Goal: Information Seeking & Learning: Learn about a topic

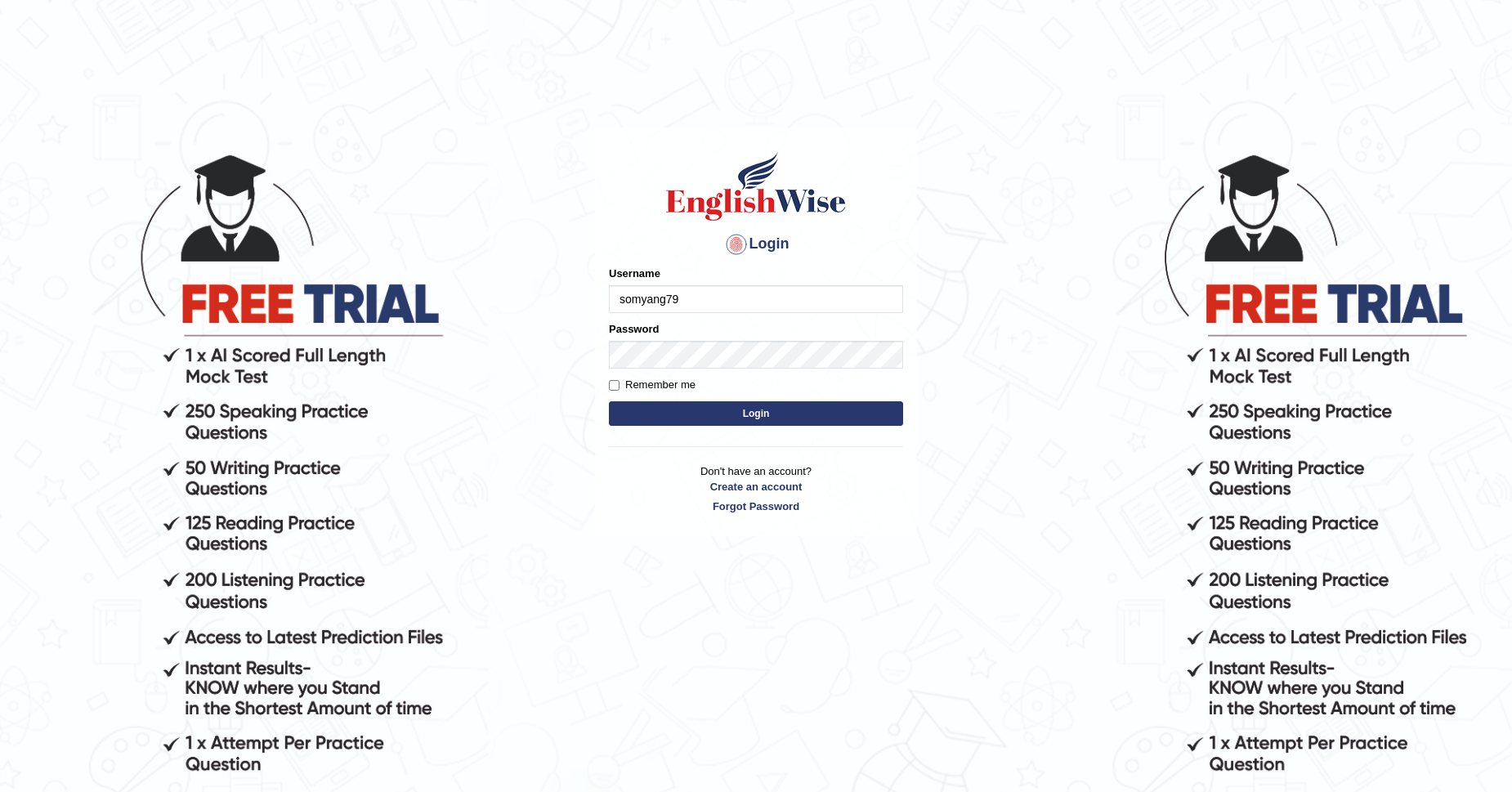
type input "somyang79"
click at [649, 416] on button "Login" at bounding box center [755, 413] width 294 height 24
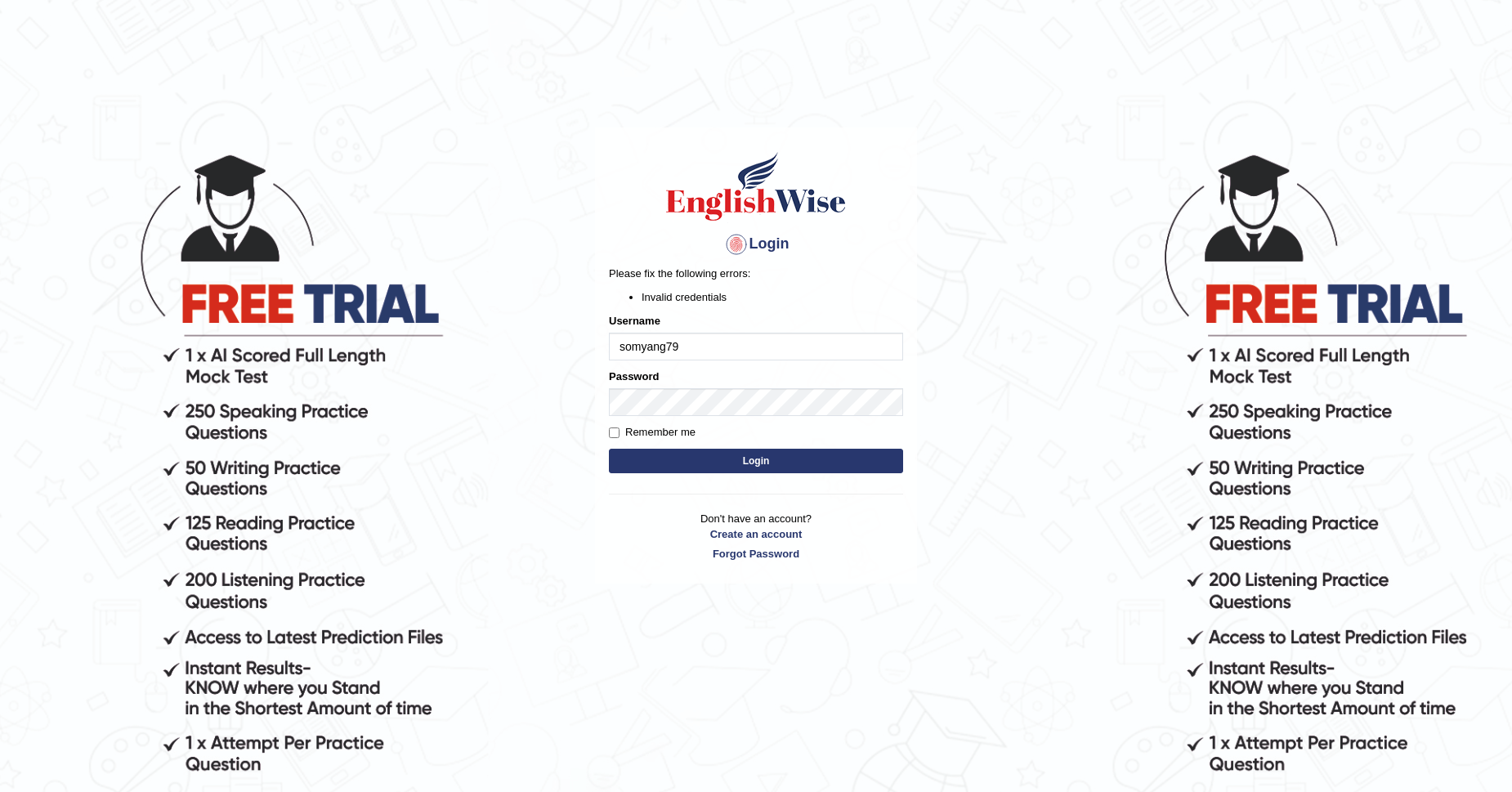
click at [751, 461] on button "Login" at bounding box center [755, 461] width 294 height 24
click at [693, 349] on input "somyang79" at bounding box center [755, 346] width 294 height 28
type input "s"
type input "somyang79"
click at [684, 456] on button "Login" at bounding box center [755, 461] width 294 height 24
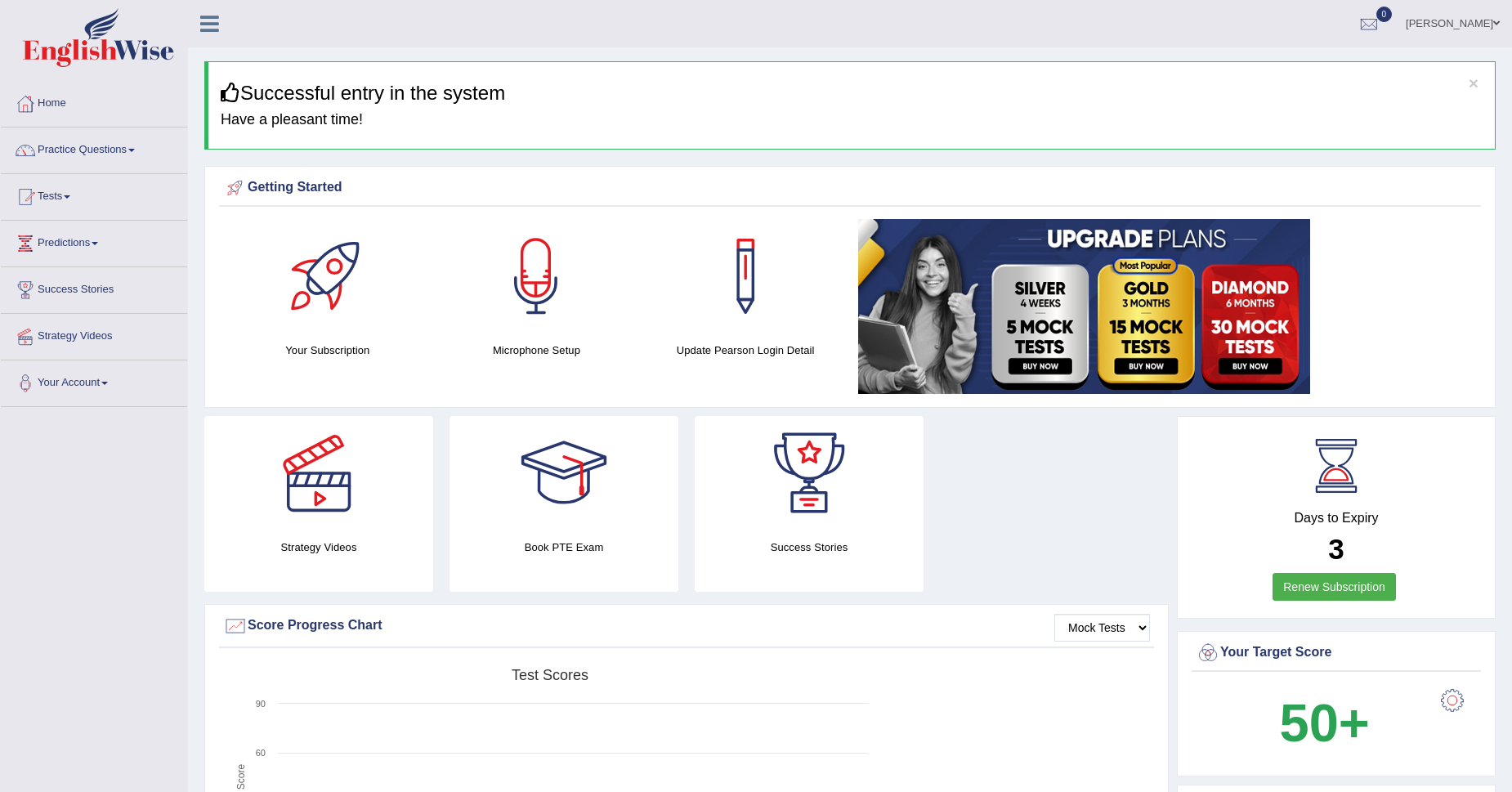
scroll to position [272, 0]
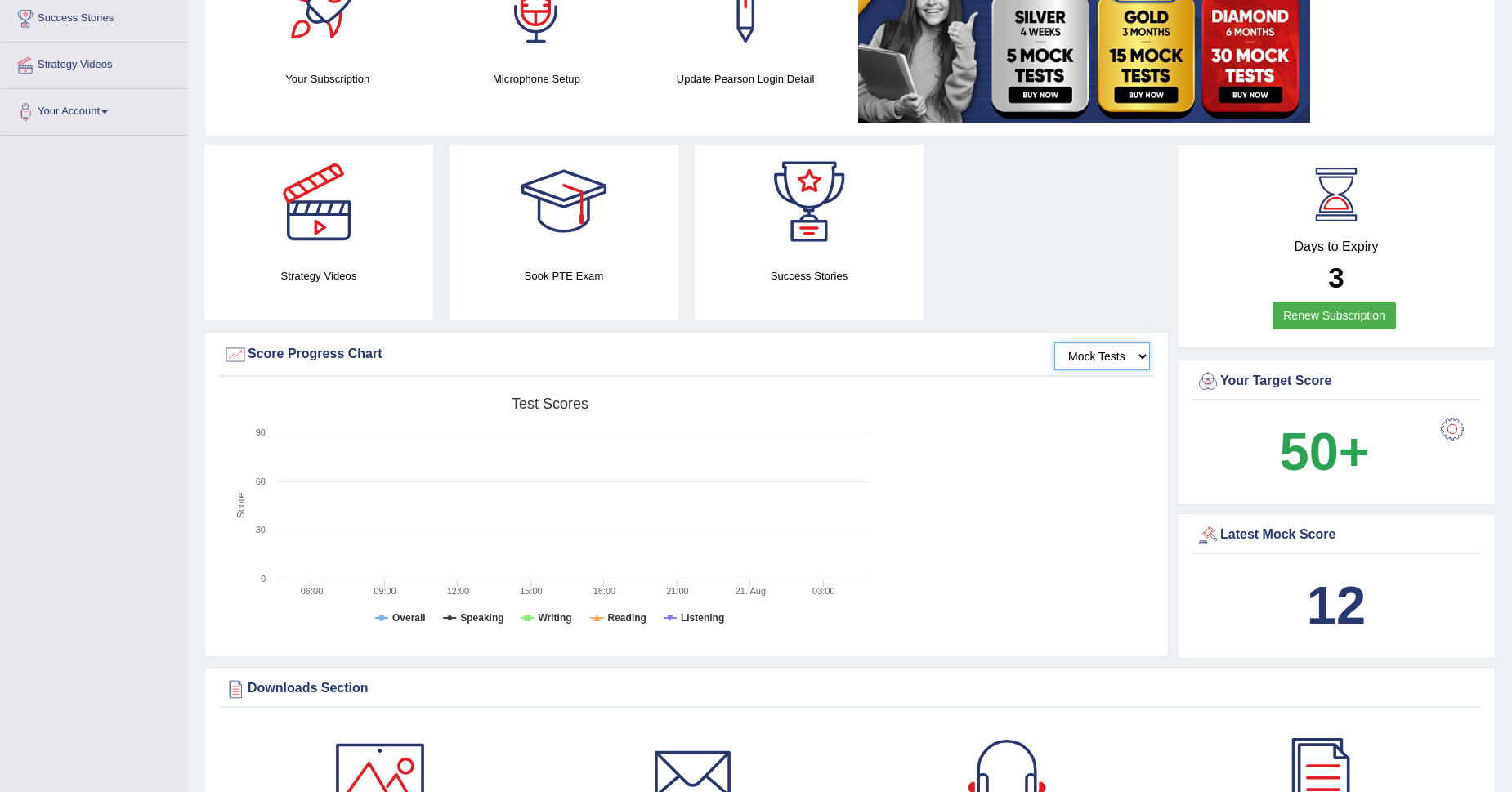
click at [1100, 356] on select "Mock Tests" at bounding box center [1102, 356] width 96 height 28
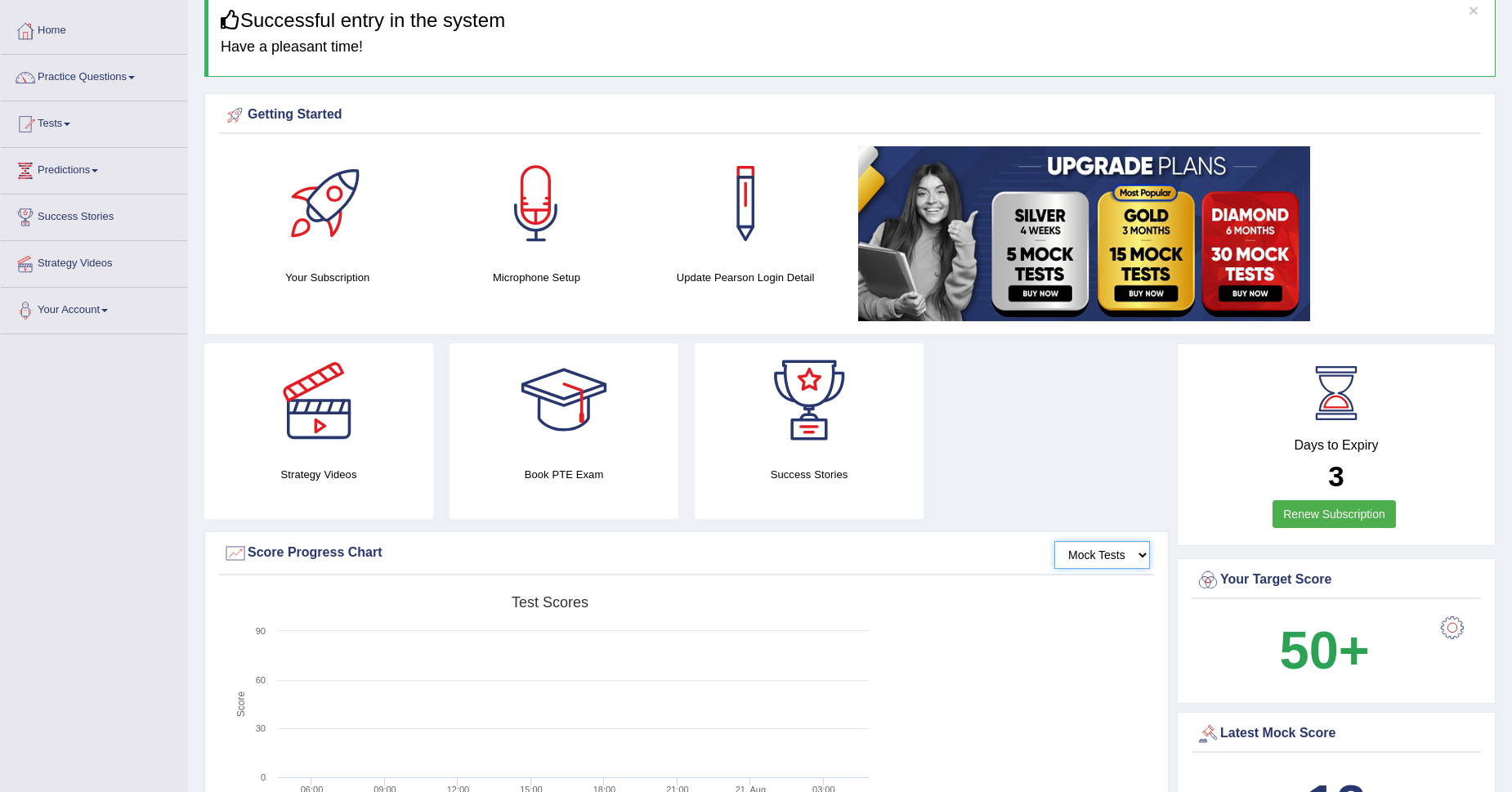
scroll to position [0, 0]
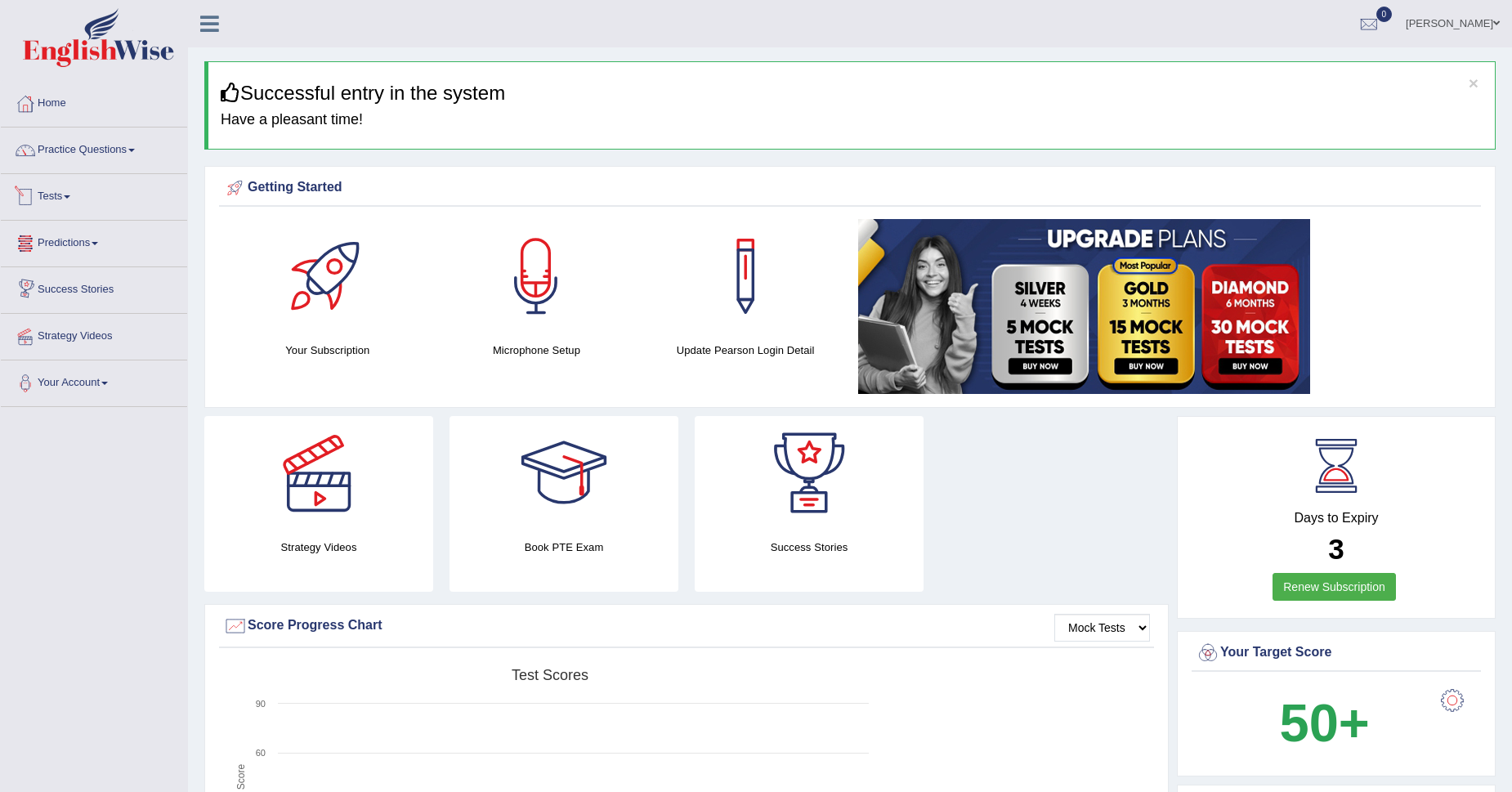
click at [63, 195] on link "Tests" at bounding box center [94, 194] width 187 height 41
click at [62, 262] on link "Take Mock Test" at bounding box center [106, 263] width 153 height 29
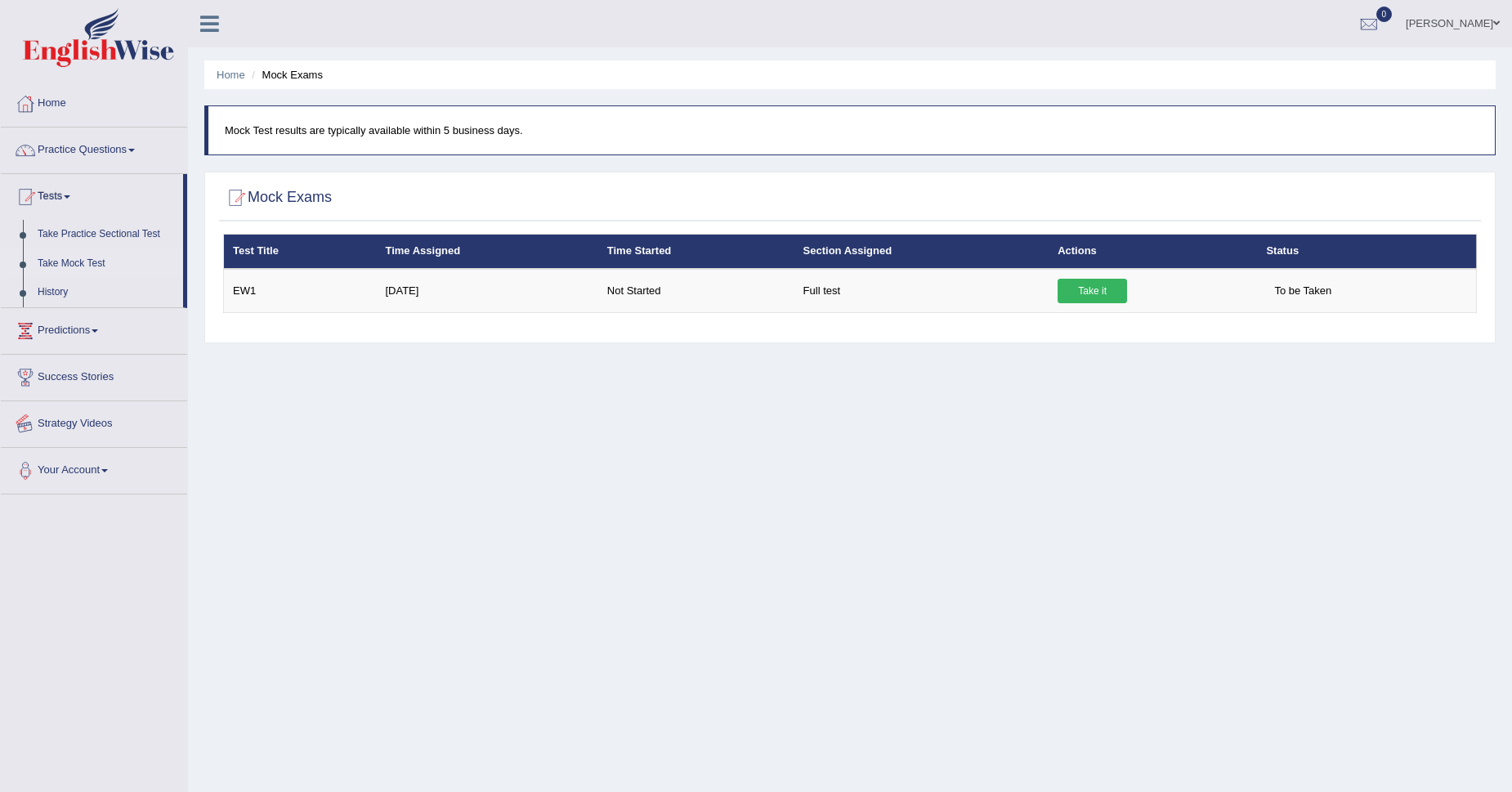
click at [734, 747] on div "Home Mock Exams Mock Test results are typically available within 5 business day…" at bounding box center [850, 408] width 1324 height 817
click at [72, 156] on link "Practice Questions" at bounding box center [94, 148] width 187 height 41
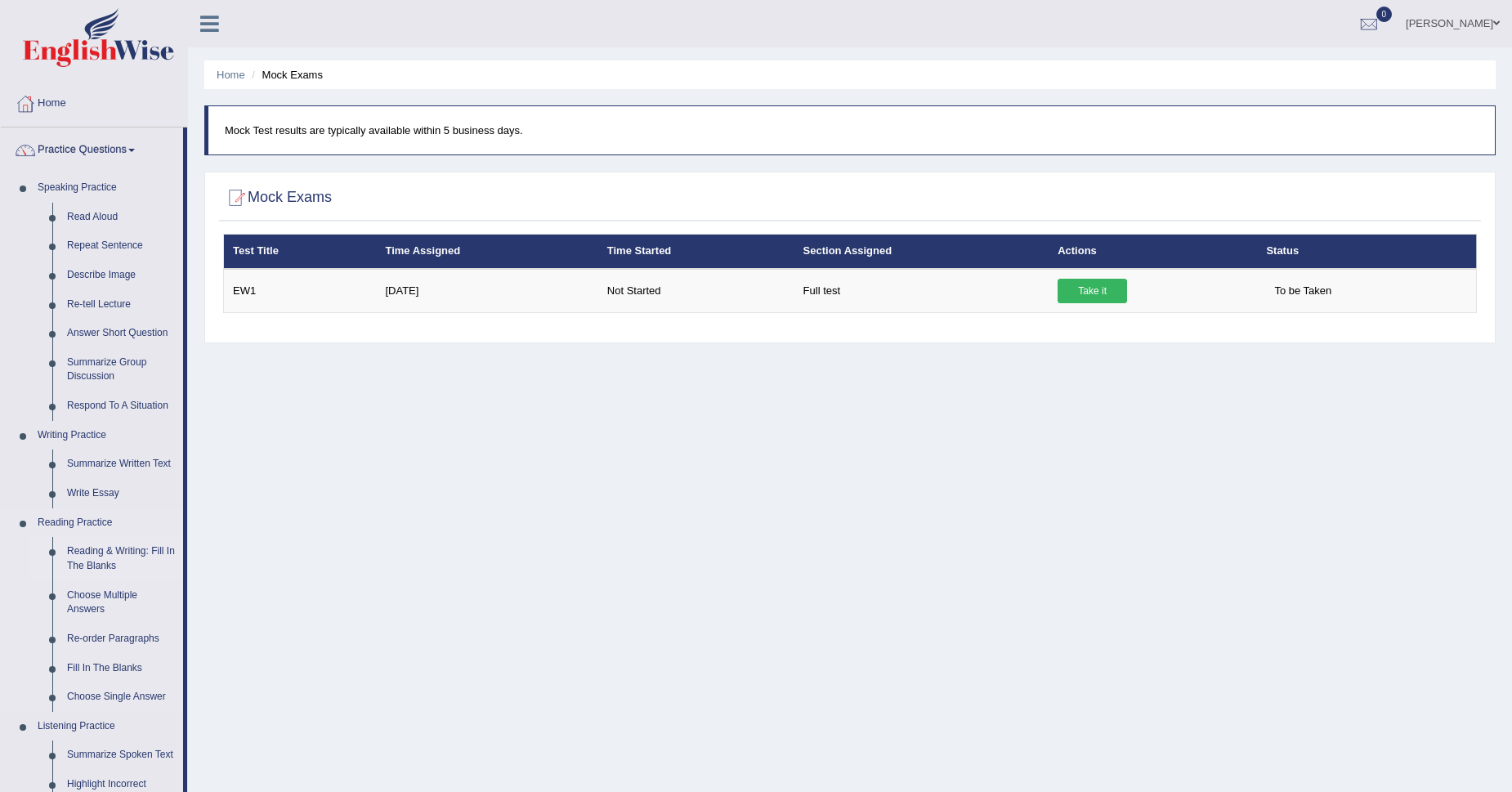
click at [95, 558] on link "Reading & Writing: Fill In The Blanks" at bounding box center [121, 558] width 123 height 43
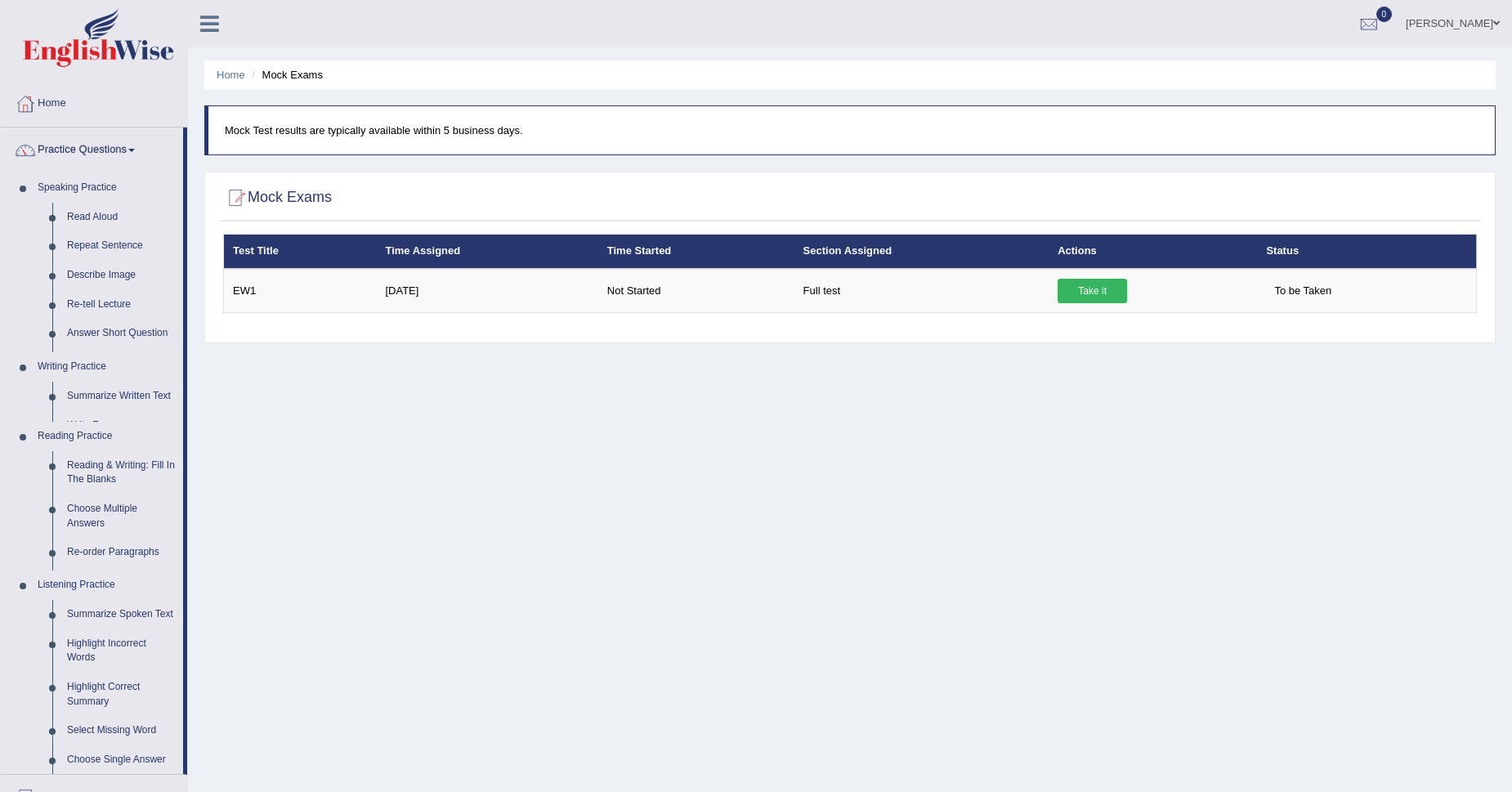
click at [95, 558] on ul "Home Practice Questions Speaking Practice Read Aloud Repeat Sentence Describe I…" at bounding box center [94, 544] width 187 height 927
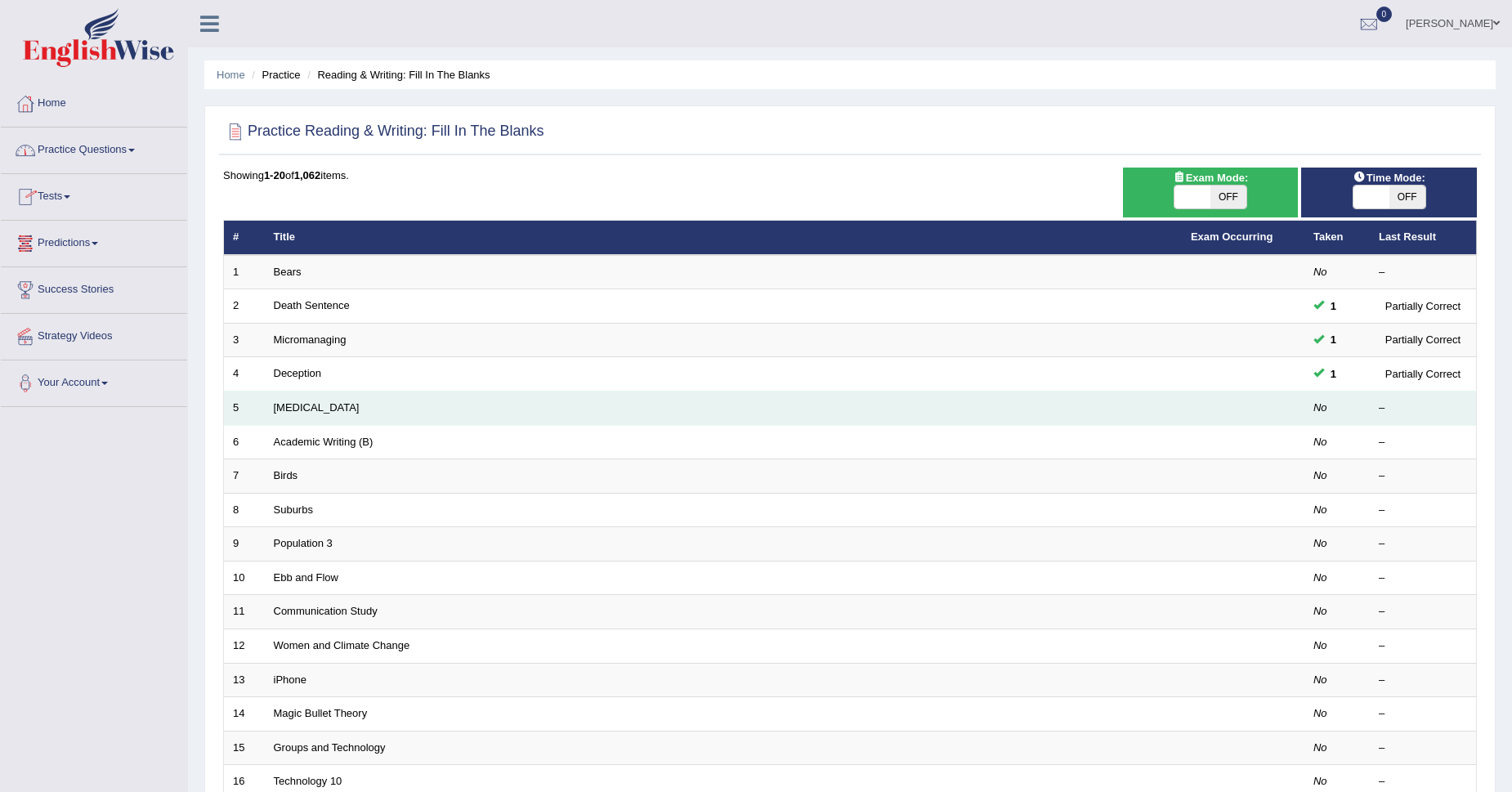
click at [294, 419] on td "Starvation" at bounding box center [723, 408] width 917 height 34
click at [292, 407] on link "Starvation" at bounding box center [316, 407] width 86 height 13
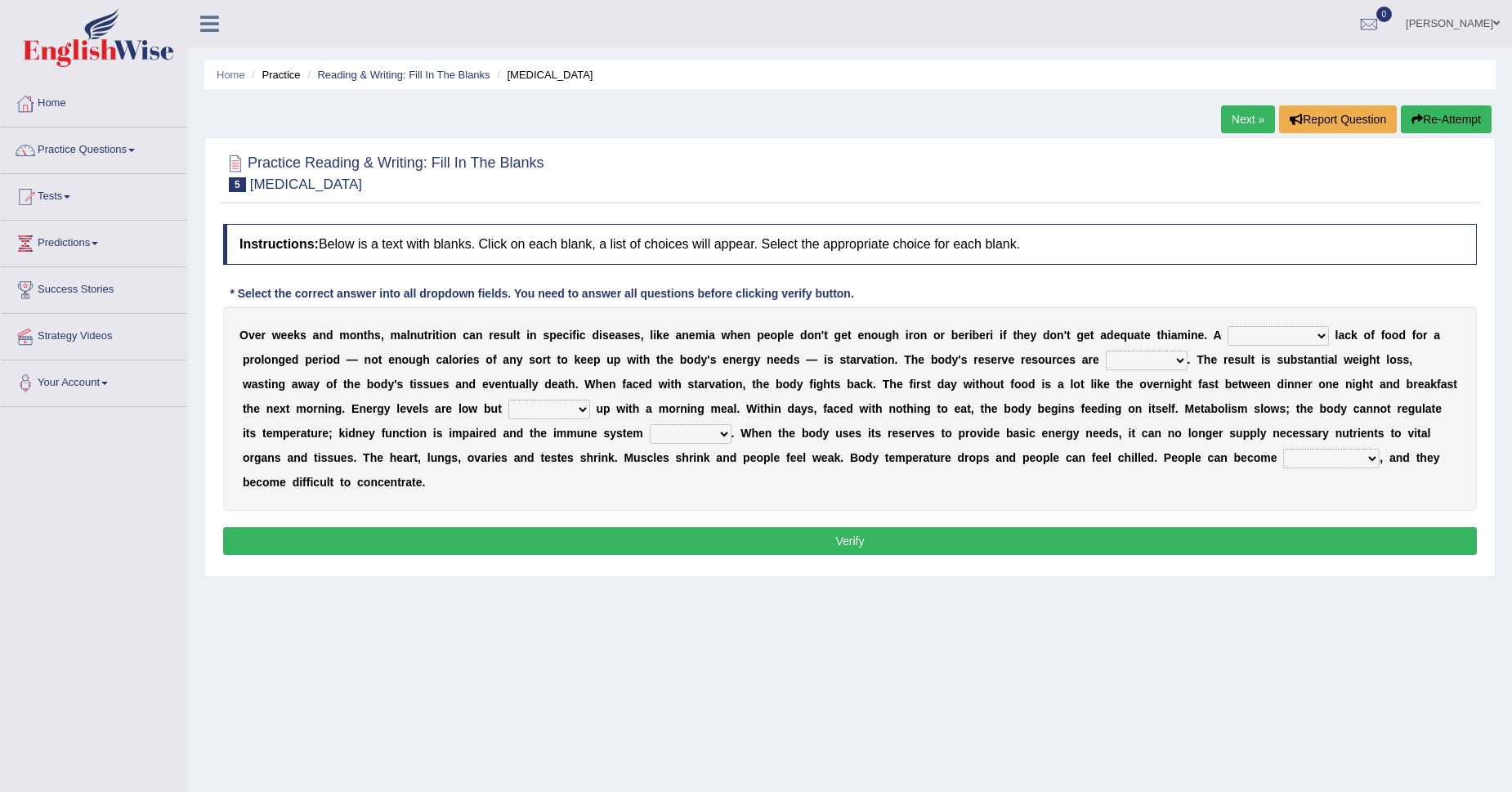
click at [1315, 340] on select "severe distinguishing proper distinctive" at bounding box center [1278, 336] width 101 height 20
select select "severe"
click at [1228, 326] on select "severe distinguishing proper distinctive" at bounding box center [1278, 336] width 101 height 20
click at [1306, 333] on select "severe distinguishing proper distinctive" at bounding box center [1278, 336] width 101 height 20
click at [1317, 508] on div "O v e r w e e k s a n d m o n t h s , m a l n u t r i t i o n c a n r e s u l t…" at bounding box center [849, 409] width 1254 height 205
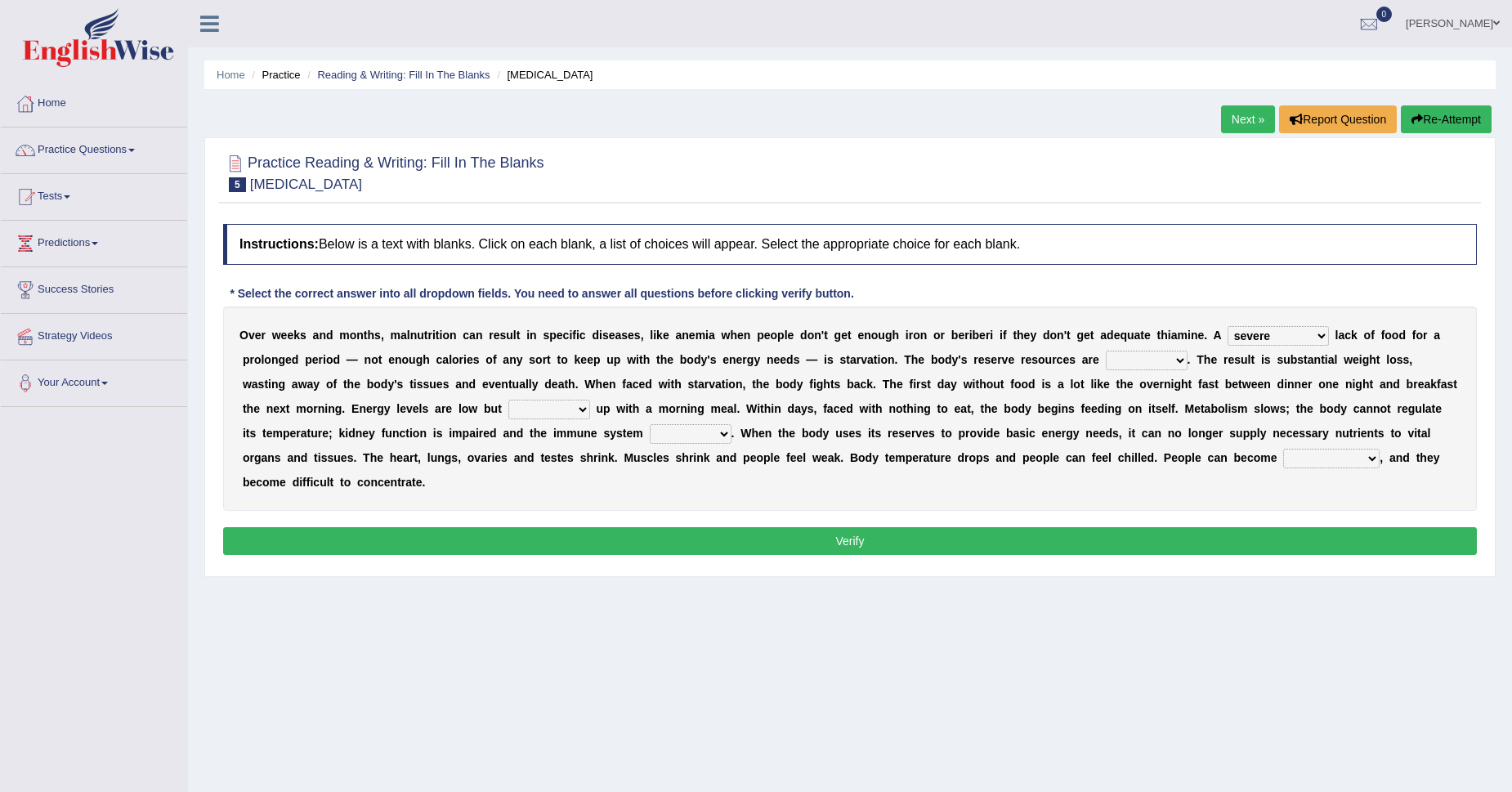
click at [1162, 371] on div "O v e r w e e k s a n d m o n t h s , m a l n u t r i t i o n c a n r e s u l t…" at bounding box center [849, 409] width 1254 height 205
click at [1161, 367] on select "obsoleted depleted pelleted deleted" at bounding box center [1146, 360] width 81 height 20
select select "obsoleted"
click at [1105, 350] on select "obsoleted depleted pelleted deleted" at bounding box center [1146, 360] width 81 height 20
click at [587, 410] on select "feed come chill pick" at bounding box center [549, 409] width 81 height 20
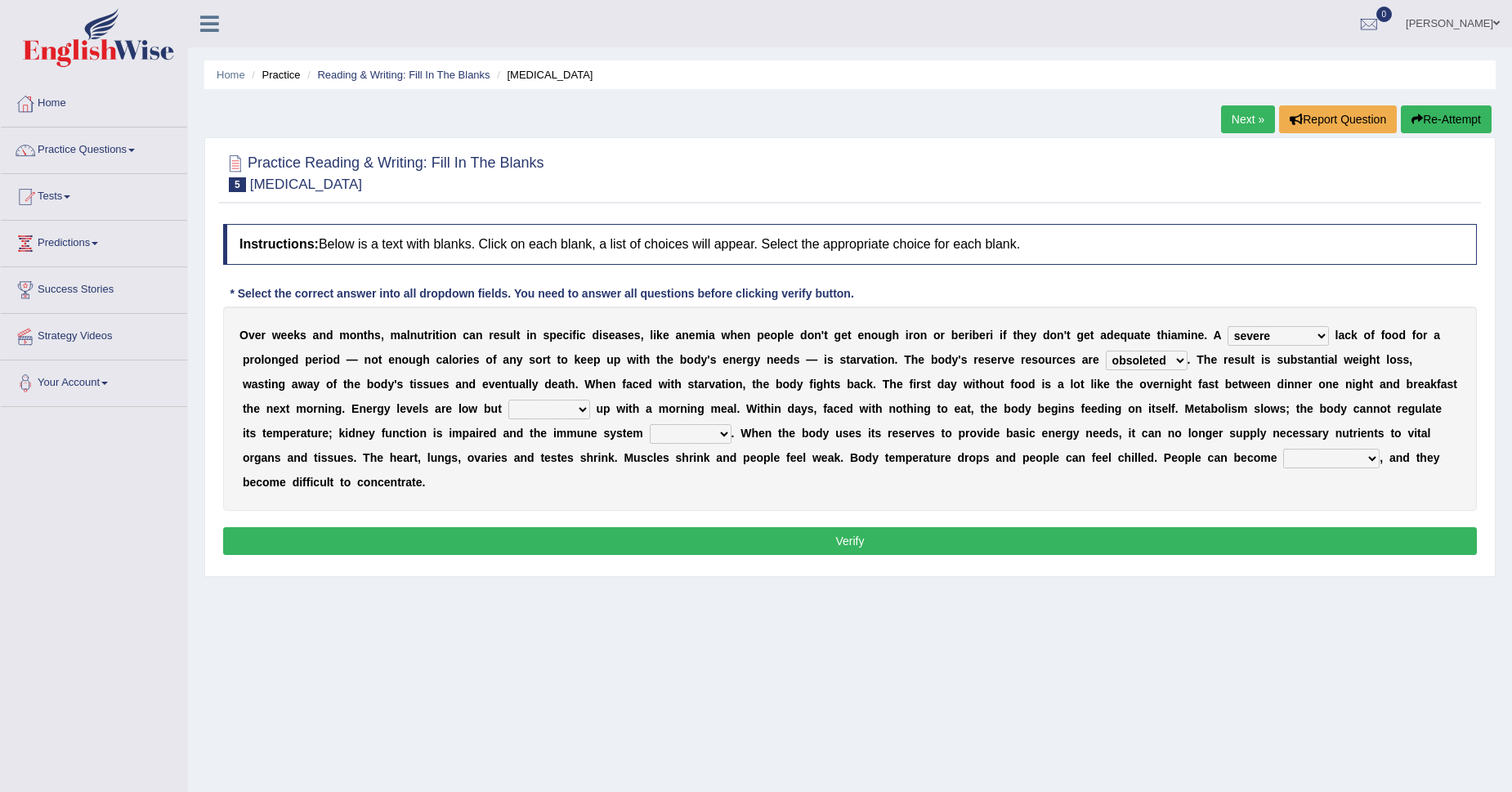
click at [572, 500] on div "O v e r w e e k s a n d m o n t h s , m a l n u t r i t i o n c a n r e s u l t…" at bounding box center [849, 409] width 1254 height 205
click at [575, 415] on select "feed come chill pick" at bounding box center [549, 409] width 81 height 20
click at [572, 636] on div "Home Practice Reading & Writing: Fill In The Blanks Starvation Next » Report Qu…" at bounding box center [850, 408] width 1324 height 817
click at [723, 434] on select "deepens deafens weakens surpasses" at bounding box center [691, 434] width 81 height 20
select select "weakens"
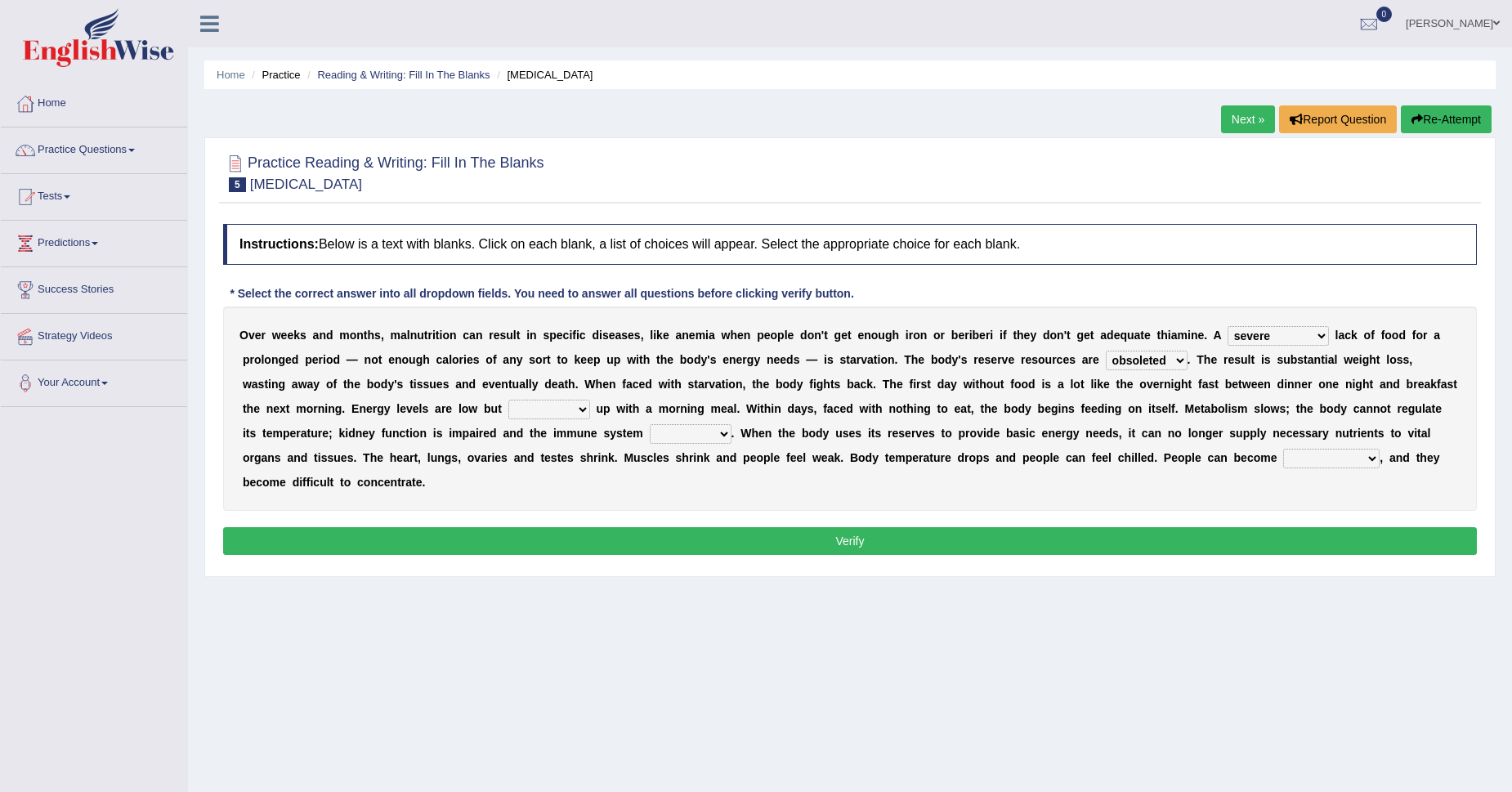
click at [650, 424] on select "deepens deafens weakens surpasses" at bounding box center [691, 434] width 81 height 20
click at [1363, 453] on select "irritable commutable indisputable transportable" at bounding box center [1331, 459] width 97 height 20
select select "indisputable"
click at [1283, 449] on select "irritable commutable indisputable transportable" at bounding box center [1331, 459] width 97 height 20
click at [579, 407] on select "feed come chill pick" at bounding box center [549, 409] width 81 height 20
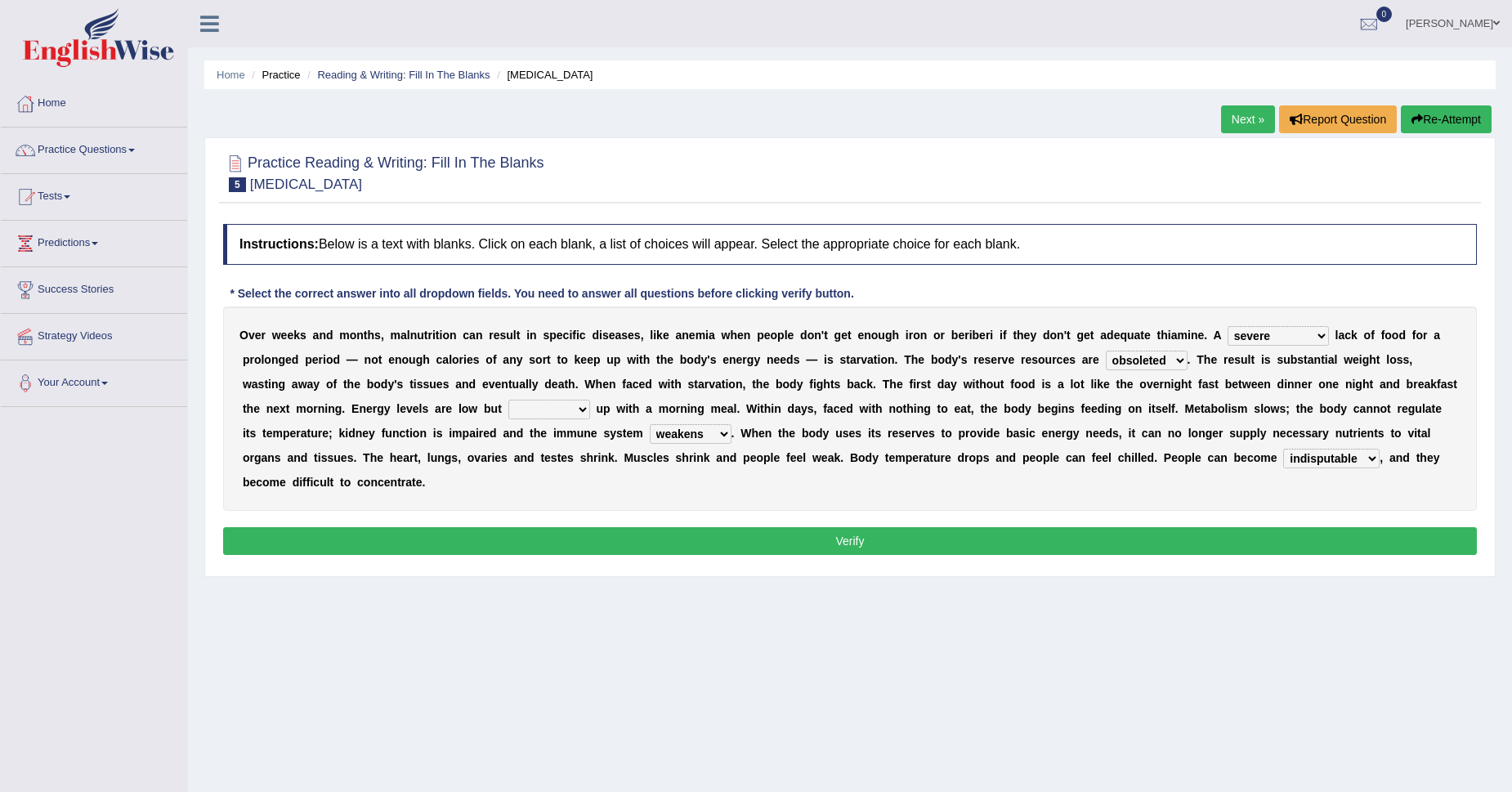
select select "feed"
click at [508, 399] on select "feed come chill pick" at bounding box center [549, 409] width 81 height 20
click at [658, 537] on button "Verify" at bounding box center [849, 540] width 1254 height 28
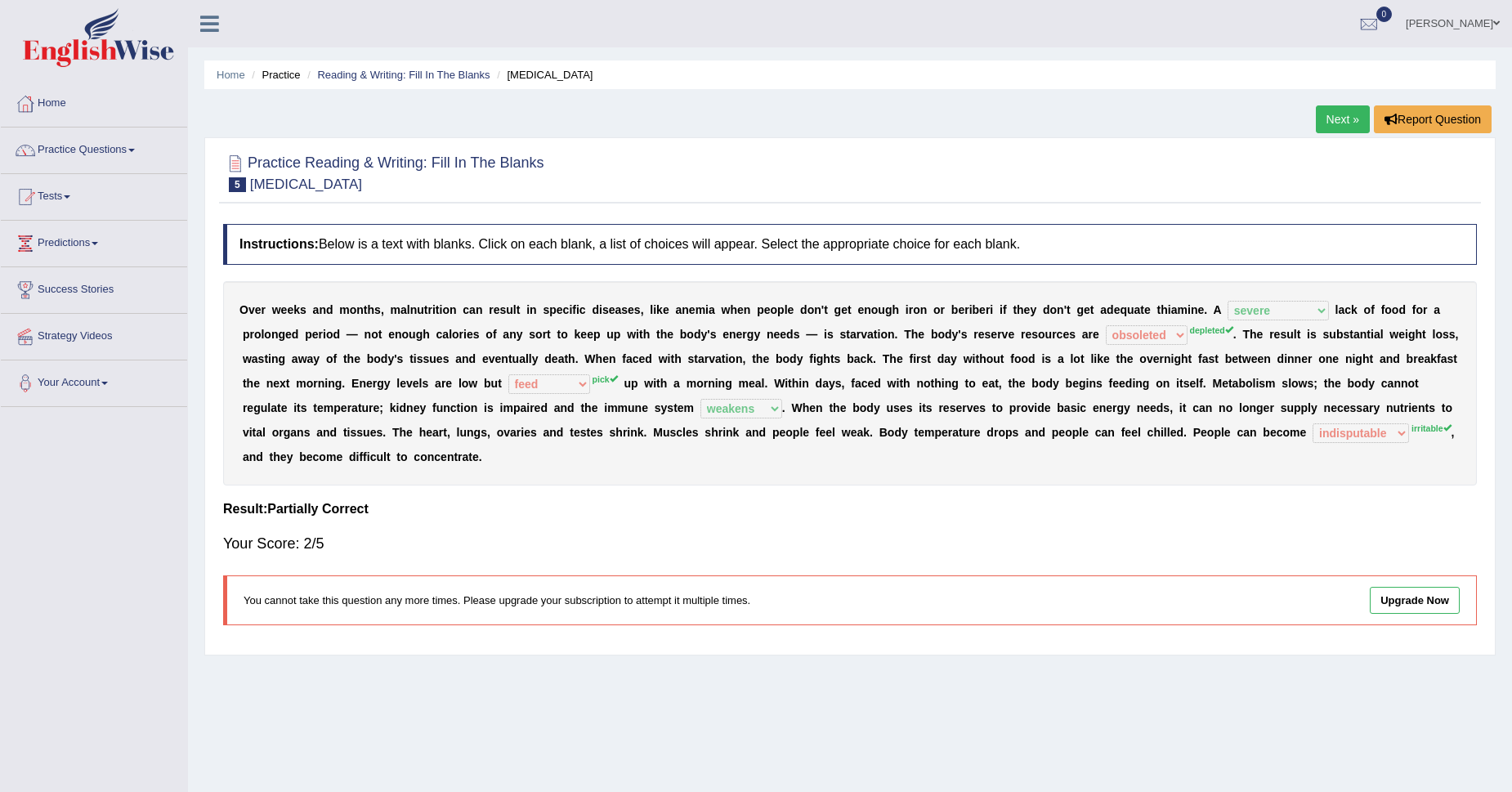
click at [1338, 132] on link "Next »" at bounding box center [1343, 119] width 54 height 28
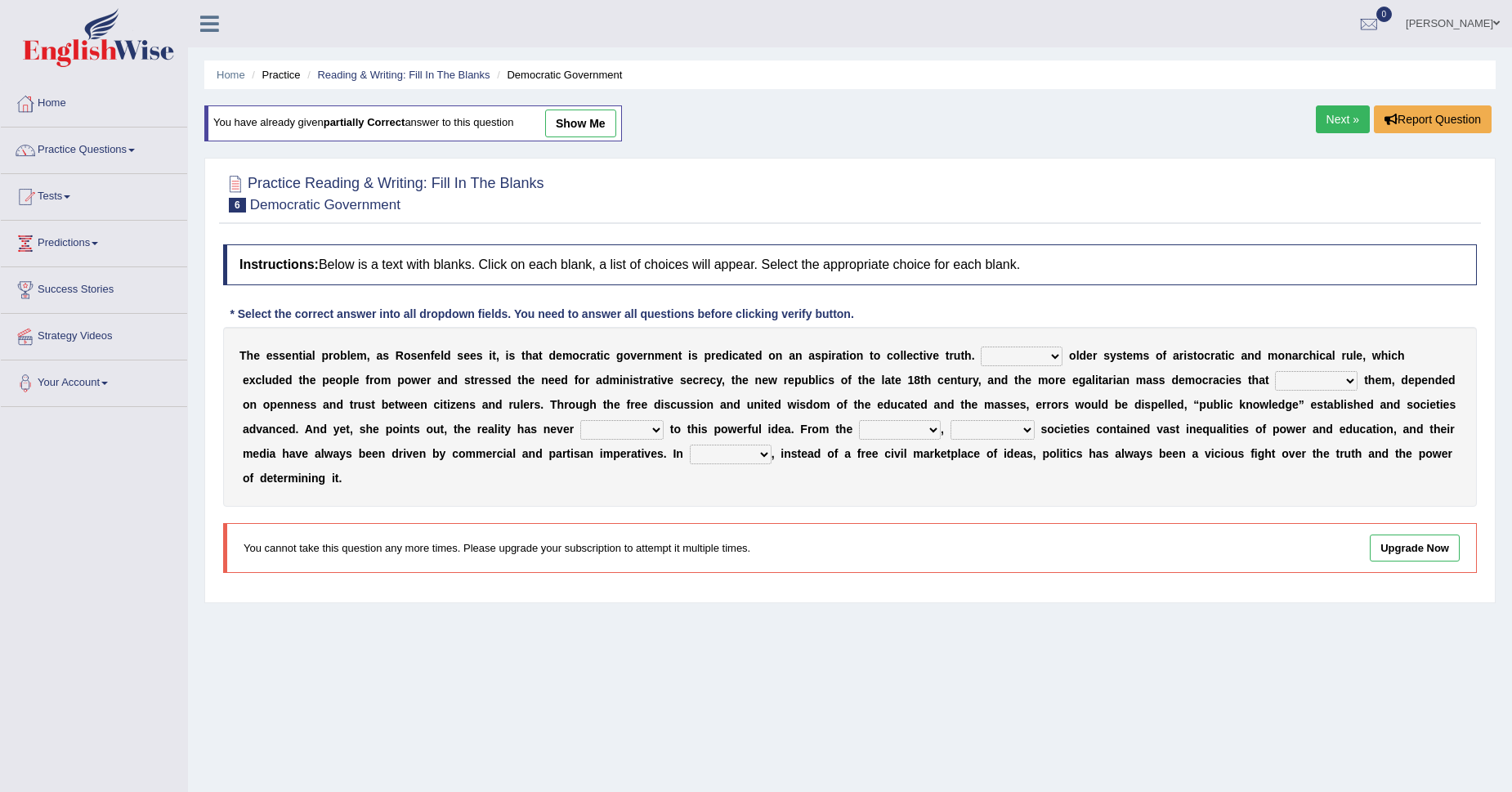
click at [1356, 121] on link "Next »" at bounding box center [1343, 119] width 54 height 28
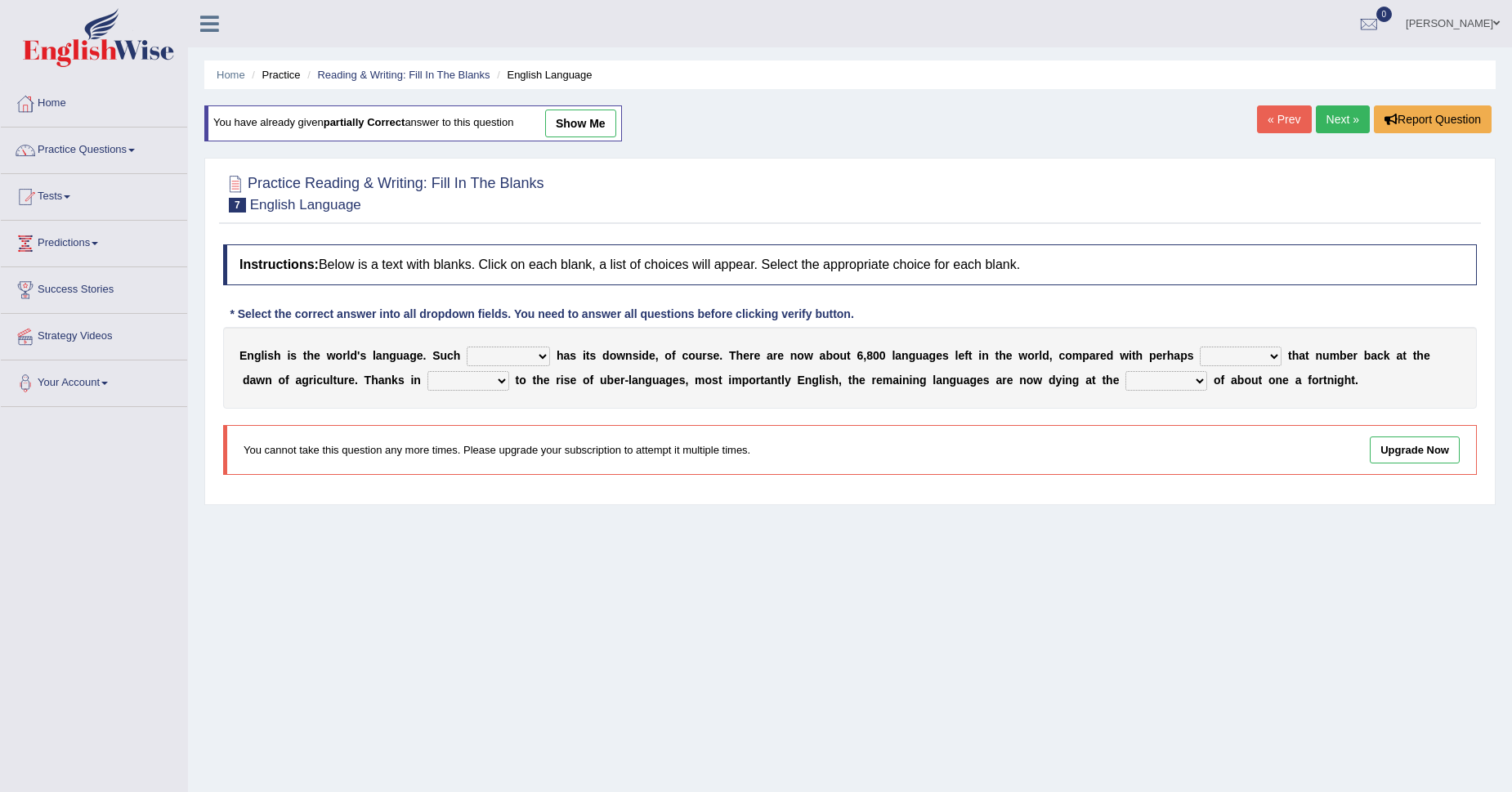
drag, startPoint x: 0, startPoint y: 0, endPoint x: 1356, endPoint y: 121, distance: 1361.4
click at [1356, 121] on link "Next »" at bounding box center [1343, 119] width 54 height 28
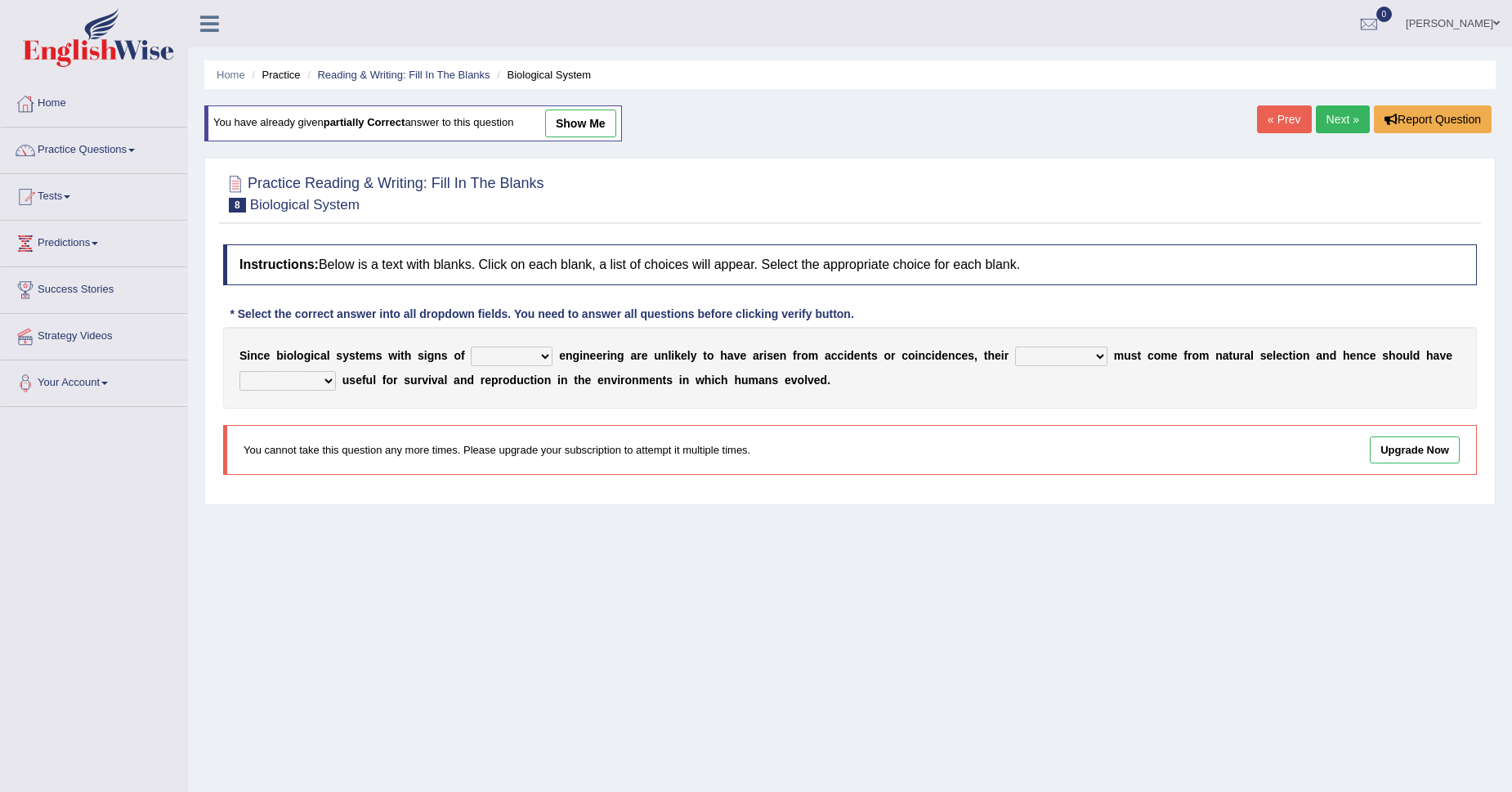
drag, startPoint x: 0, startPoint y: 0, endPoint x: 1356, endPoint y: 121, distance: 1361.4
click at [1356, 121] on link "Next »" at bounding box center [1343, 119] width 54 height 28
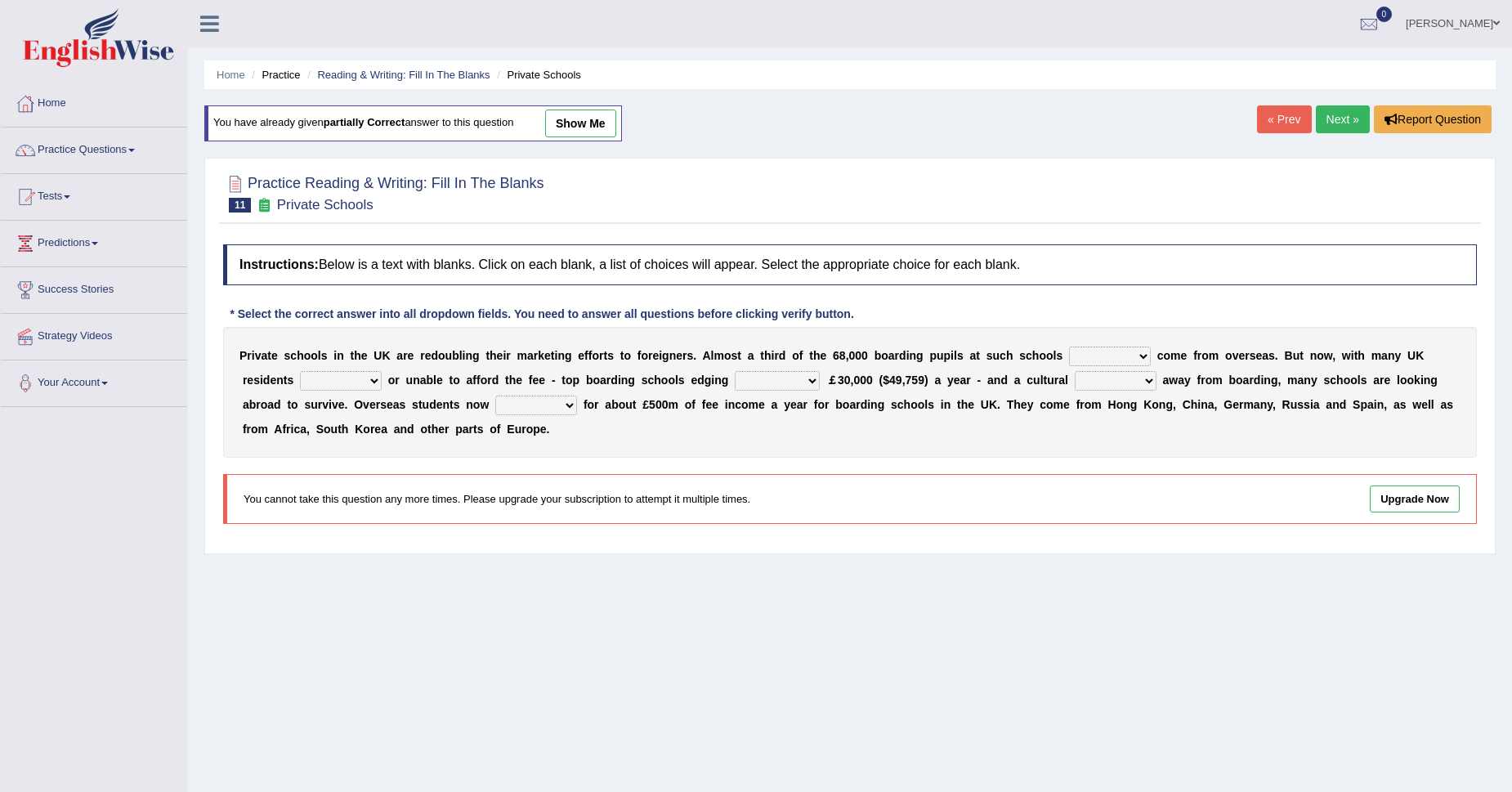
click at [1356, 121] on link "Next »" at bounding box center [1343, 119] width 54 height 28
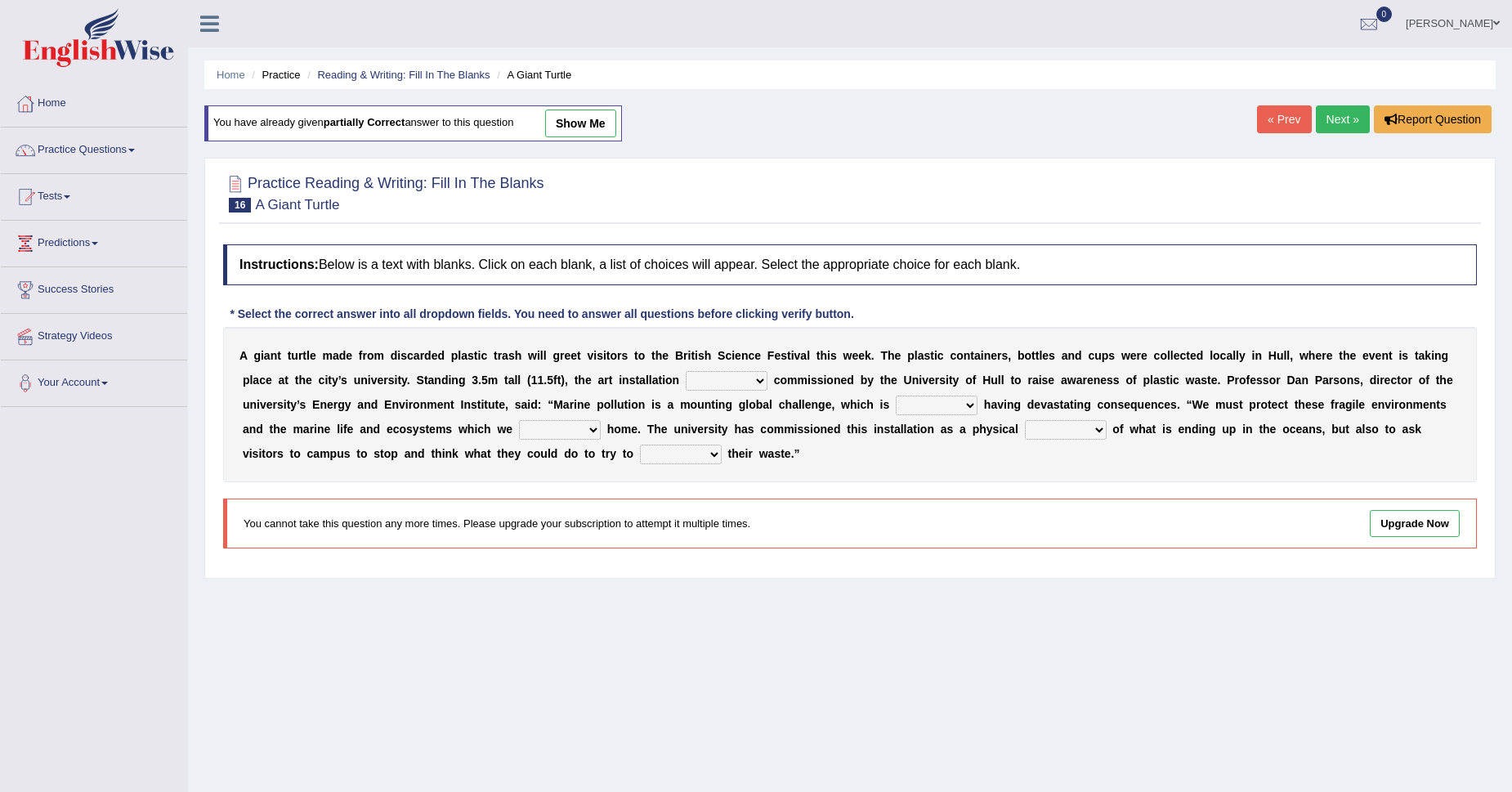
click at [1356, 121] on link "Next »" at bounding box center [1343, 119] width 54 height 28
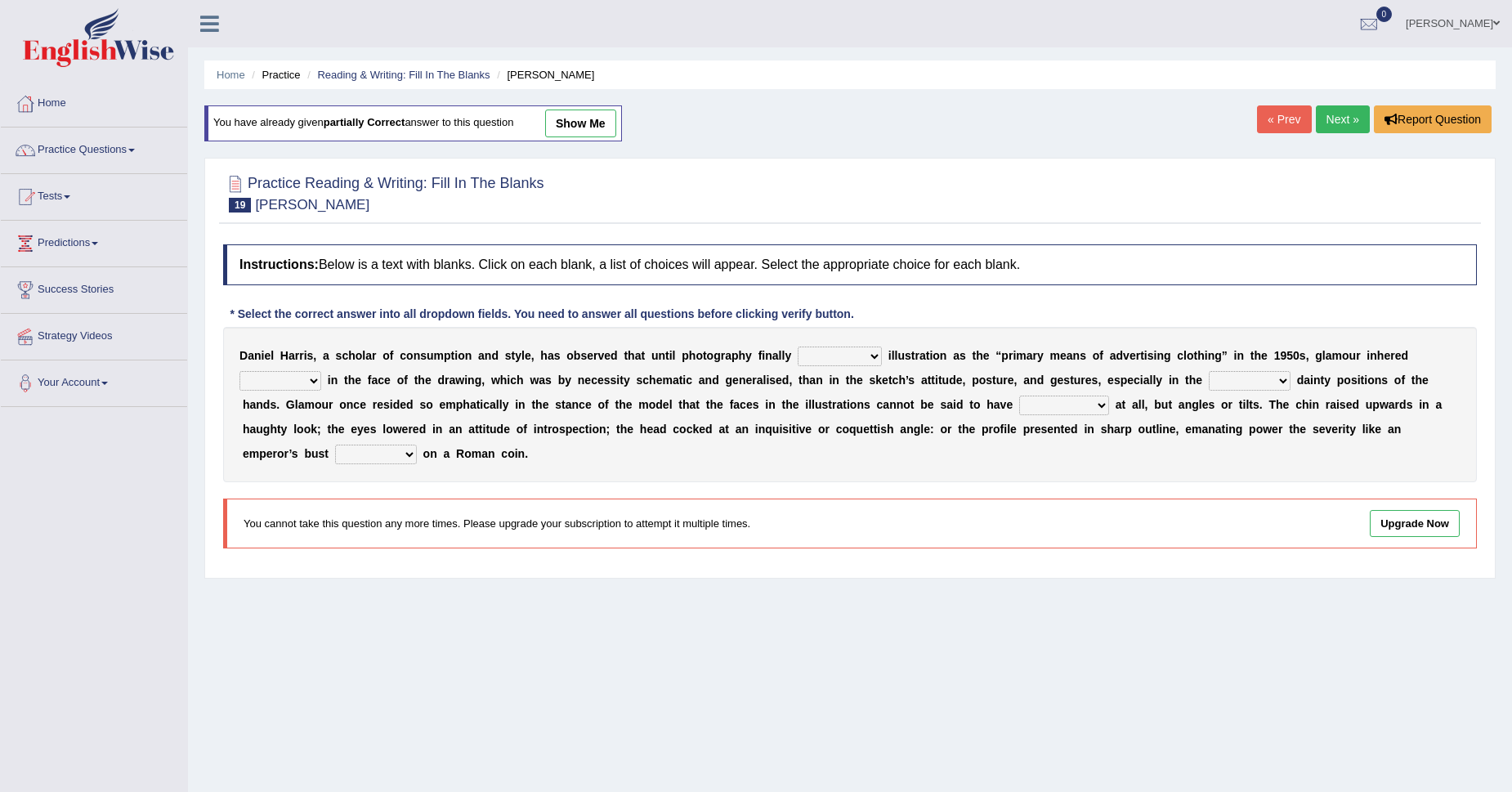
drag, startPoint x: 0, startPoint y: 0, endPoint x: 1356, endPoint y: 121, distance: 1361.4
click at [1356, 121] on link "Next »" at bounding box center [1343, 119] width 54 height 28
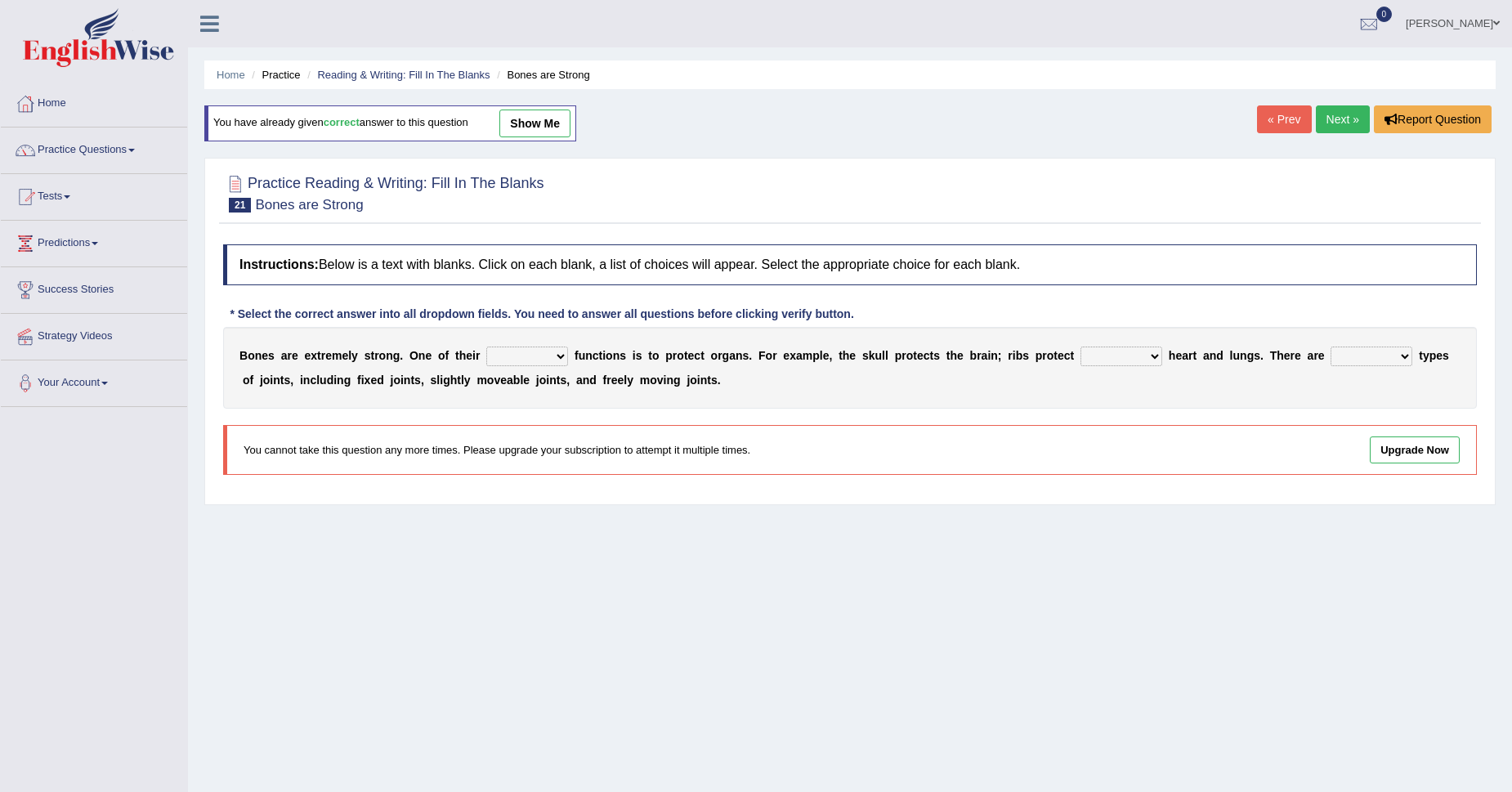
click at [1356, 121] on link "Next »" at bounding box center [1343, 119] width 54 height 28
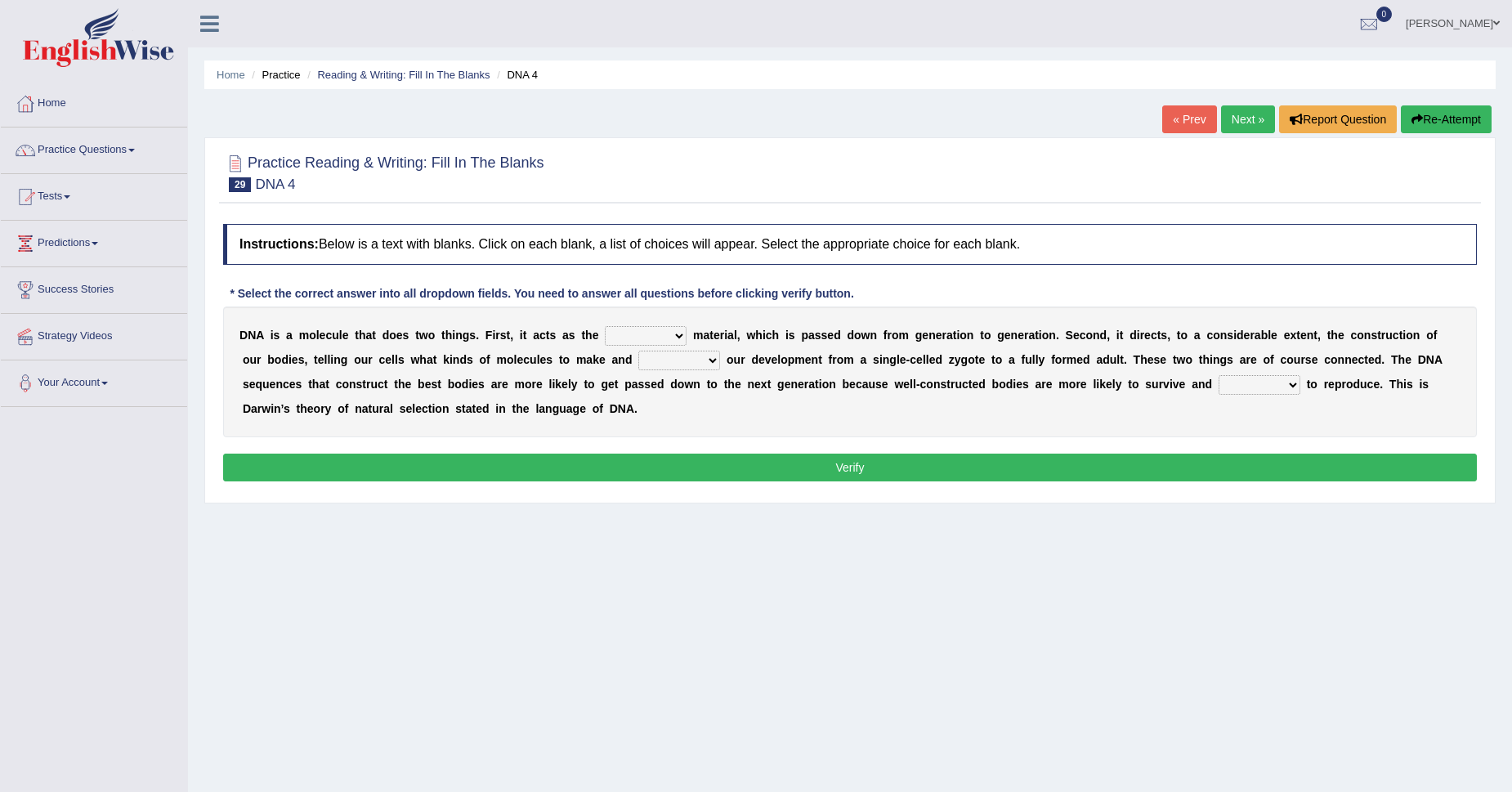
click at [612, 342] on select "bone crucial hereditary circular" at bounding box center [646, 336] width 81 height 20
select select "crucial"
click at [605, 326] on select "bone crucial hereditary circular" at bounding box center [646, 336] width 81 height 20
click at [708, 363] on select "installing exploring writing guiding" at bounding box center [679, 360] width 81 height 20
click at [787, 417] on div "D N A i s a m o l e c u l e t h a t d o e s t w o t h i n g s . F i r s t , i t…" at bounding box center [849, 372] width 1254 height 130
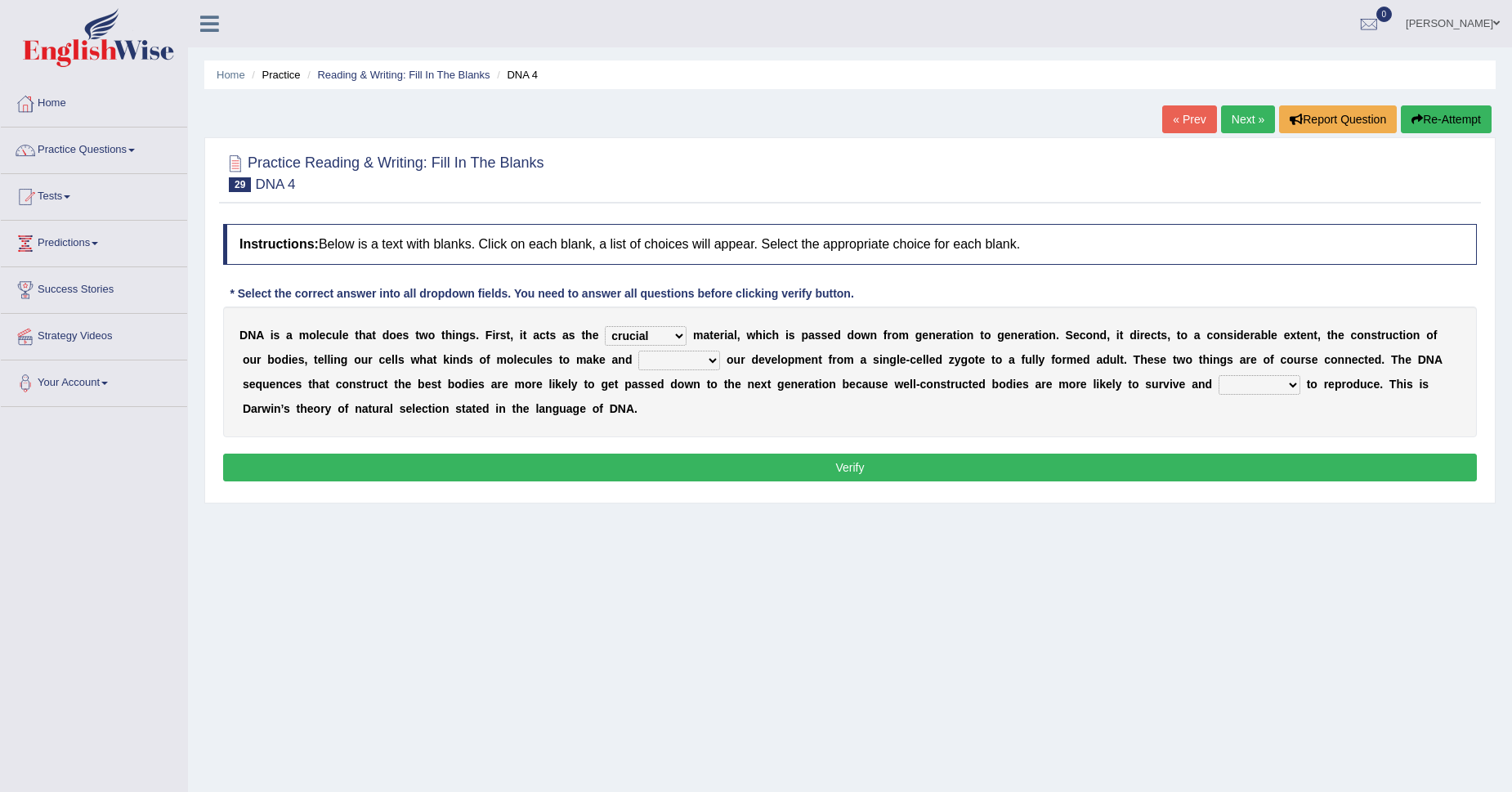
click at [685, 355] on select "installing exploring writing guiding" at bounding box center [679, 360] width 81 height 20
select select "guiding"
click at [638, 350] on select "installing exploring writing guiding" at bounding box center [679, 360] width 81 height 20
click at [1301, 383] on b at bounding box center [1303, 384] width 6 height 13
click at [1265, 379] on select "able thus easy so" at bounding box center [1259, 385] width 81 height 20
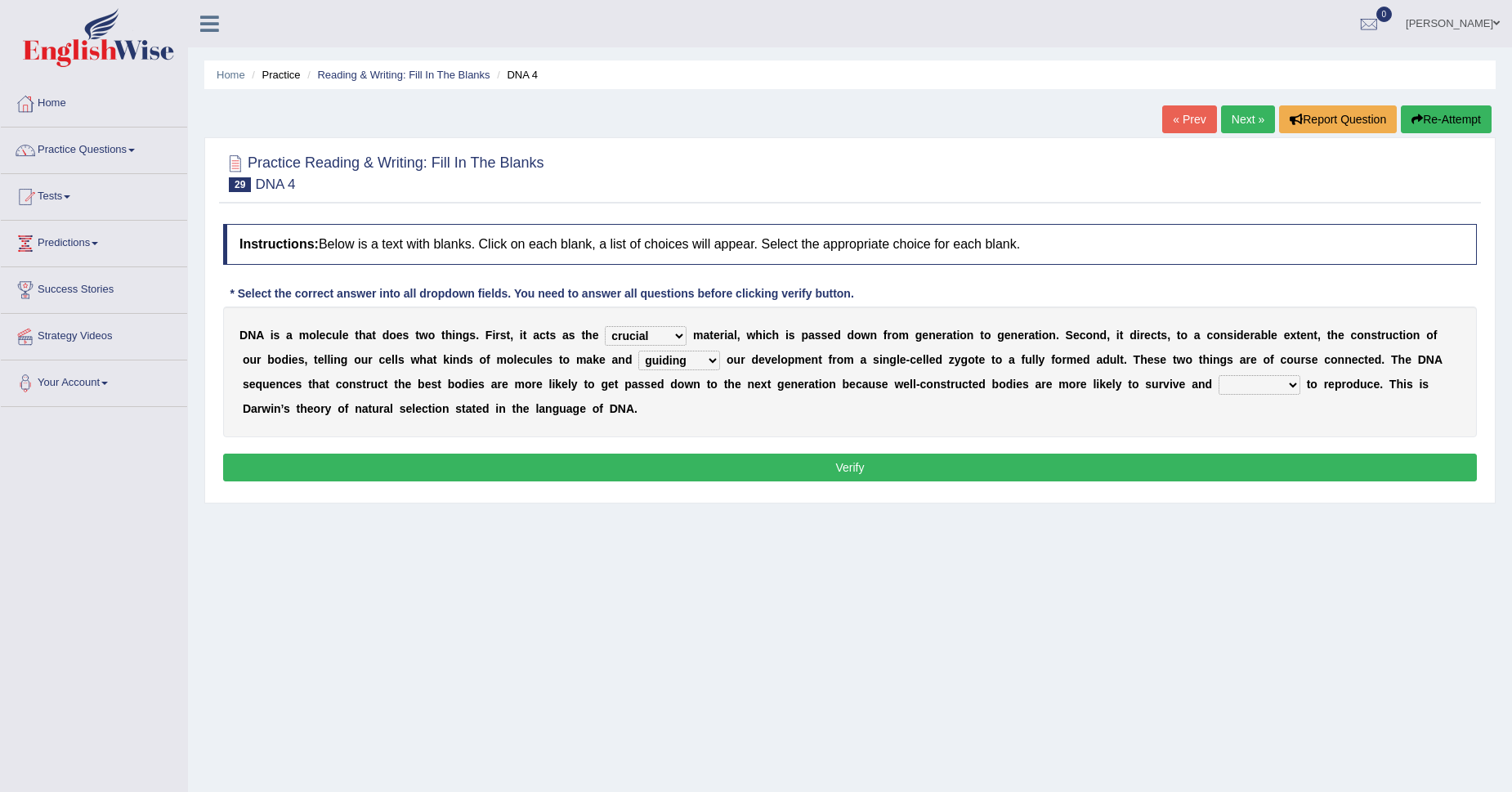
select select "easy"
click at [1219, 375] on select "able thus easy so" at bounding box center [1259, 385] width 81 height 20
click at [315, 462] on button "Verify" at bounding box center [849, 467] width 1254 height 28
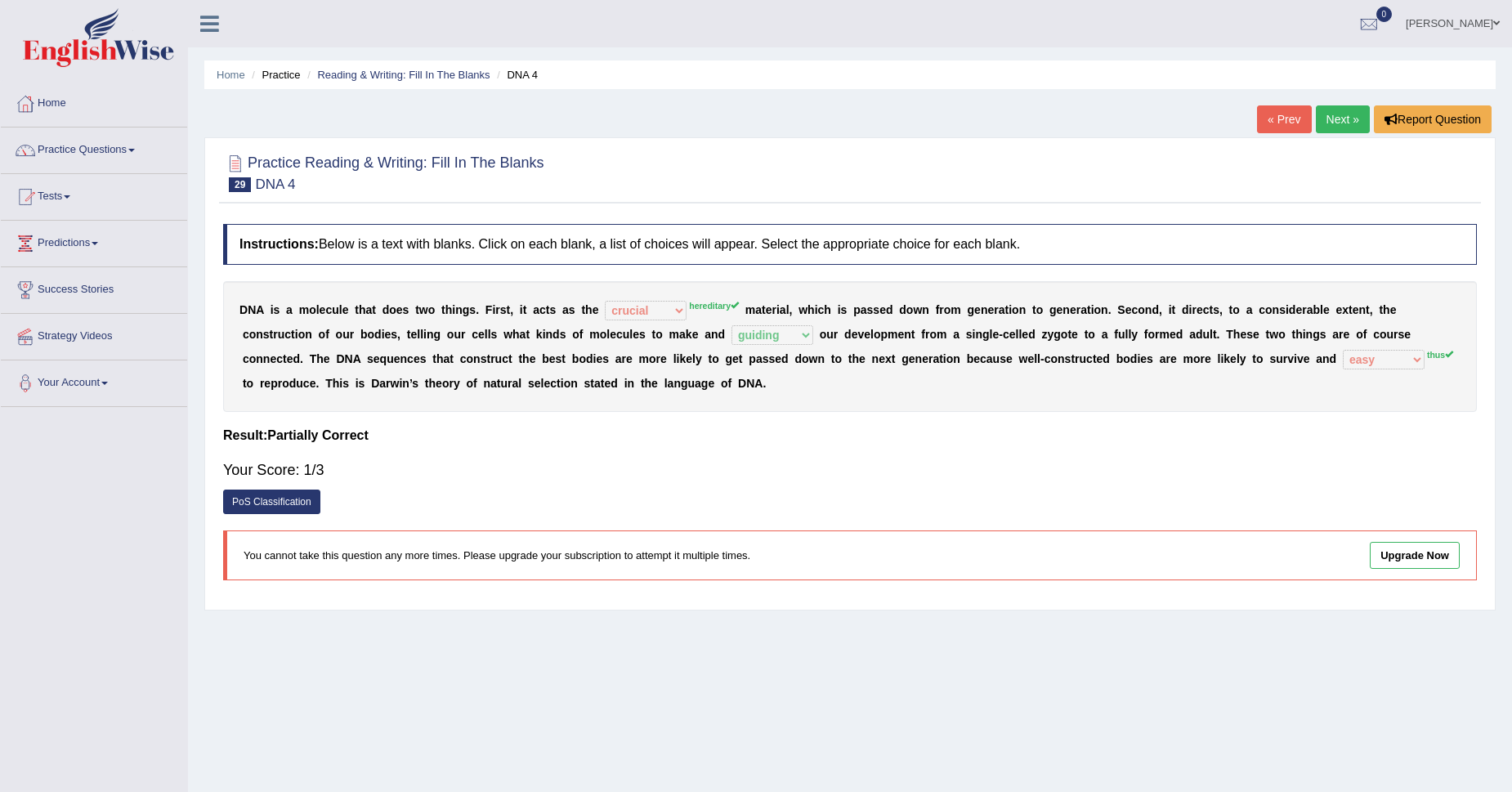
click at [1321, 107] on link "Next »" at bounding box center [1343, 119] width 54 height 28
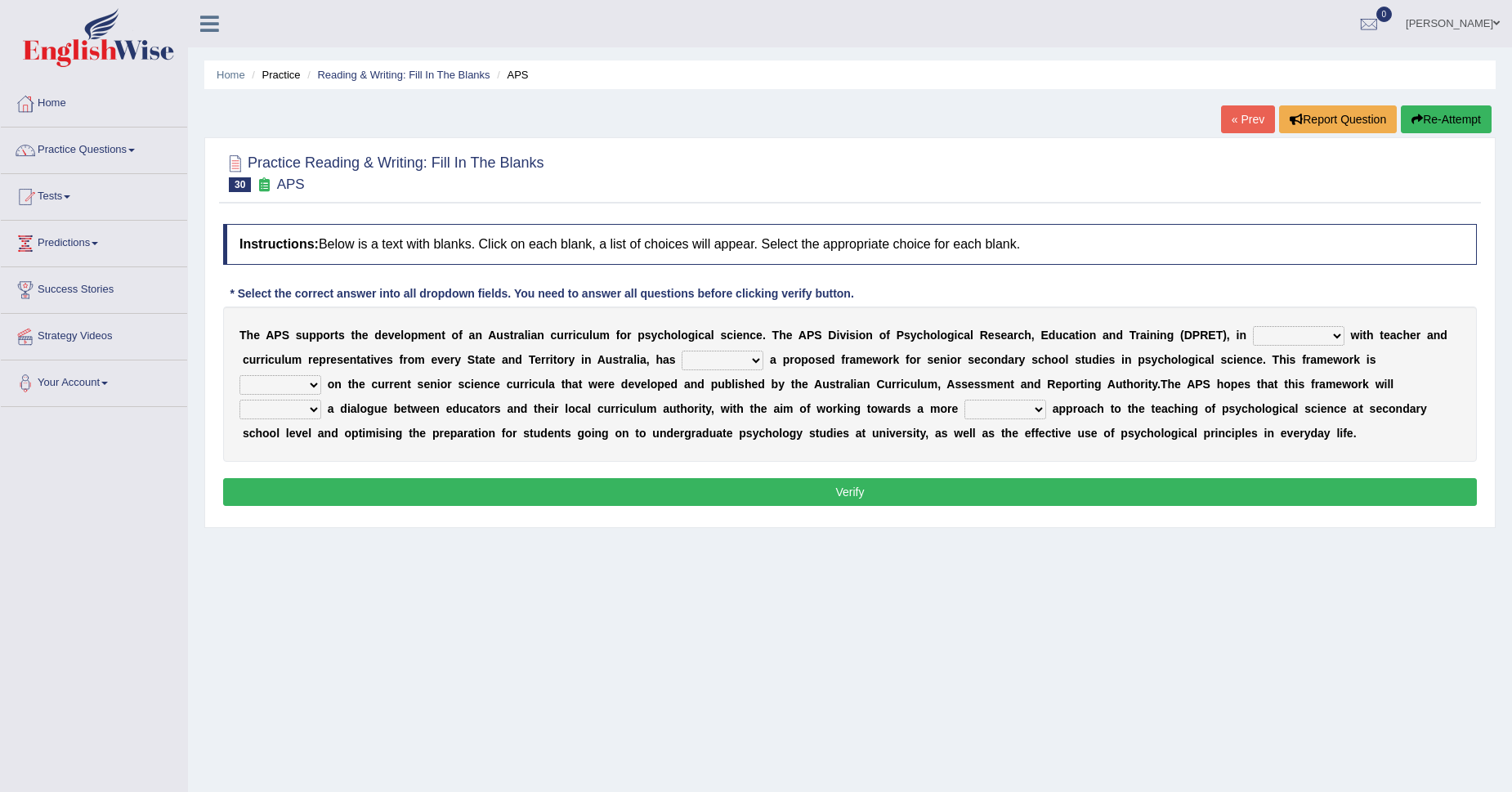
click at [1307, 332] on select "aspiration assumption consultation connotation" at bounding box center [1298, 336] width 91 height 20
select select "consultation"
click at [1253, 326] on select "aspiration assumption consultation connotation" at bounding box center [1298, 336] width 91 height 20
click at [749, 361] on select "deride denied demanded developed" at bounding box center [723, 360] width 81 height 20
select select "developed"
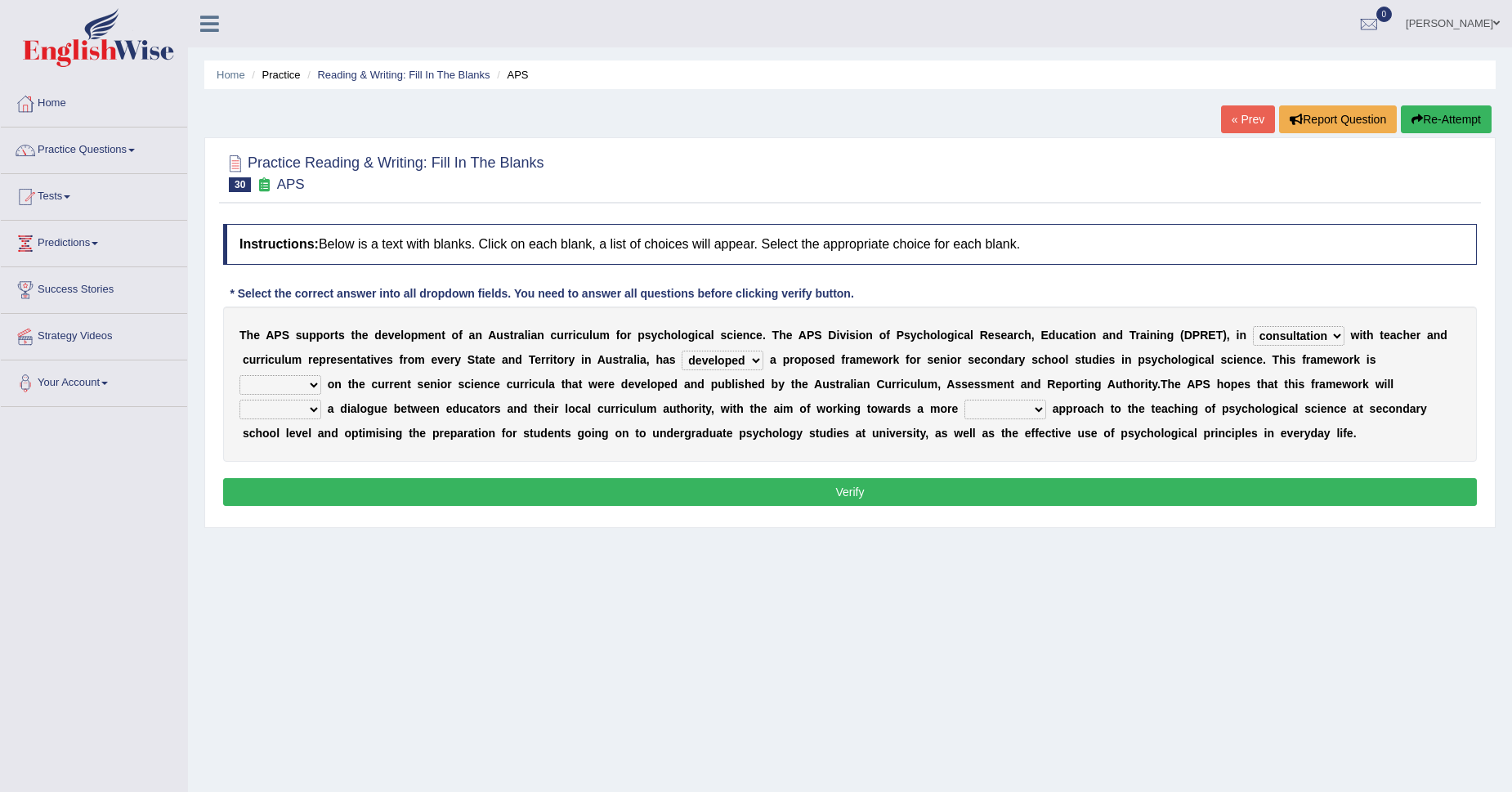
click at [682, 350] on select "deride denied demanded developed" at bounding box center [723, 360] width 81 height 20
click at [263, 382] on select "modelling meddling modelled meddled" at bounding box center [280, 385] width 81 height 20
select select "modelling"
click at [239, 375] on select "modelling meddling modelled meddled" at bounding box center [280, 385] width 81 height 20
click at [298, 413] on select "facilitate facilitates facilitating facilitated" at bounding box center [280, 409] width 81 height 20
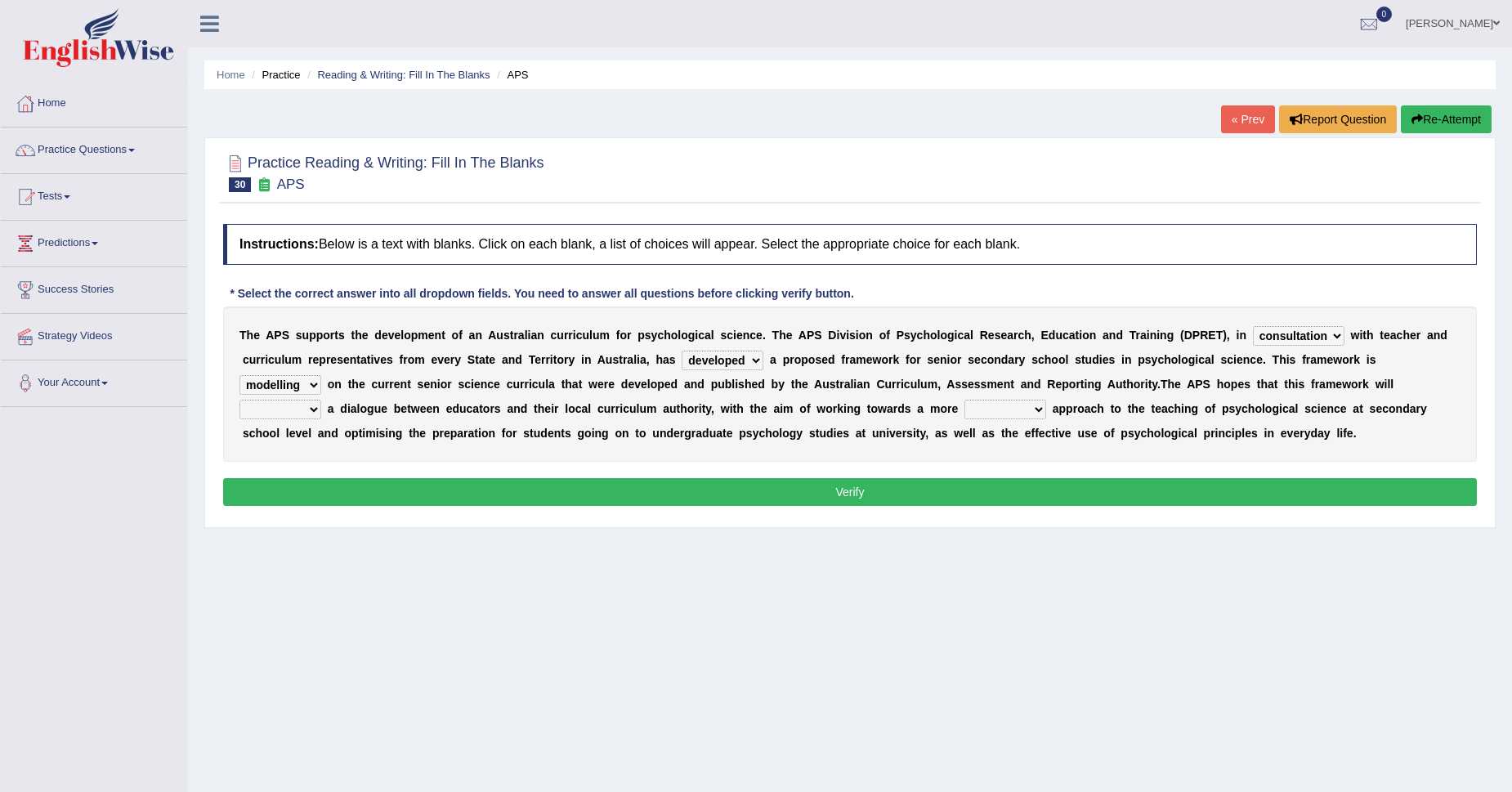
select select "facilitate"
click at [239, 399] on select "facilitate facilitates facilitating facilitated" at bounding box center [280, 409] width 81 height 20
click at [1036, 402] on select "lenient abrasive consistent disruptive" at bounding box center [1005, 409] width 81 height 20
select select "consistent"
click at [964, 399] on select "lenient abrasive consistent disruptive" at bounding box center [1005, 409] width 81 height 20
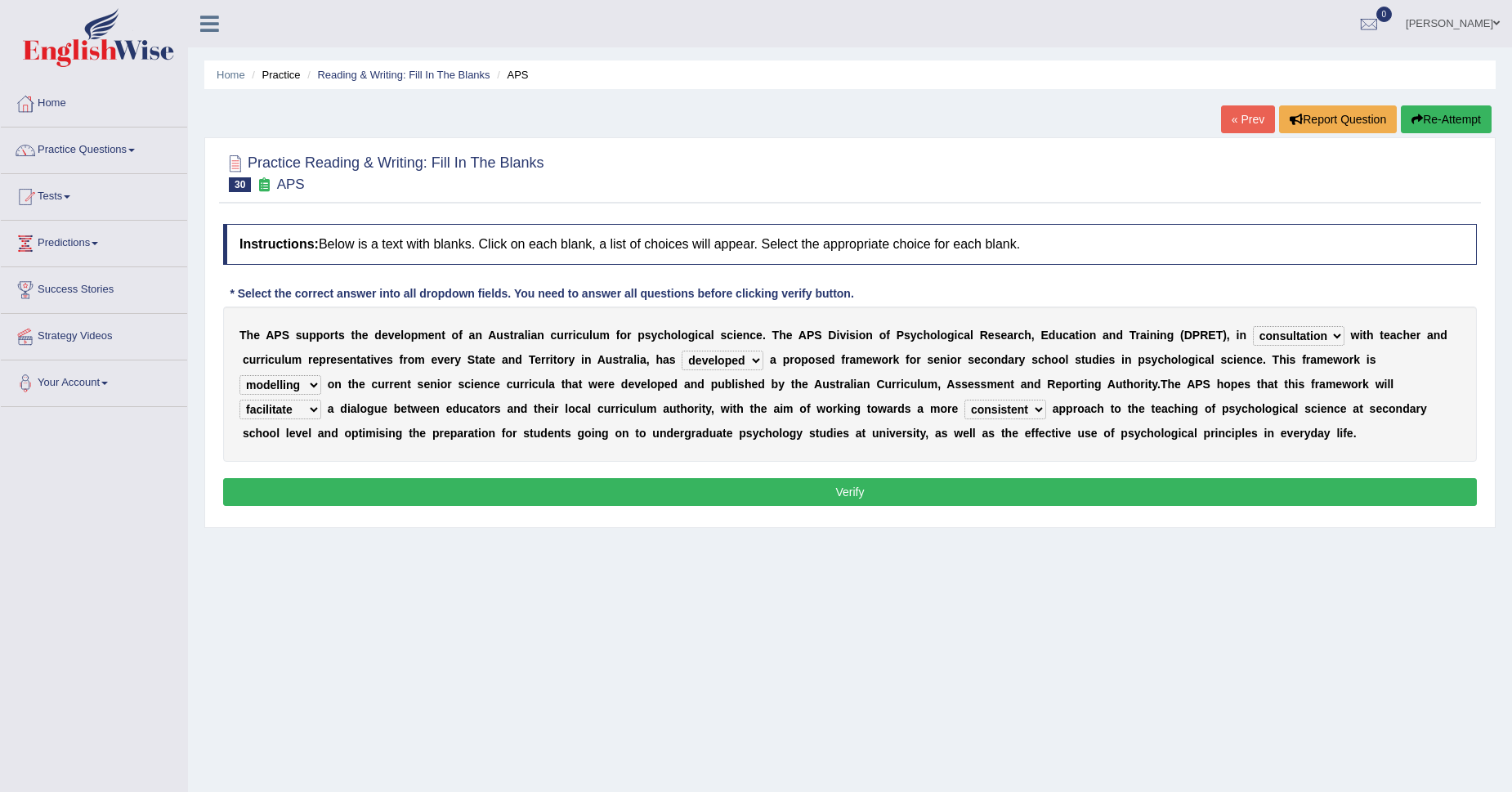
click at [637, 490] on button "Verify" at bounding box center [849, 491] width 1254 height 28
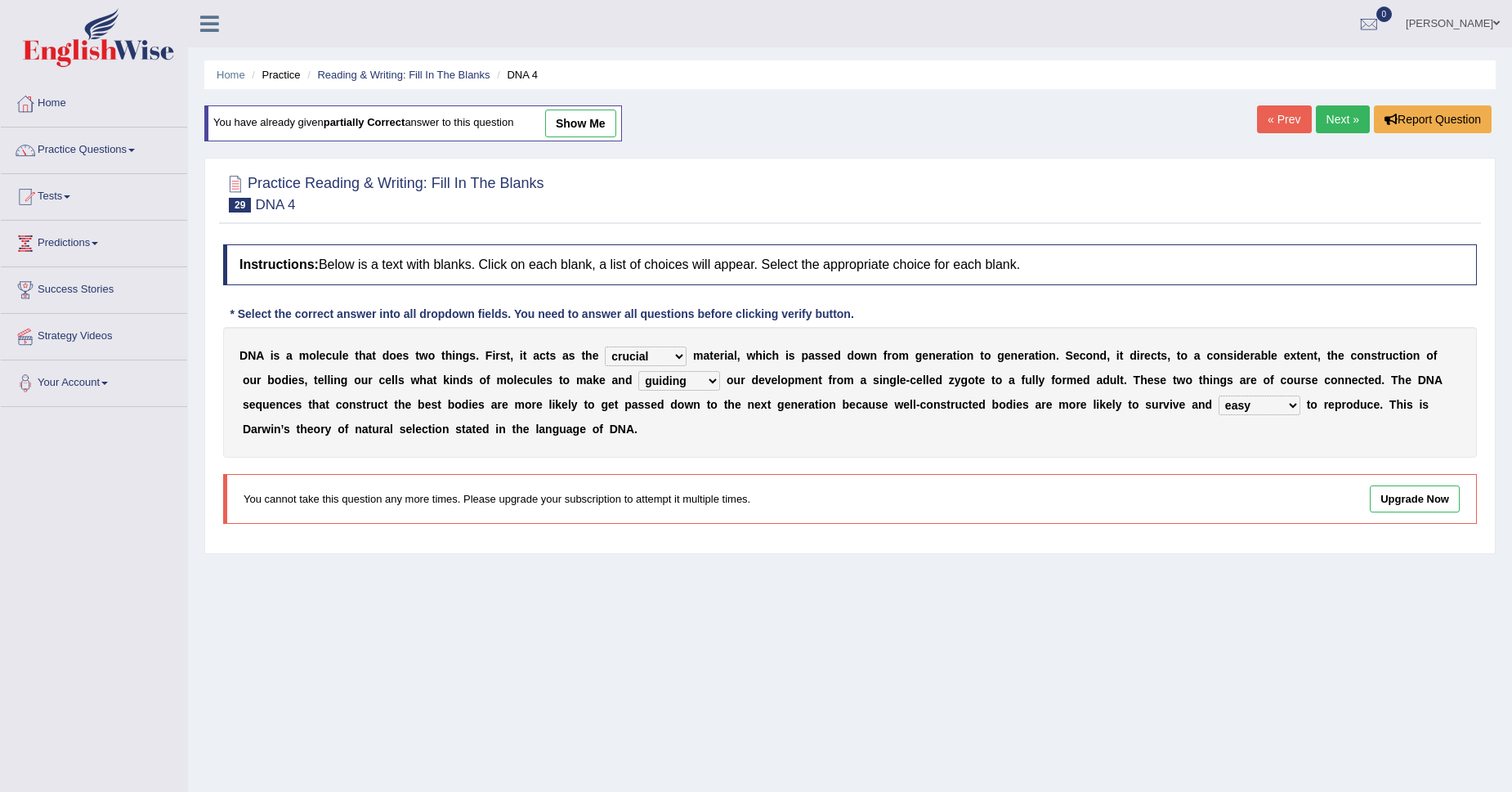
select select "crucial"
select select "guiding"
select select "easy"
click at [81, 155] on link "Practice Questions" at bounding box center [94, 148] width 187 height 41
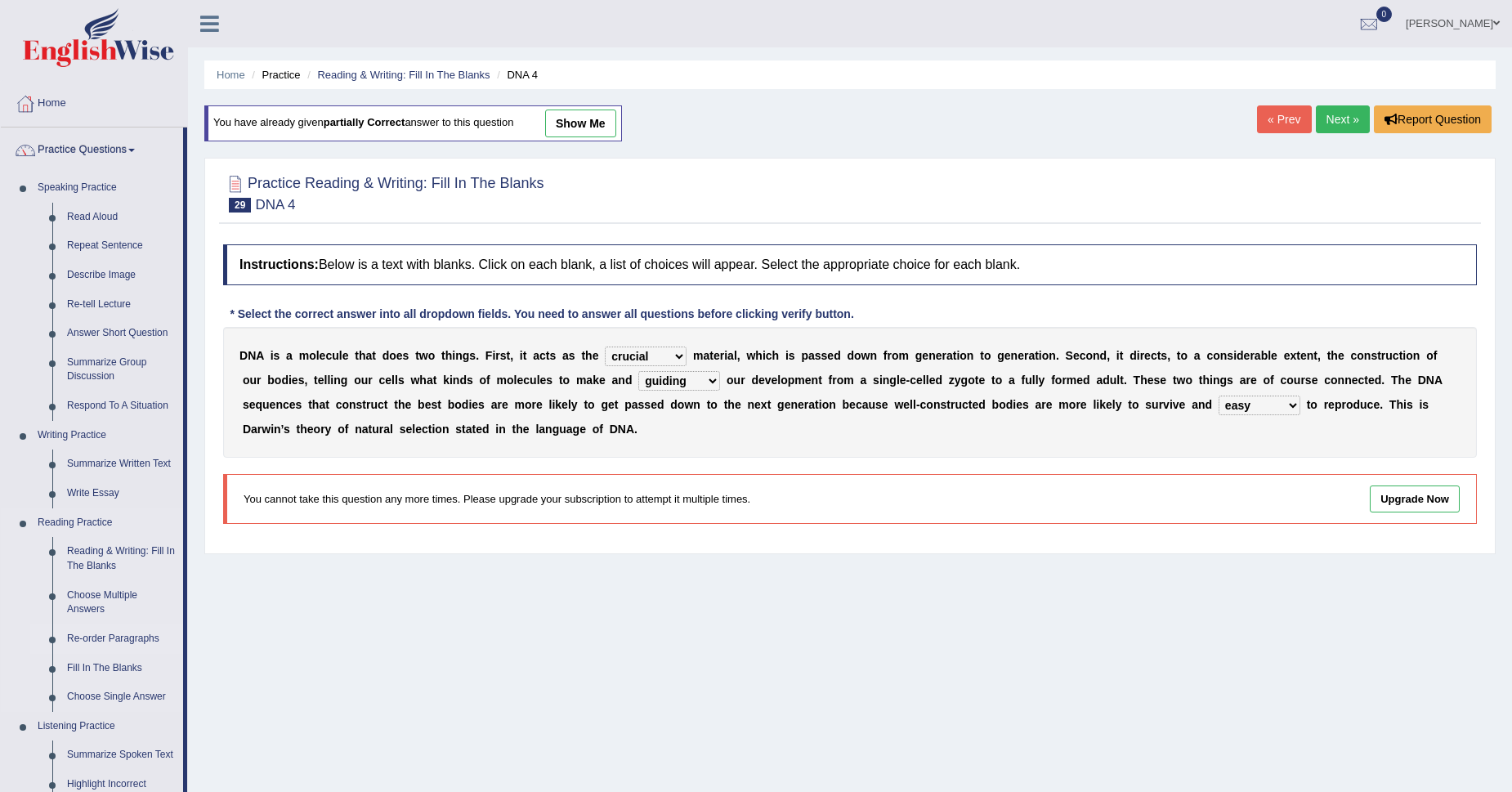
click at [63, 644] on link "Re-order Paragraphs" at bounding box center [121, 639] width 123 height 29
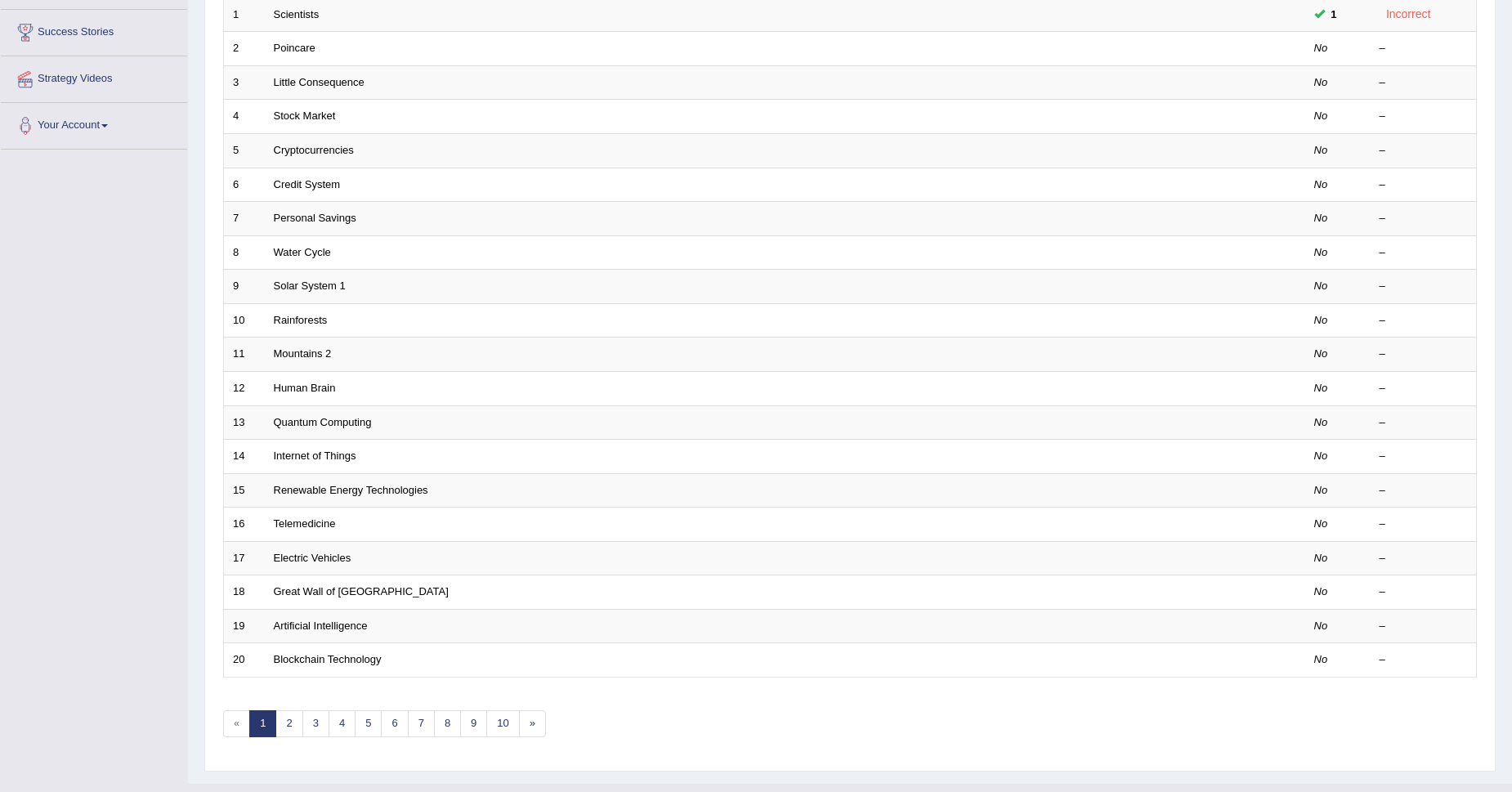
scroll to position [290, 0]
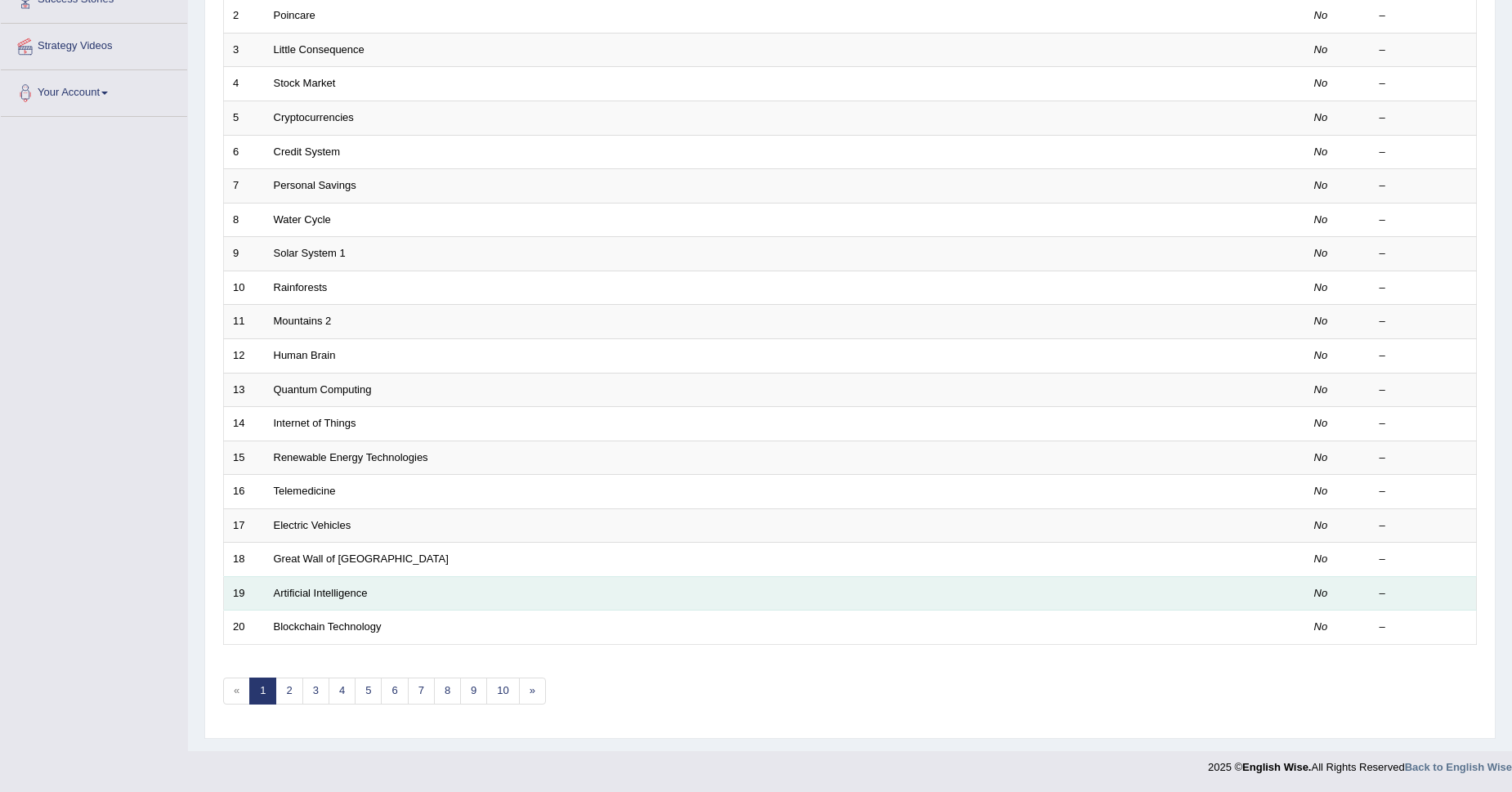
click at [328, 599] on td "Artificial Intelligence" at bounding box center [723, 593] width 918 height 34
drag, startPoint x: 328, startPoint y: 599, endPoint x: 285, endPoint y: 606, distance: 43.6
click at [285, 606] on td "Artificial Intelligence" at bounding box center [723, 593] width 918 height 34
click at [287, 606] on td "Artificial Intelligence" at bounding box center [723, 593] width 918 height 34
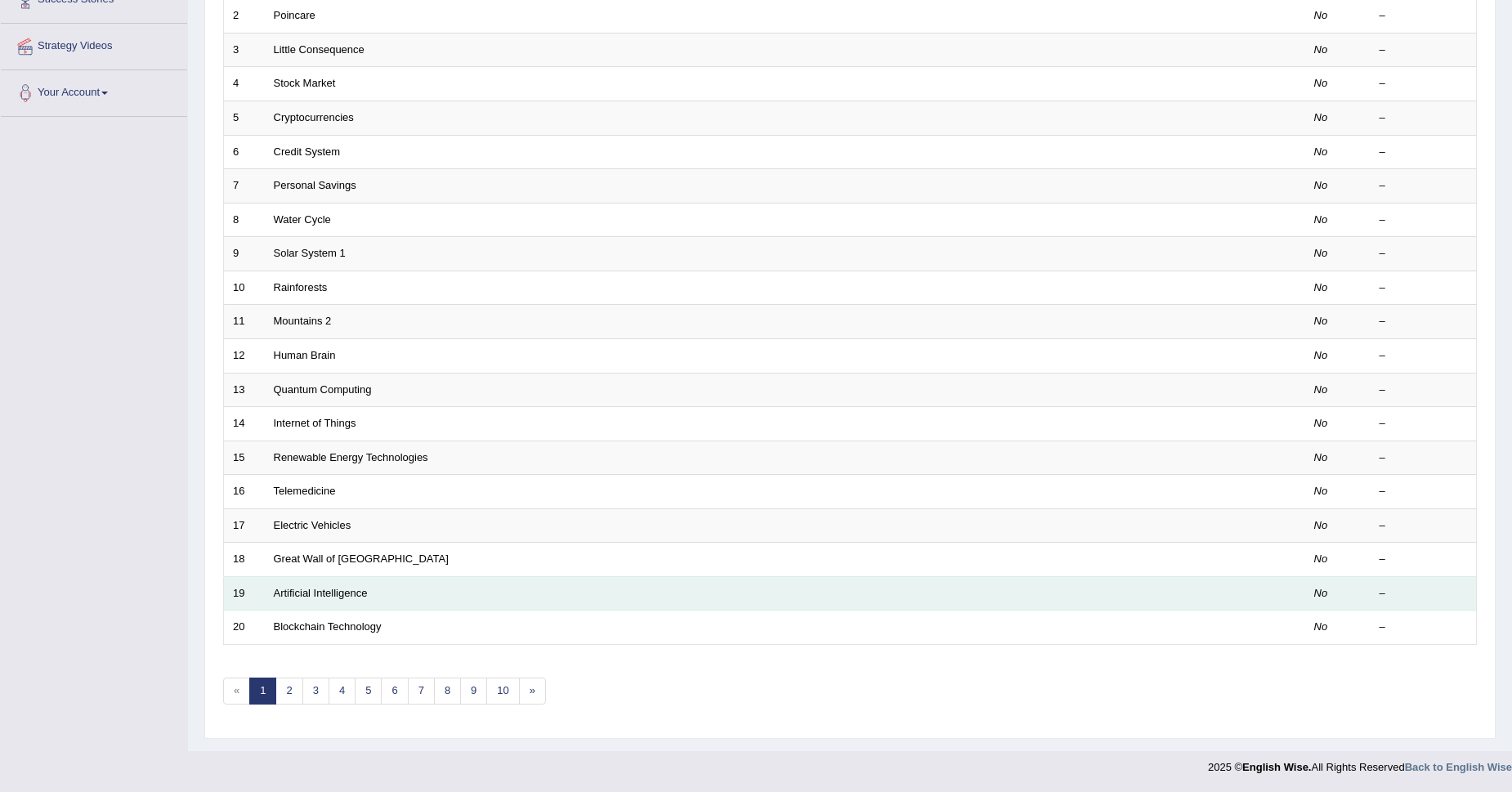
click at [651, 579] on td "Artificial Intelligence" at bounding box center [723, 593] width 918 height 34
click at [268, 593] on td "Artificial Intelligence" at bounding box center [723, 593] width 918 height 34
drag, startPoint x: 268, startPoint y: 593, endPoint x: 431, endPoint y: 599, distance: 163.1
click at [431, 599] on td "Artificial Intelligence" at bounding box center [723, 593] width 918 height 34
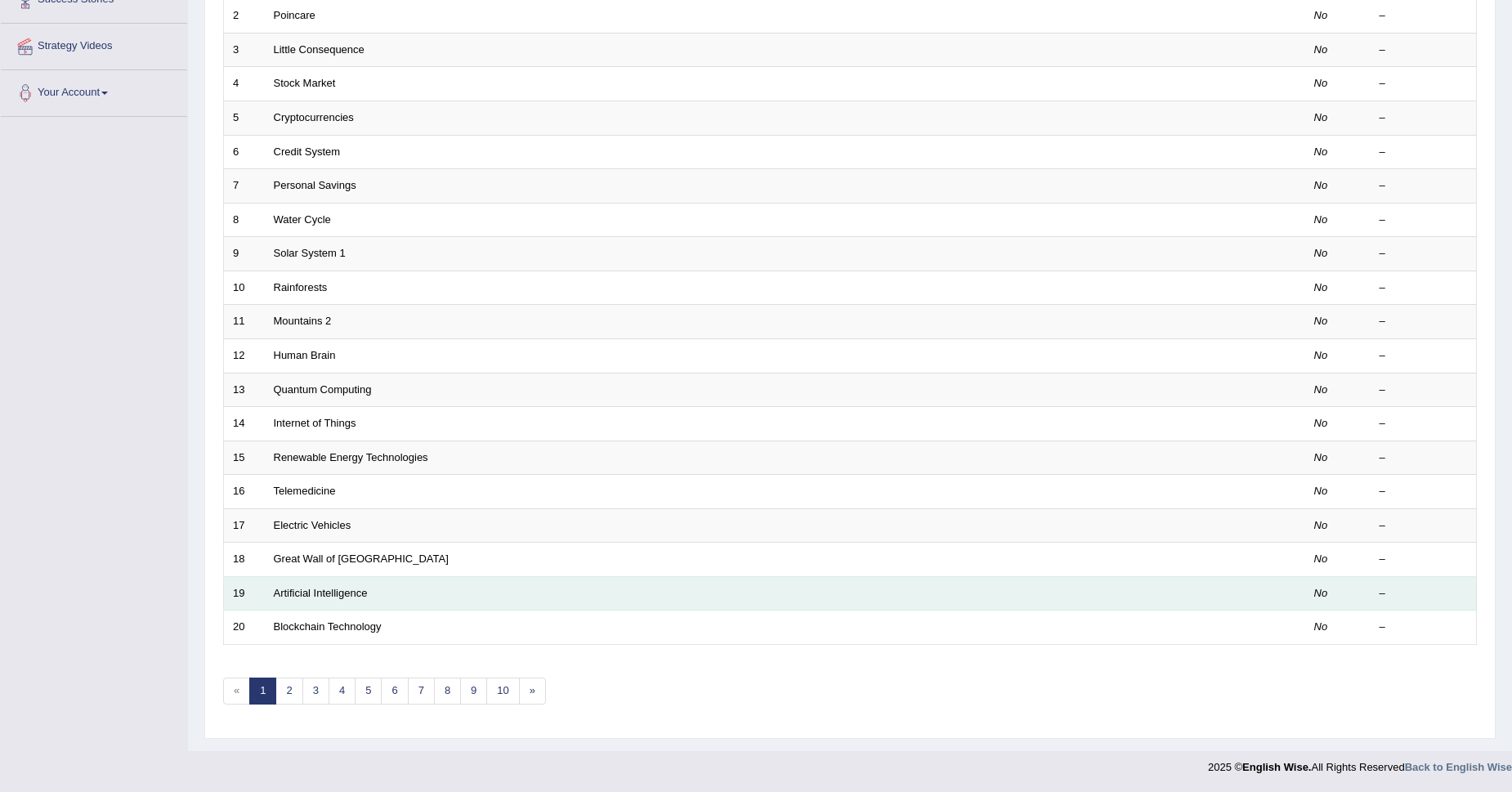
click at [431, 599] on td "Artificial Intelligence" at bounding box center [723, 593] width 918 height 34
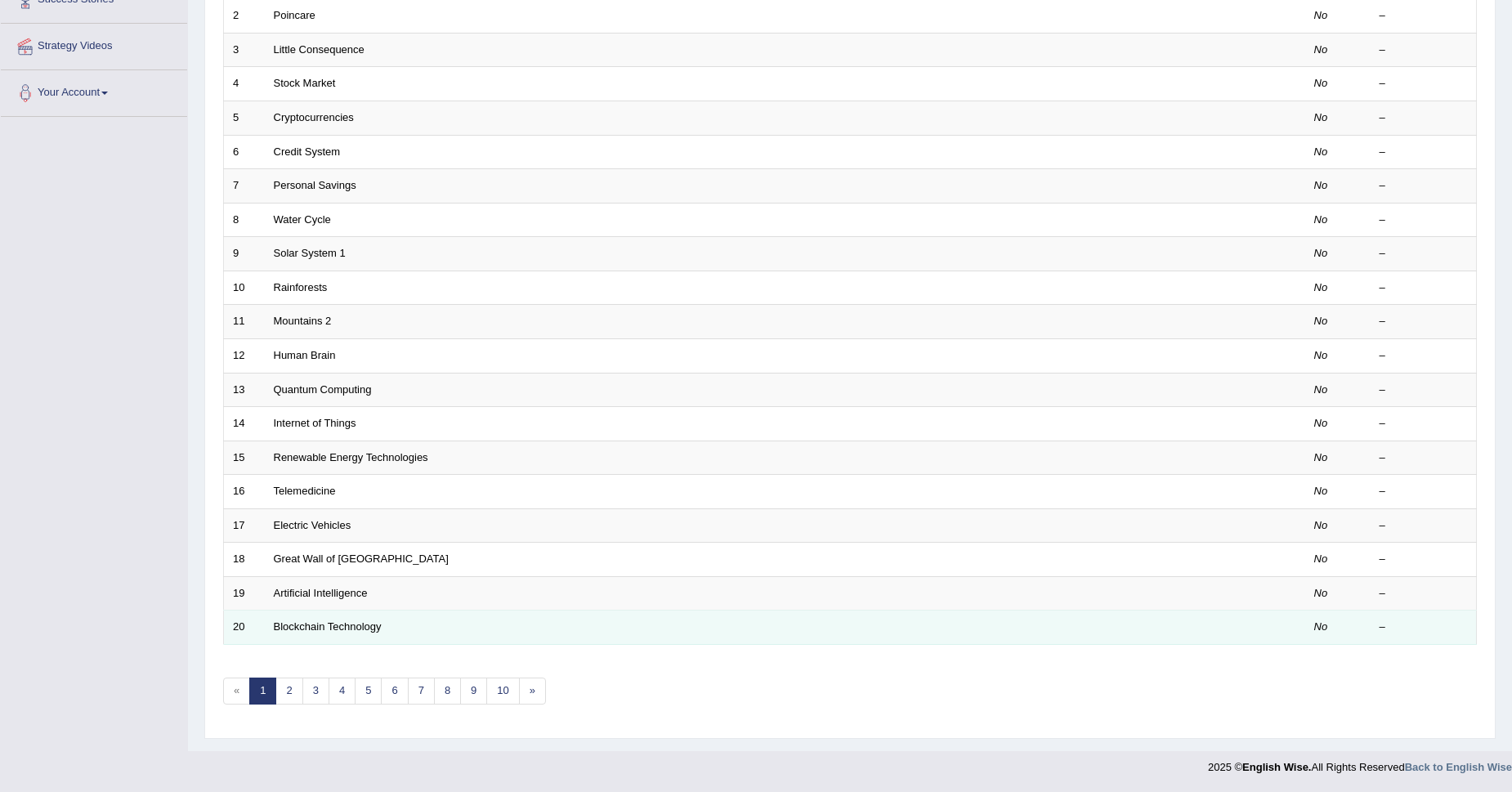
click at [339, 642] on td "Blockchain Technology" at bounding box center [723, 627] width 918 height 34
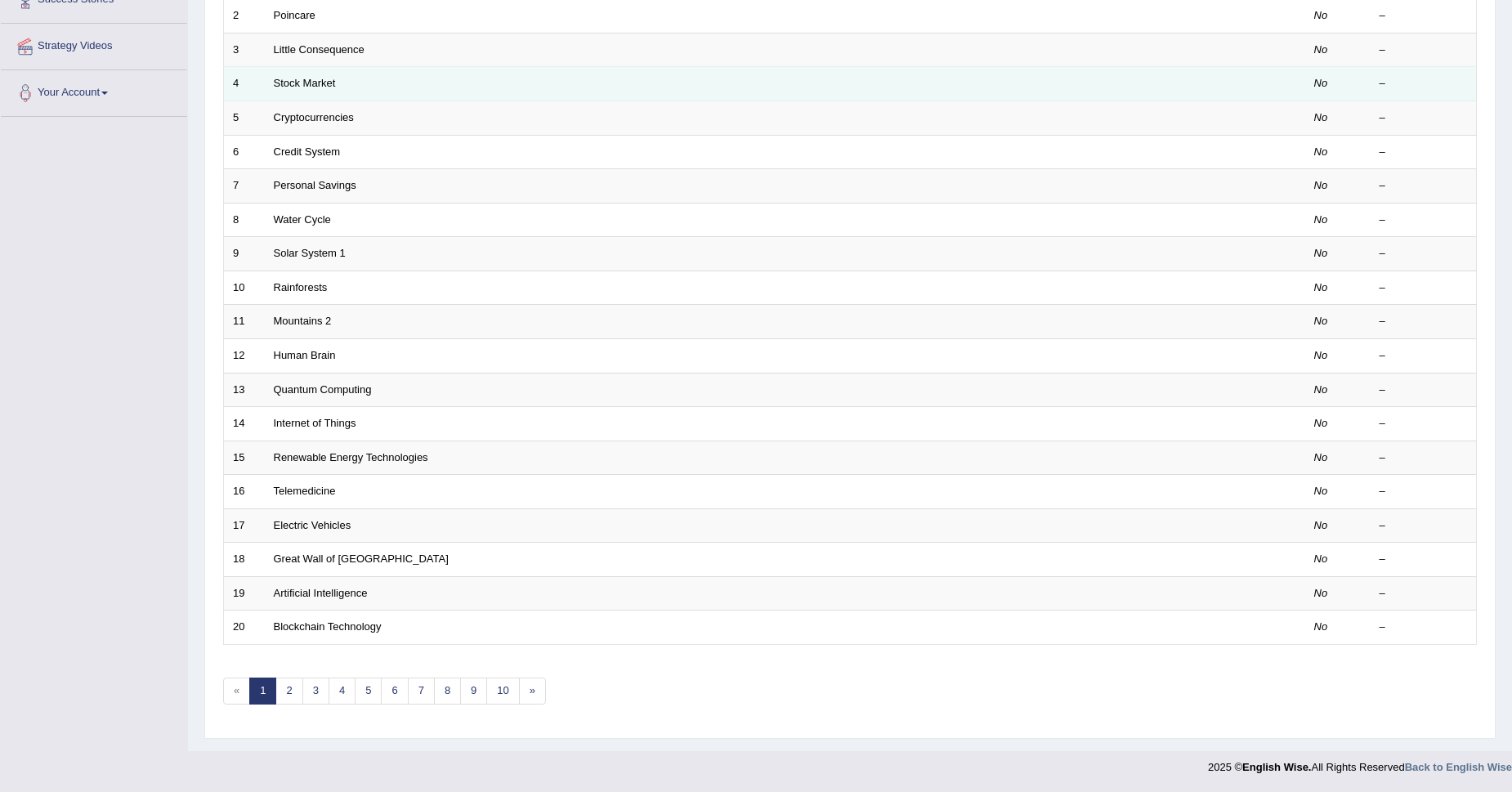
click at [547, 99] on td "Stock Market" at bounding box center [723, 84] width 918 height 34
click at [253, 77] on td "4" at bounding box center [244, 84] width 41 height 34
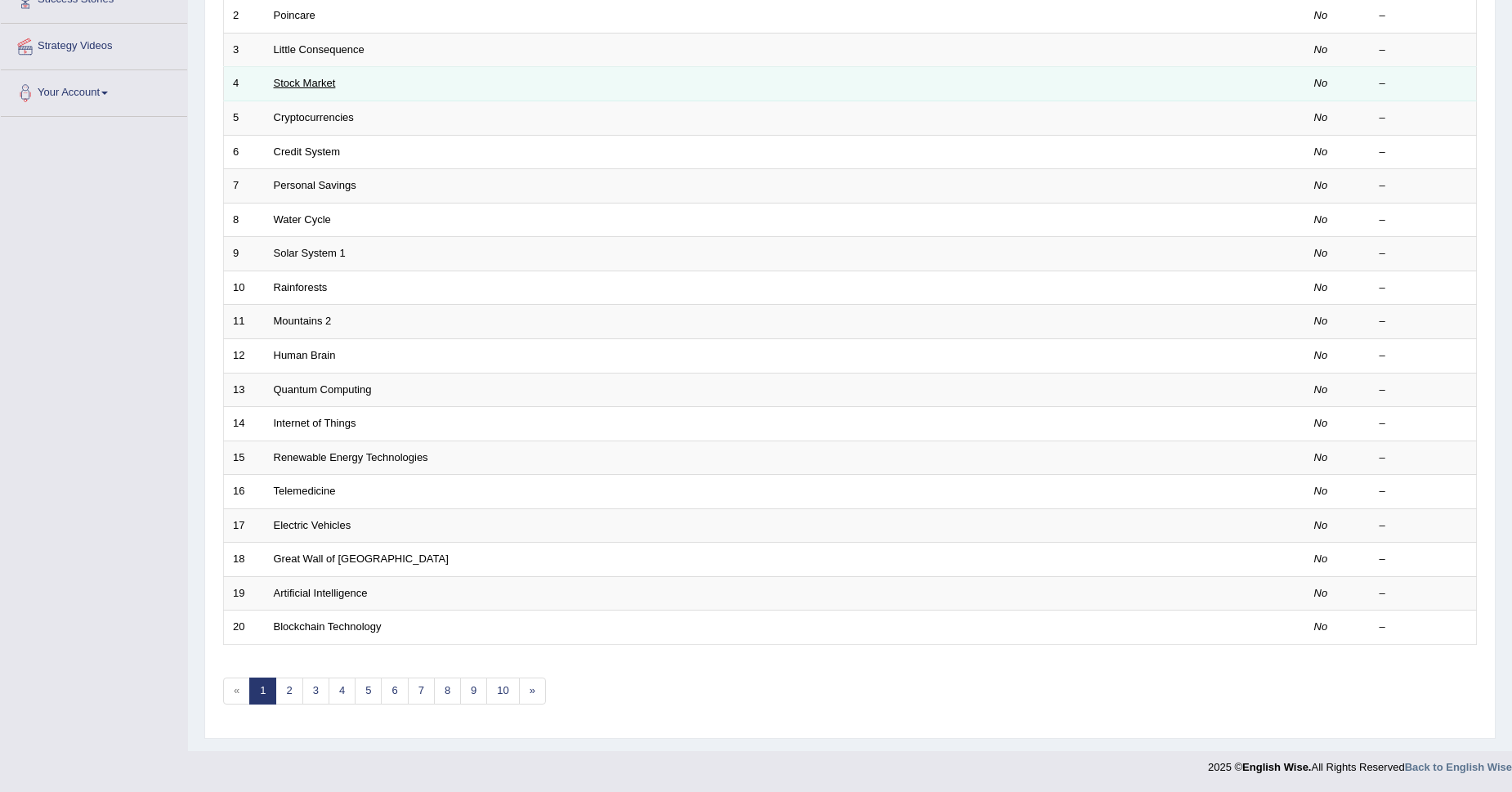
click at [297, 77] on link "Stock Market" at bounding box center [304, 83] width 62 height 13
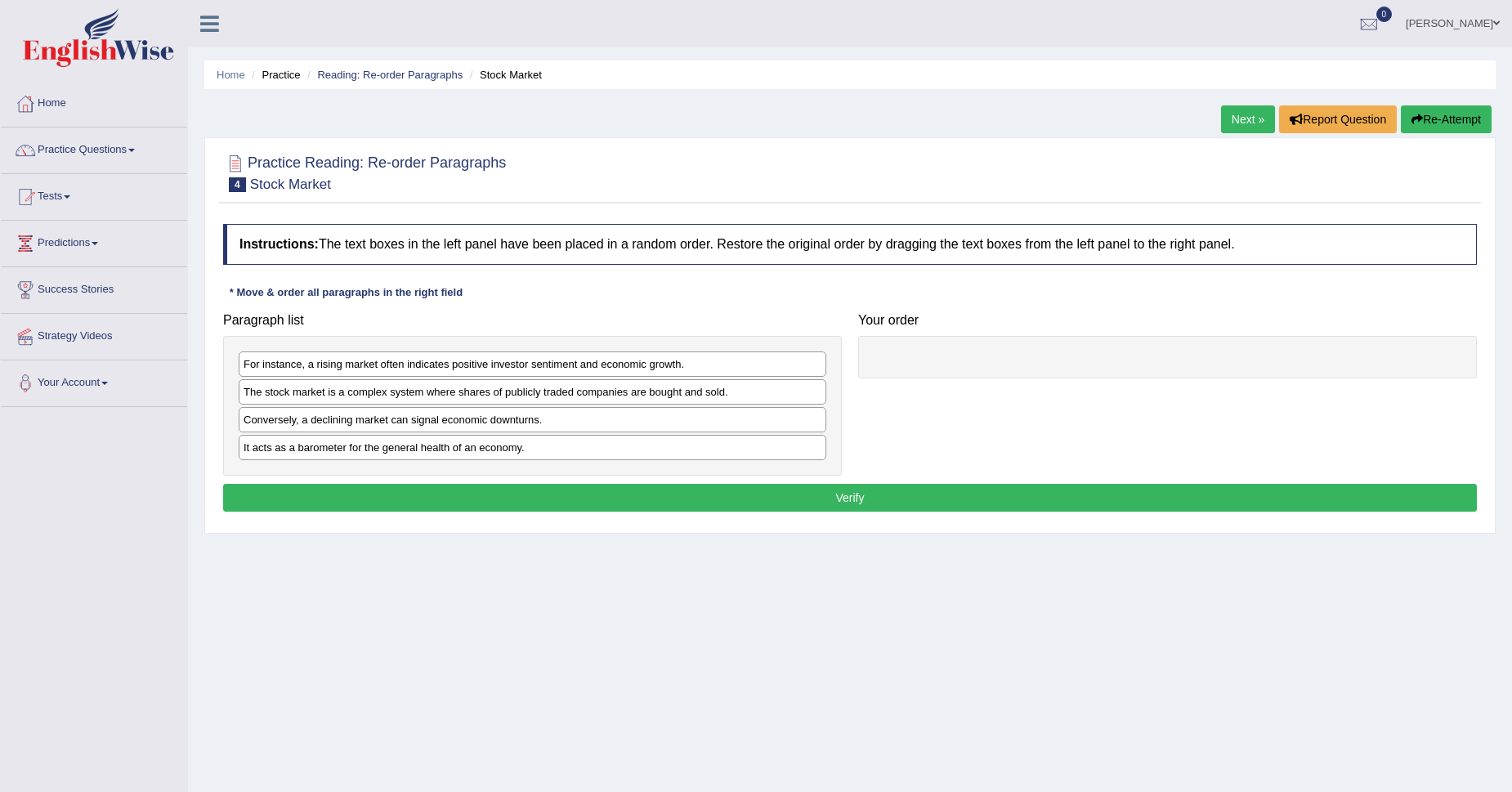
click at [492, 399] on div "The stock market is a complex system where shares of publicly traded companies …" at bounding box center [532, 392] width 588 height 25
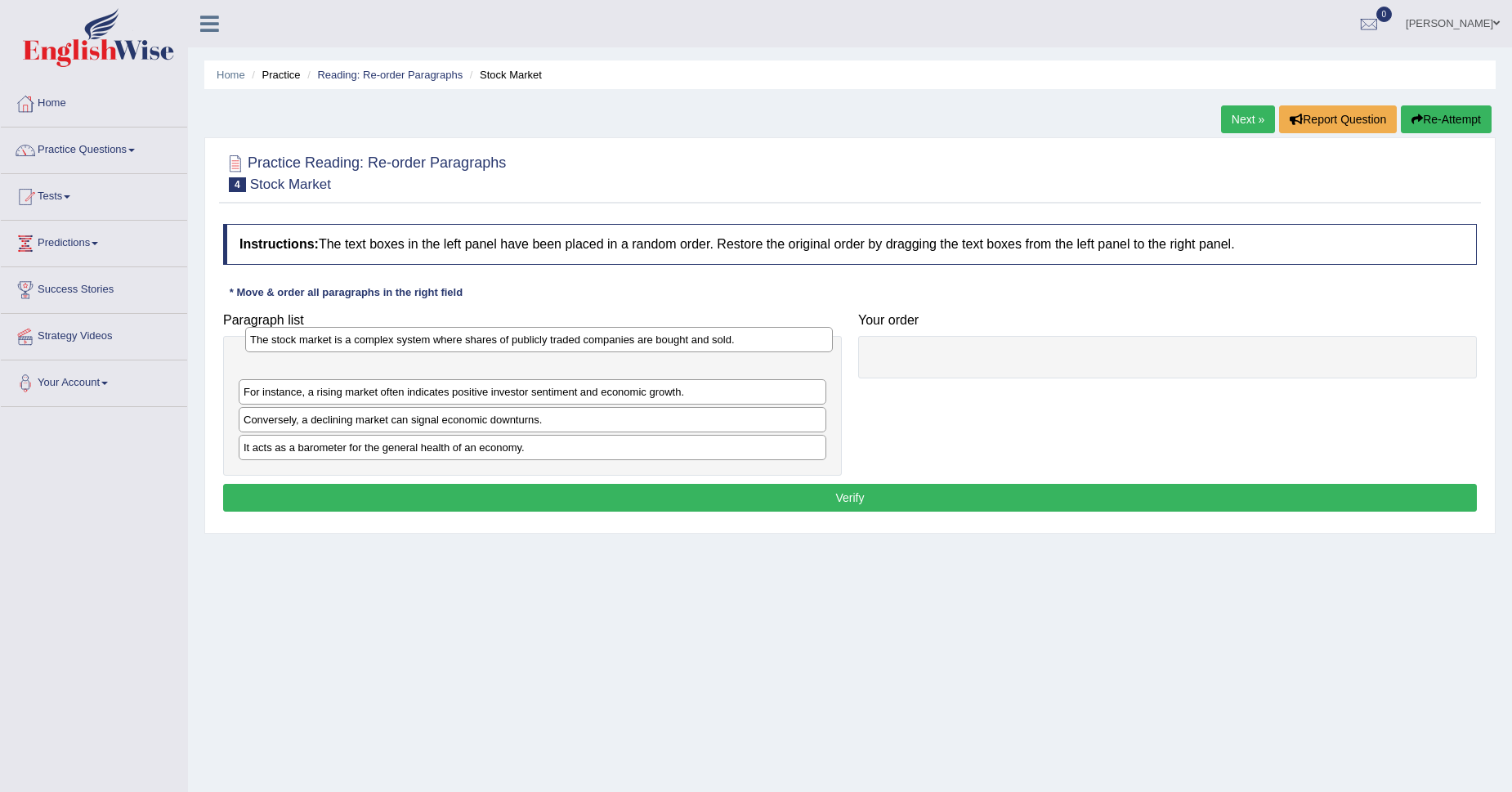
drag, startPoint x: 495, startPoint y: 393, endPoint x: 502, endPoint y: 340, distance: 53.5
click at [502, 340] on div "The stock market is a complex system where shares of publicly traded companies …" at bounding box center [539, 339] width 588 height 25
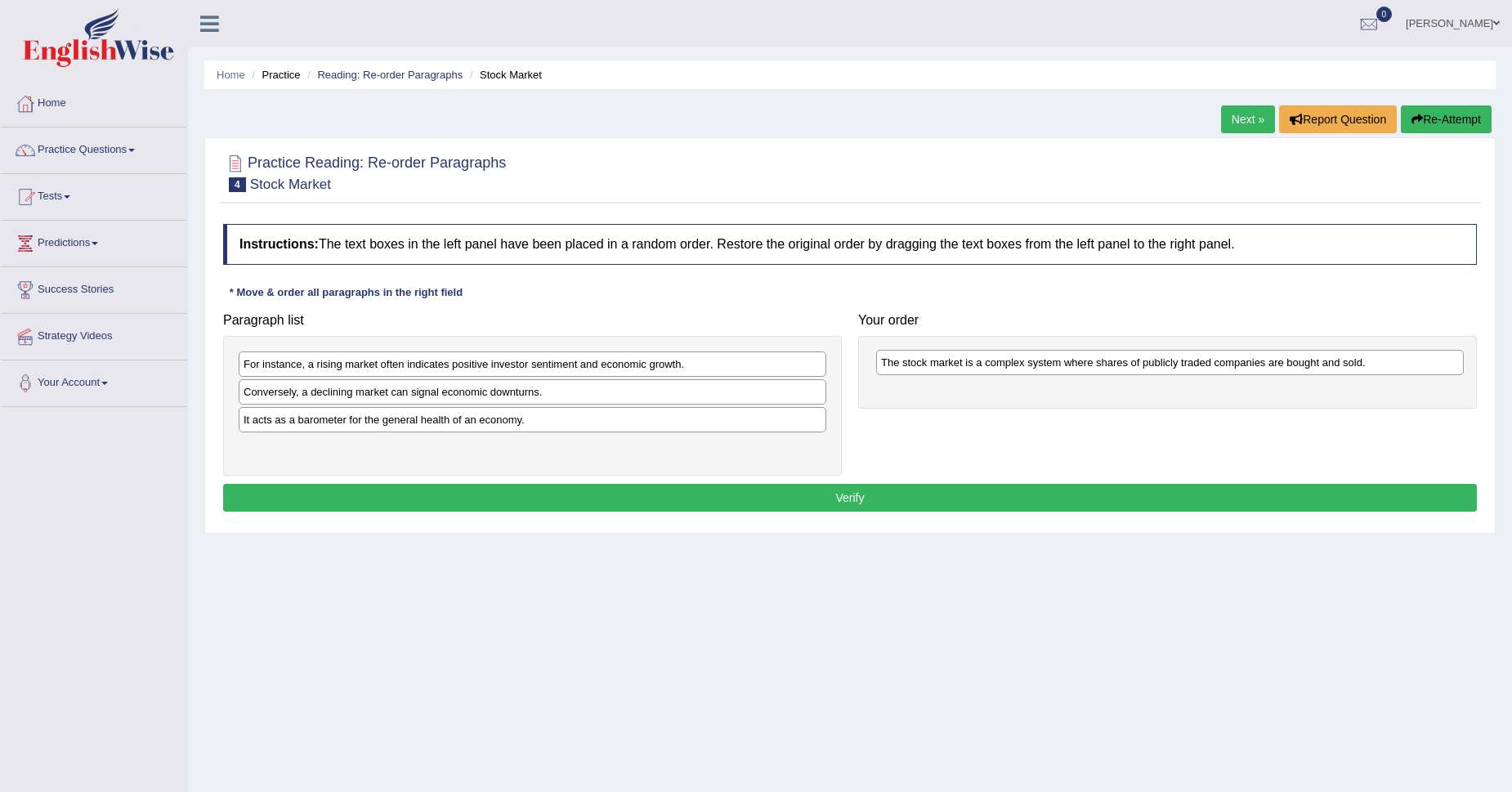
drag, startPoint x: 613, startPoint y: 372, endPoint x: 1250, endPoint y: 370, distance: 637.0
click at [1250, 370] on div "The stock market is a complex system where shares of publicly traded companies …" at bounding box center [1170, 362] width 588 height 25
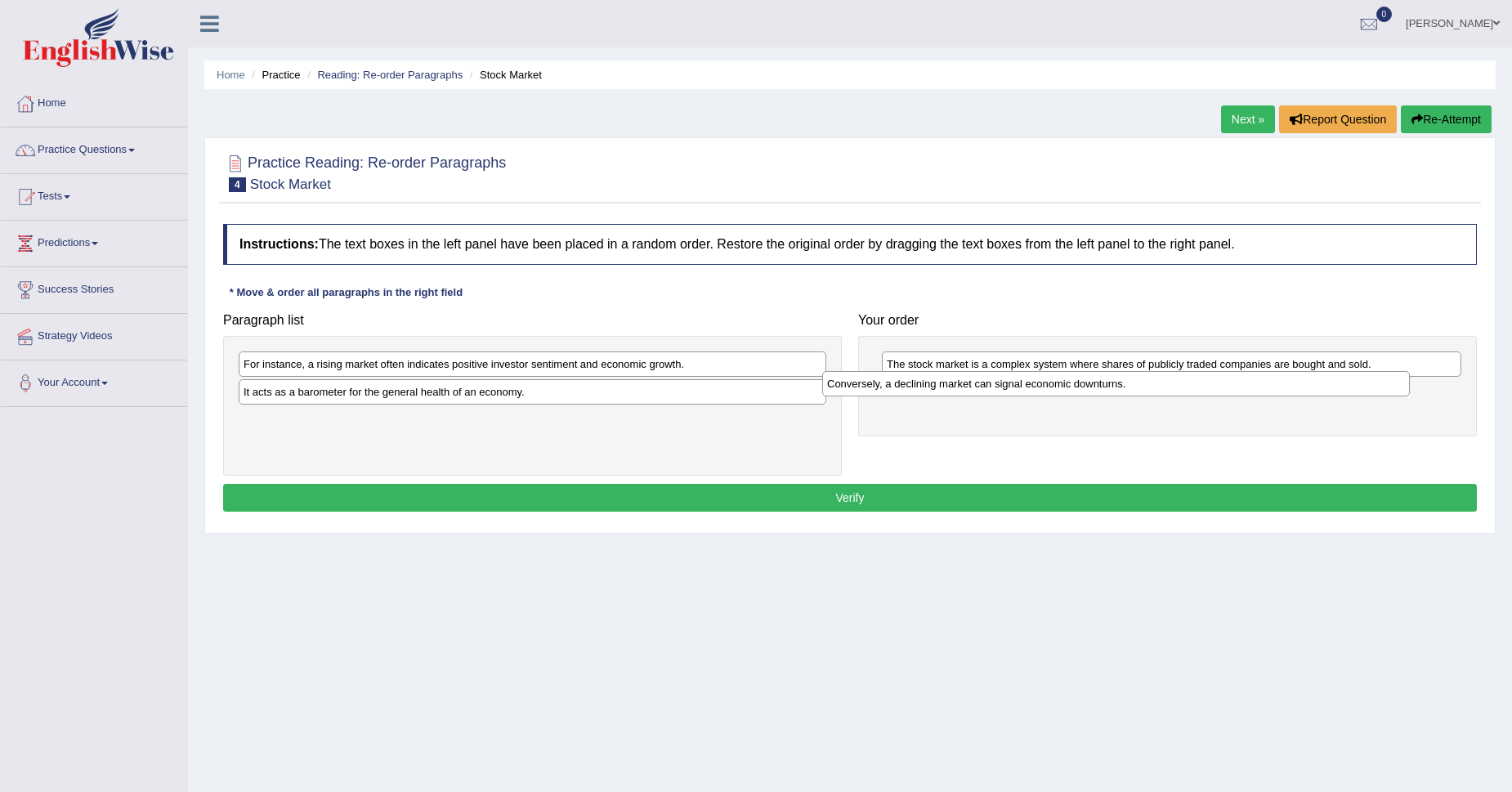
drag, startPoint x: 358, startPoint y: 398, endPoint x: 942, endPoint y: 390, distance: 584.1
click at [942, 390] on div "Conversely, a declining market can signal economic downturns." at bounding box center [1115, 384] width 588 height 25
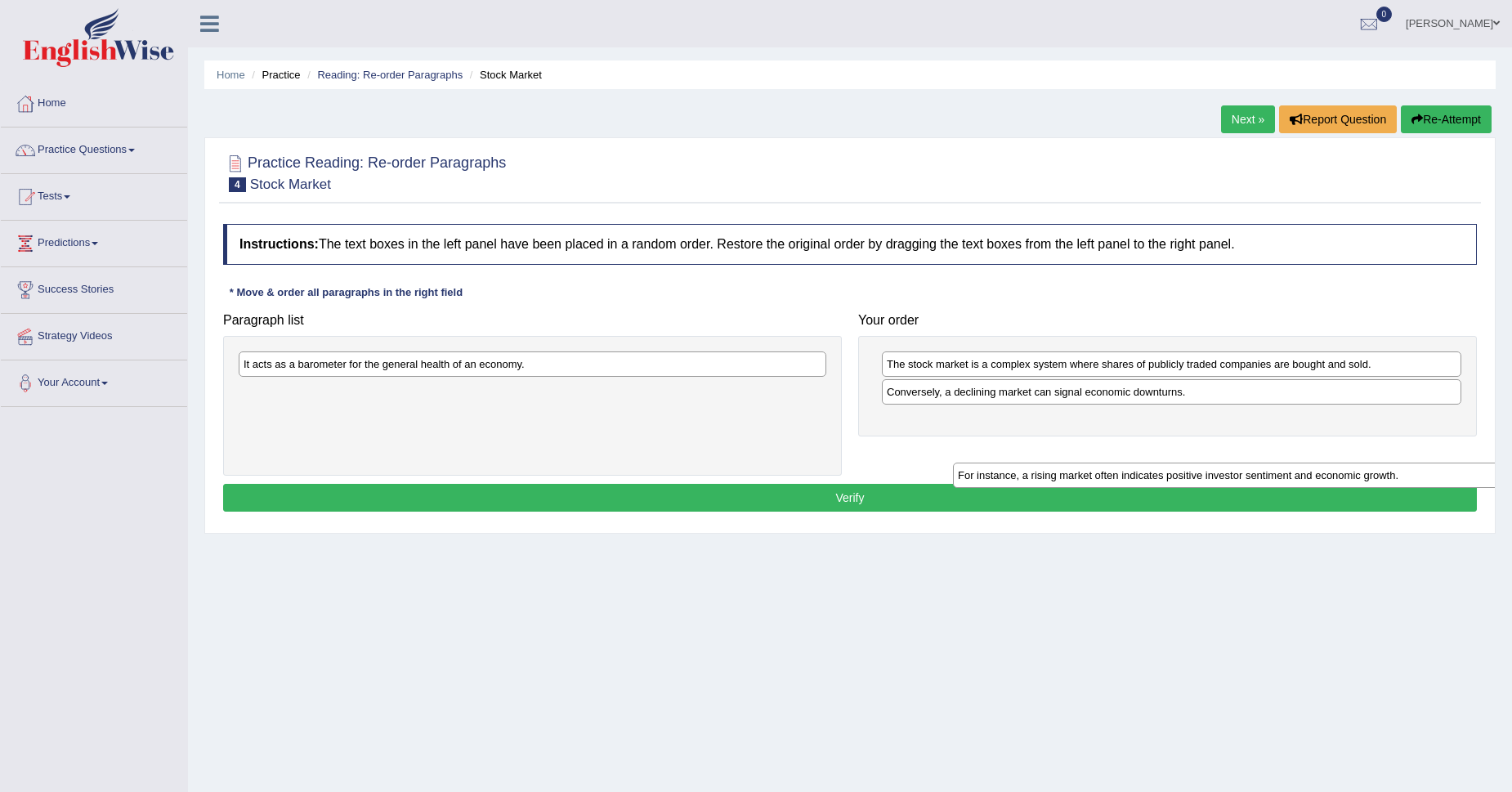
drag, startPoint x: 336, startPoint y: 364, endPoint x: 1046, endPoint y: 475, distance: 718.6
click at [1047, 474] on div "For instance, a rising market often indicates positive investor sentiment and e…" at bounding box center [1247, 475] width 588 height 25
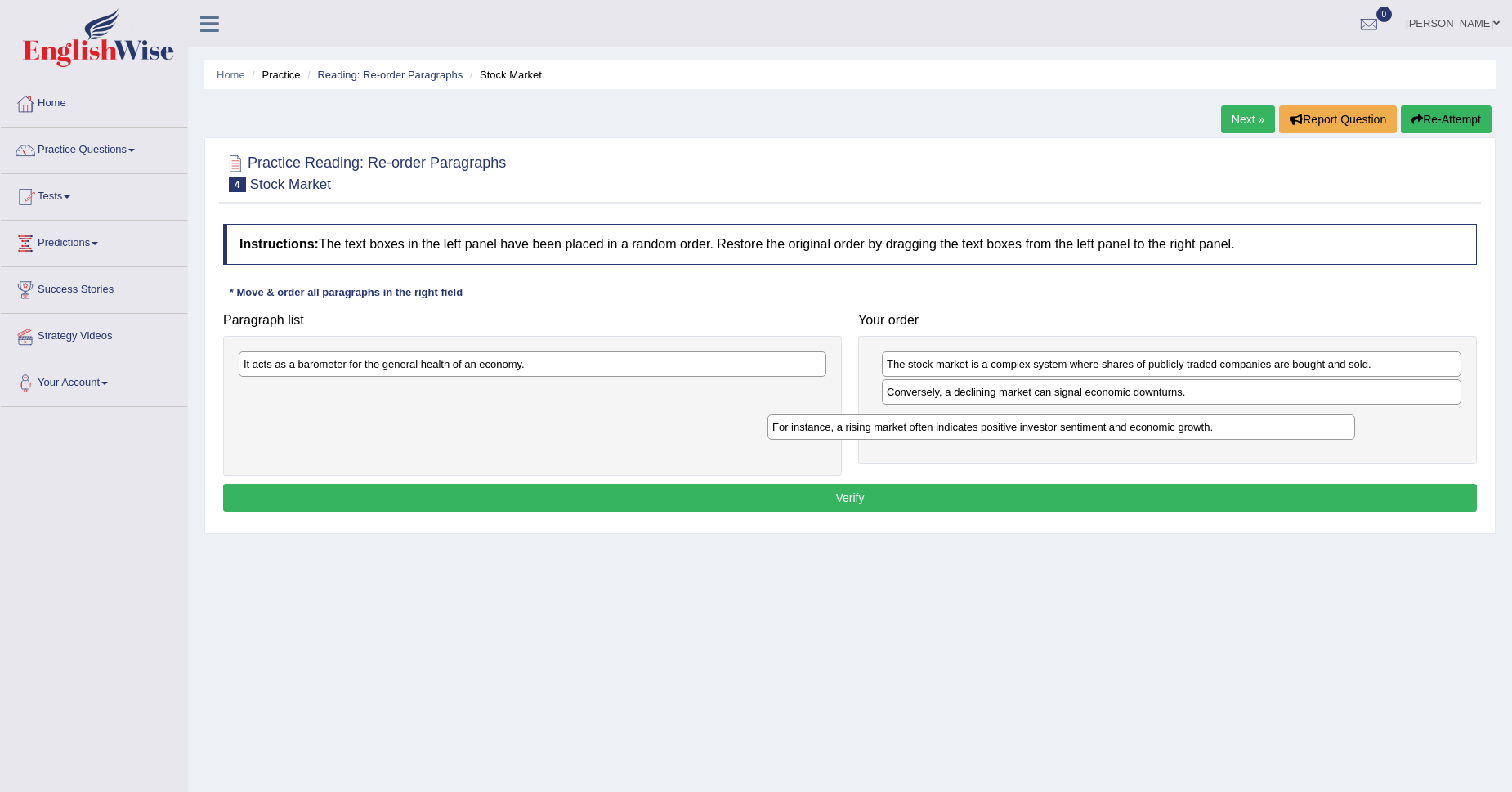
drag, startPoint x: 550, startPoint y: 392, endPoint x: 1078, endPoint y: 427, distance: 529.2
click at [1078, 427] on div "For instance, a rising market often indicates positive investor sentiment and e…" at bounding box center [1061, 427] width 588 height 25
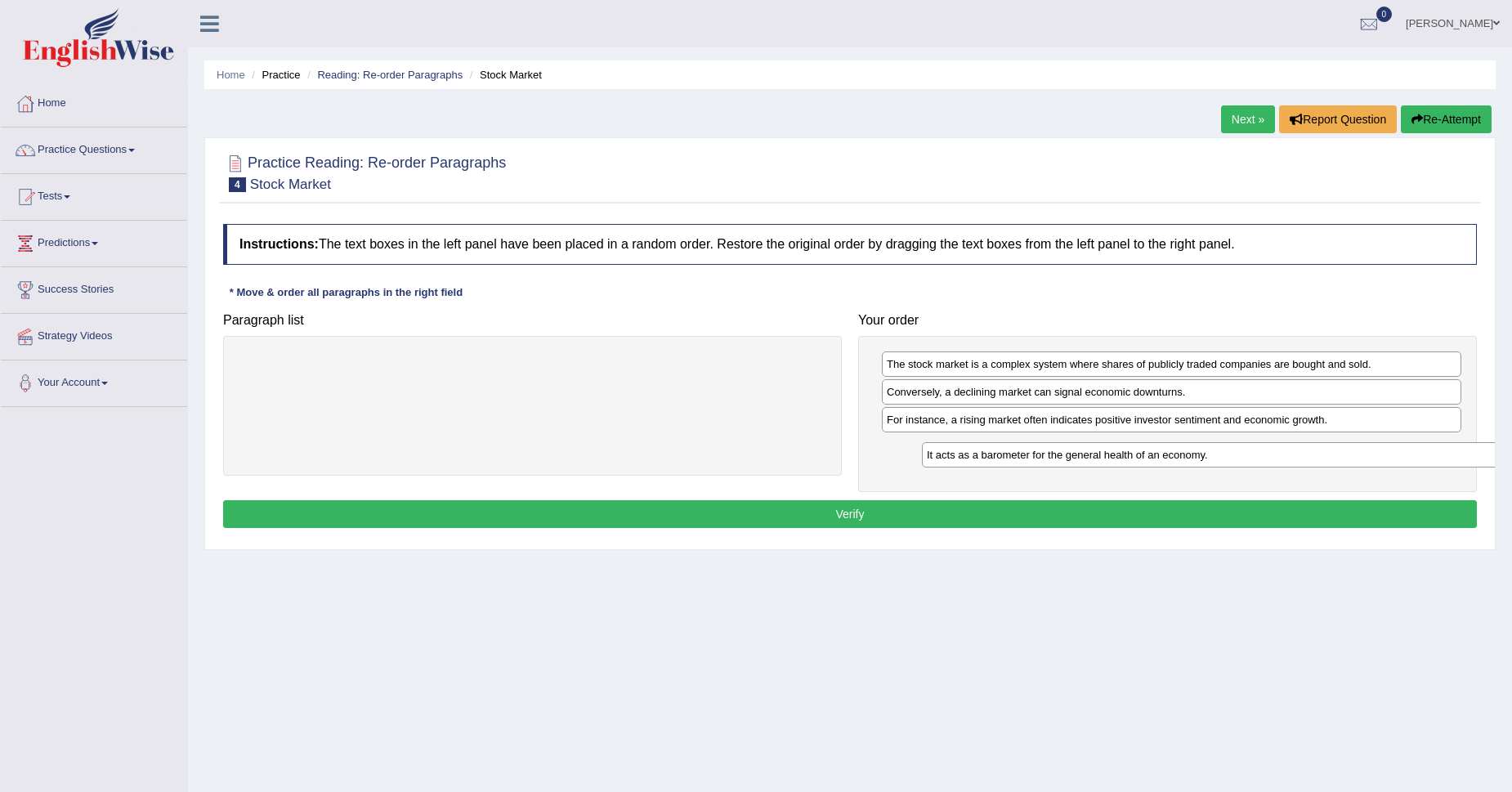
drag, startPoint x: 516, startPoint y: 359, endPoint x: 1194, endPoint y: 439, distance: 682.7
click at [1194, 442] on div "It acts as a barometer for the general health of an economy." at bounding box center [1215, 454] width 588 height 25
click at [829, 518] on button "Verify" at bounding box center [849, 513] width 1254 height 28
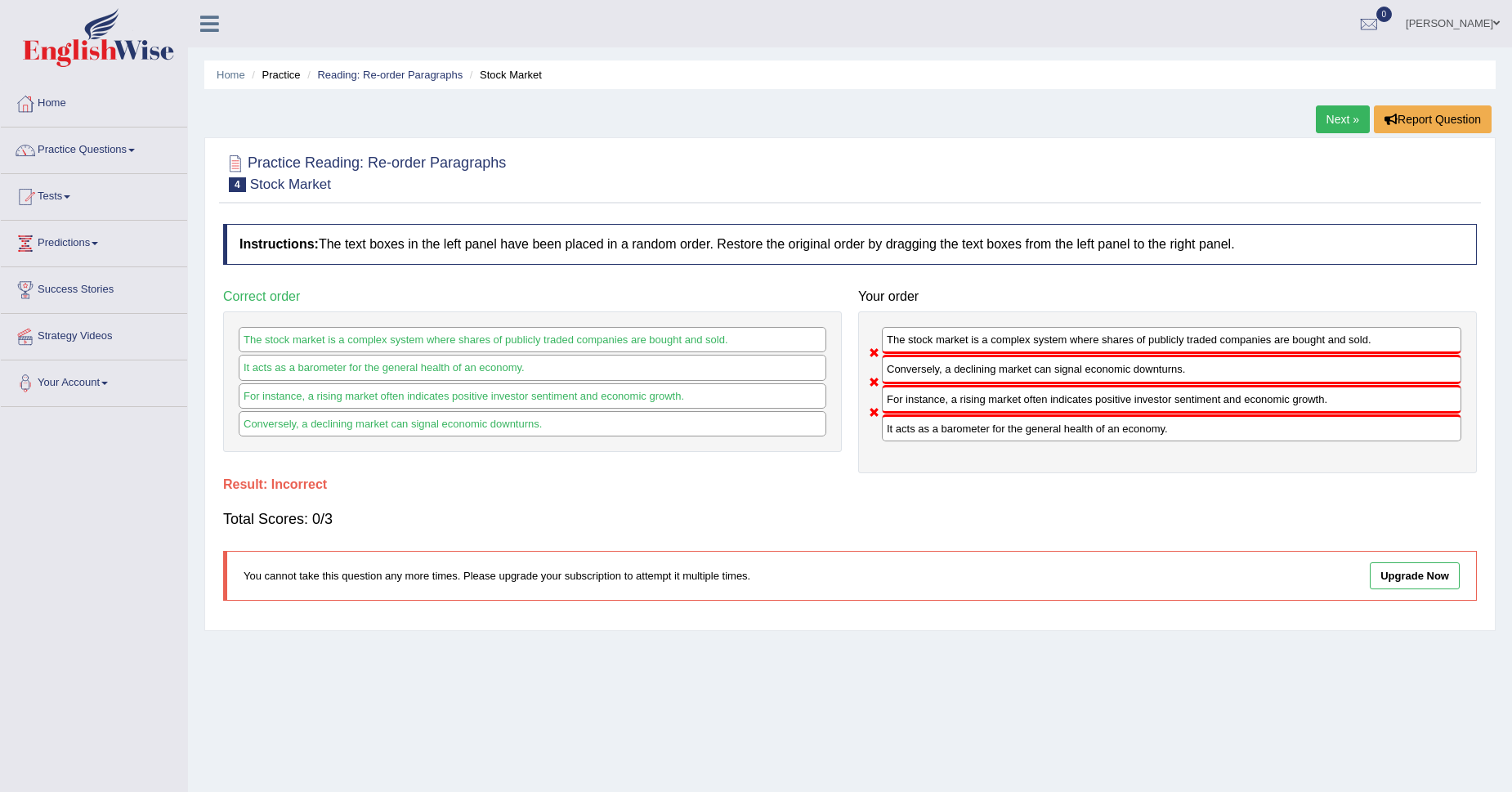
click at [1341, 113] on link "Next »" at bounding box center [1343, 119] width 54 height 28
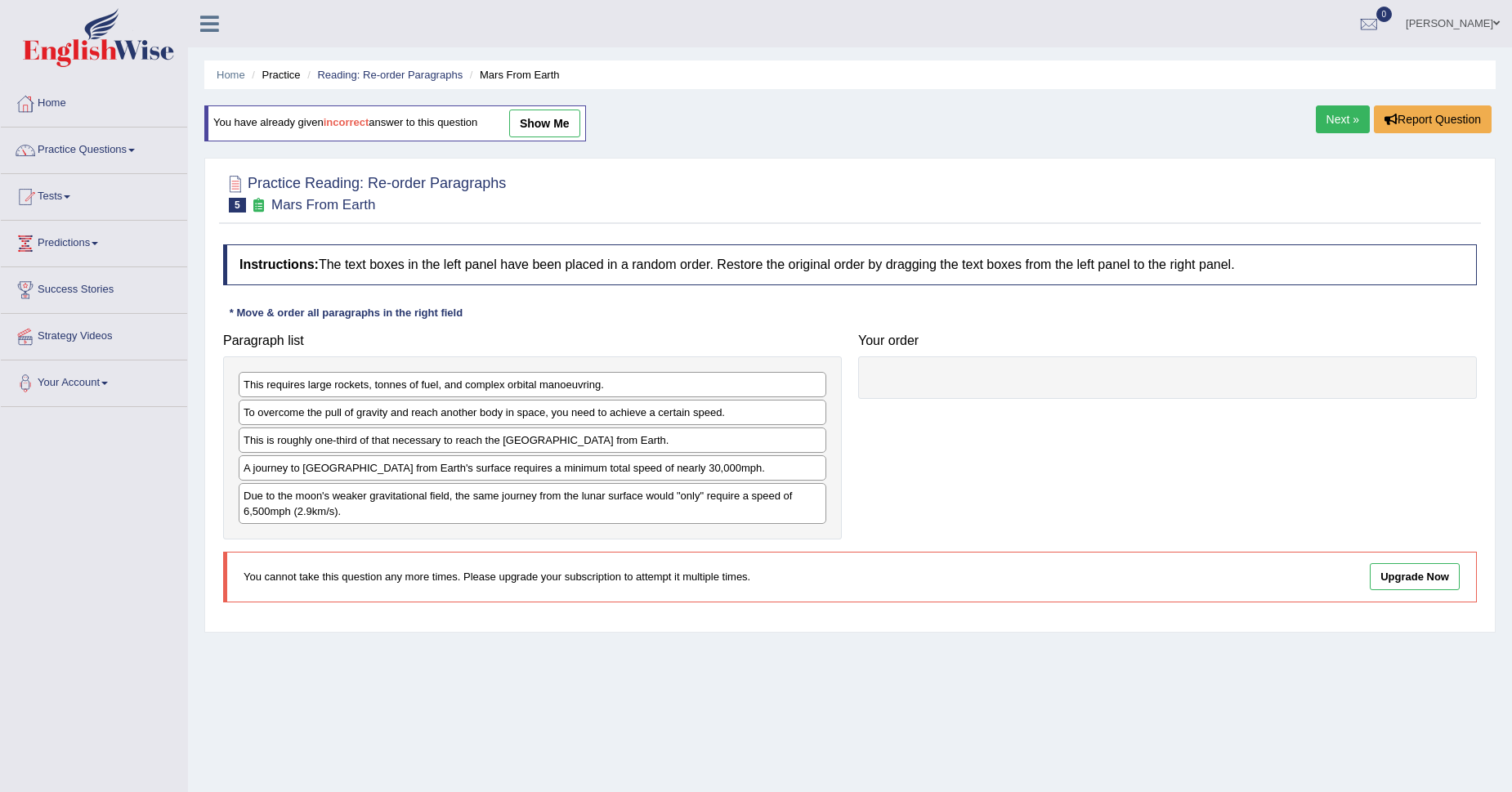
drag, startPoint x: 0, startPoint y: 0, endPoint x: 1341, endPoint y: 113, distance: 1345.8
click at [1341, 113] on link "Next »" at bounding box center [1343, 119] width 54 height 28
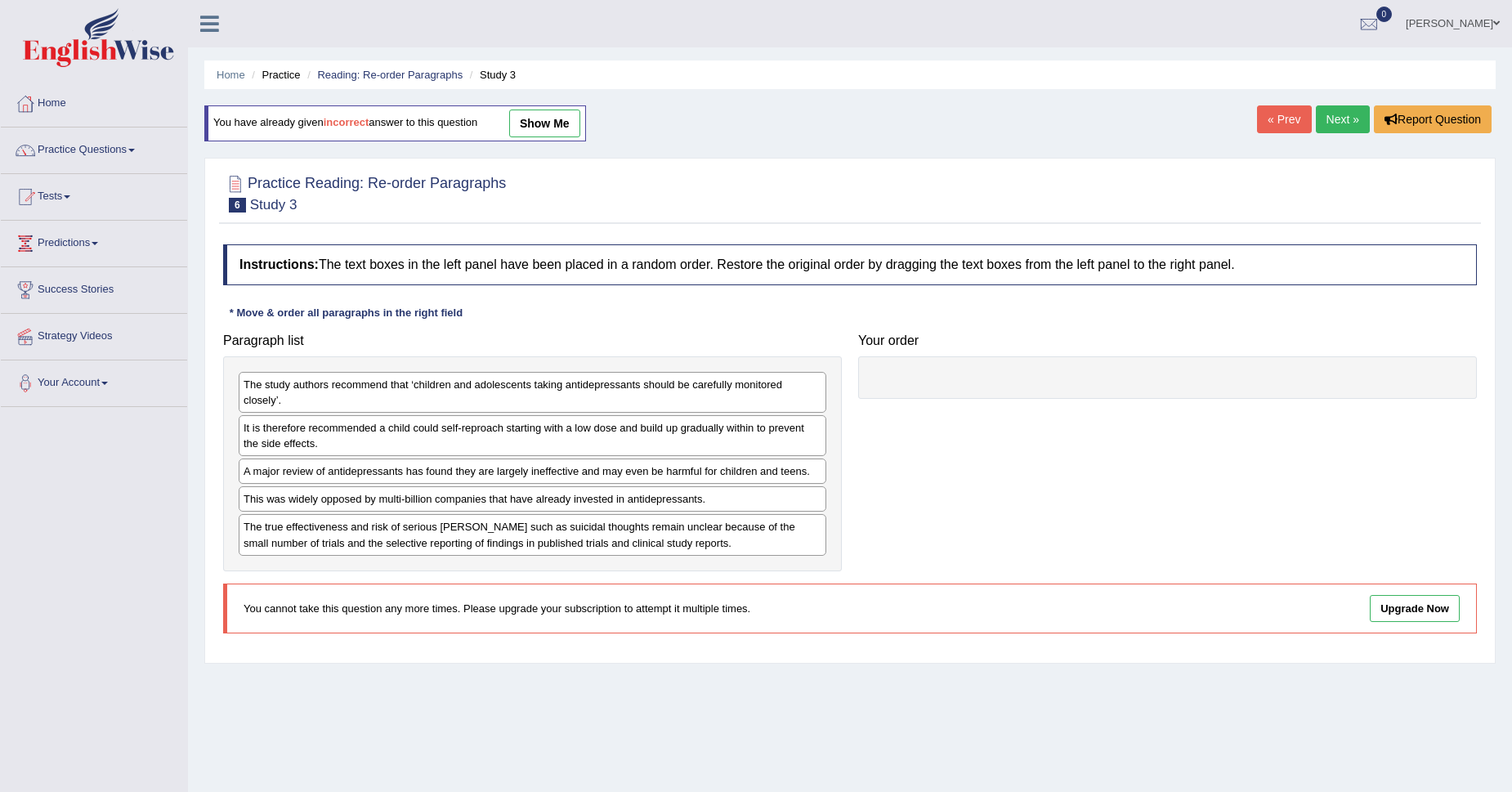
click at [1353, 113] on link "Next »" at bounding box center [1343, 119] width 54 height 28
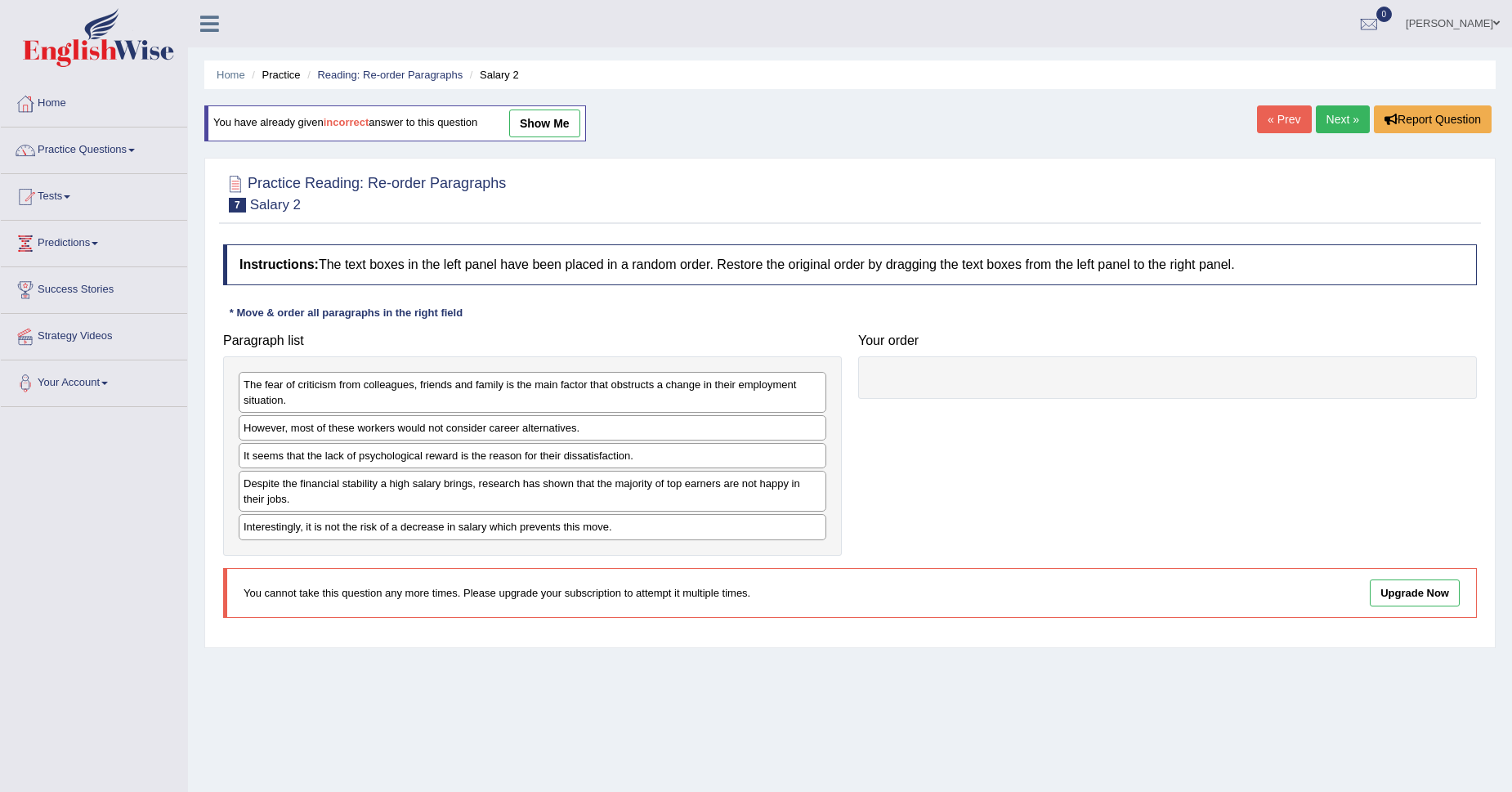
drag, startPoint x: 0, startPoint y: 0, endPoint x: 1353, endPoint y: 113, distance: 1357.7
click at [1353, 113] on link "Next »" at bounding box center [1343, 119] width 54 height 28
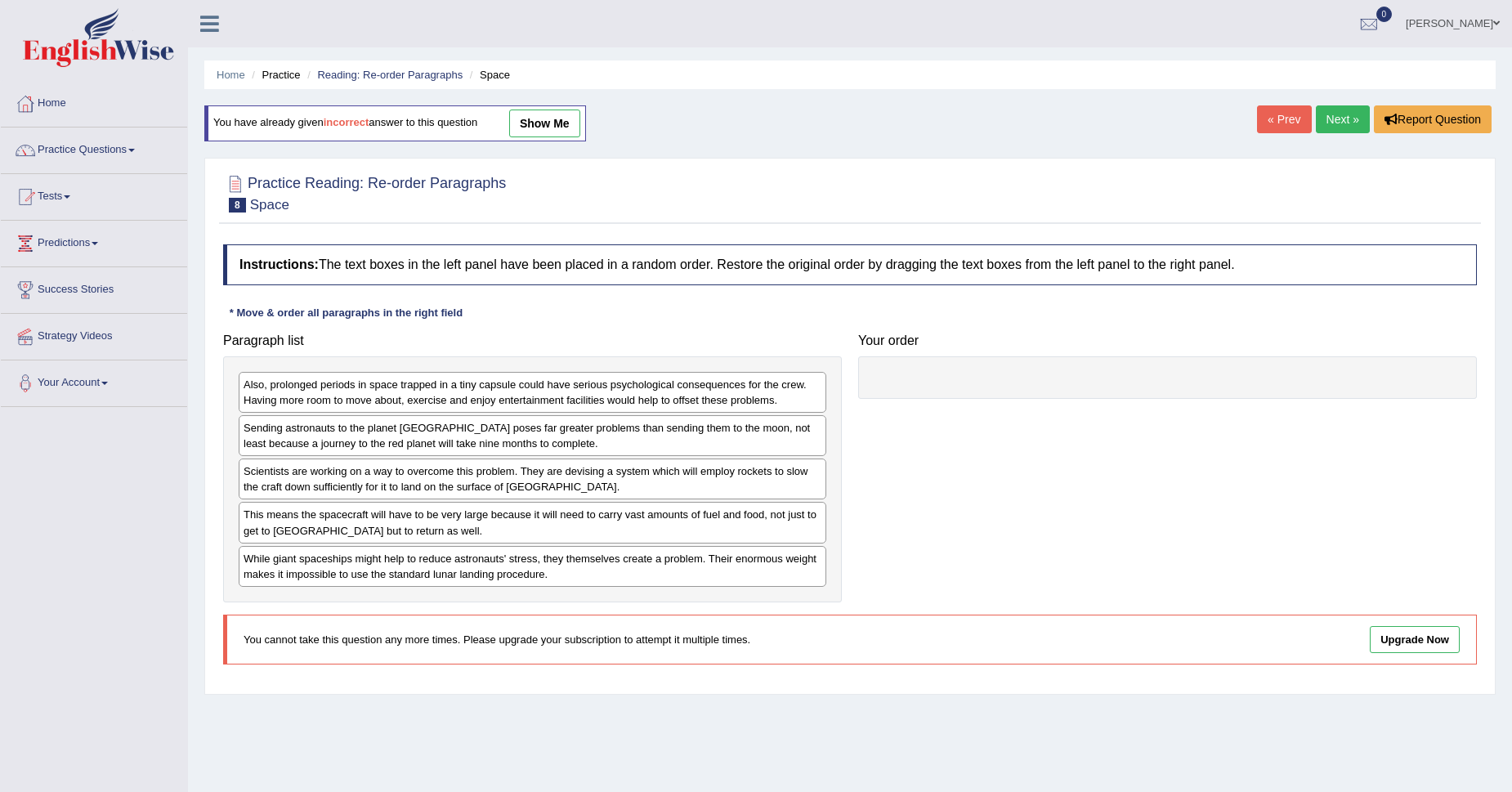
drag, startPoint x: 0, startPoint y: 0, endPoint x: 1353, endPoint y: 113, distance: 1357.7
click at [1353, 113] on link "Next »" at bounding box center [1343, 119] width 54 height 28
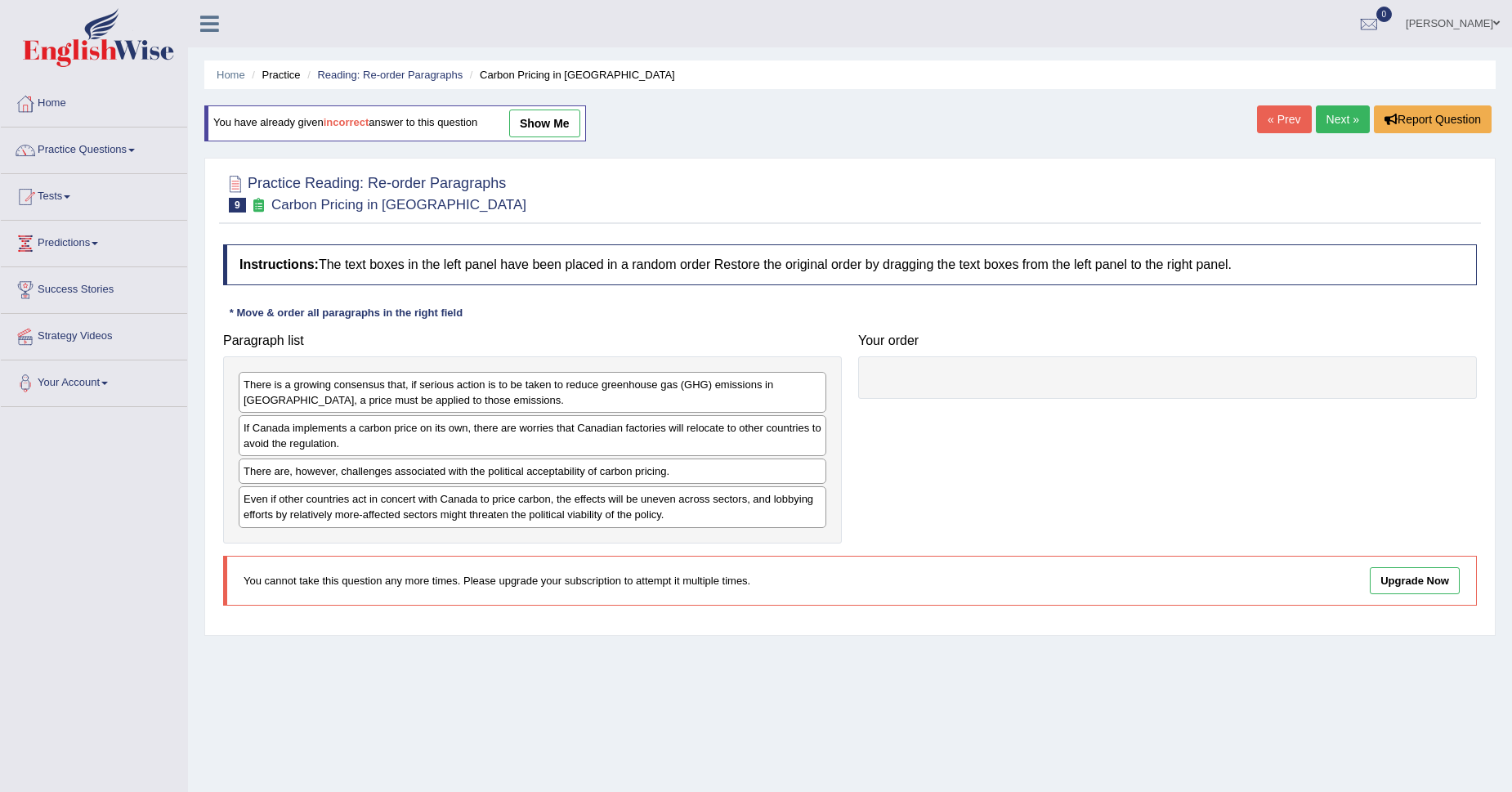
click at [1353, 113] on link "Next »" at bounding box center [1343, 119] width 54 height 28
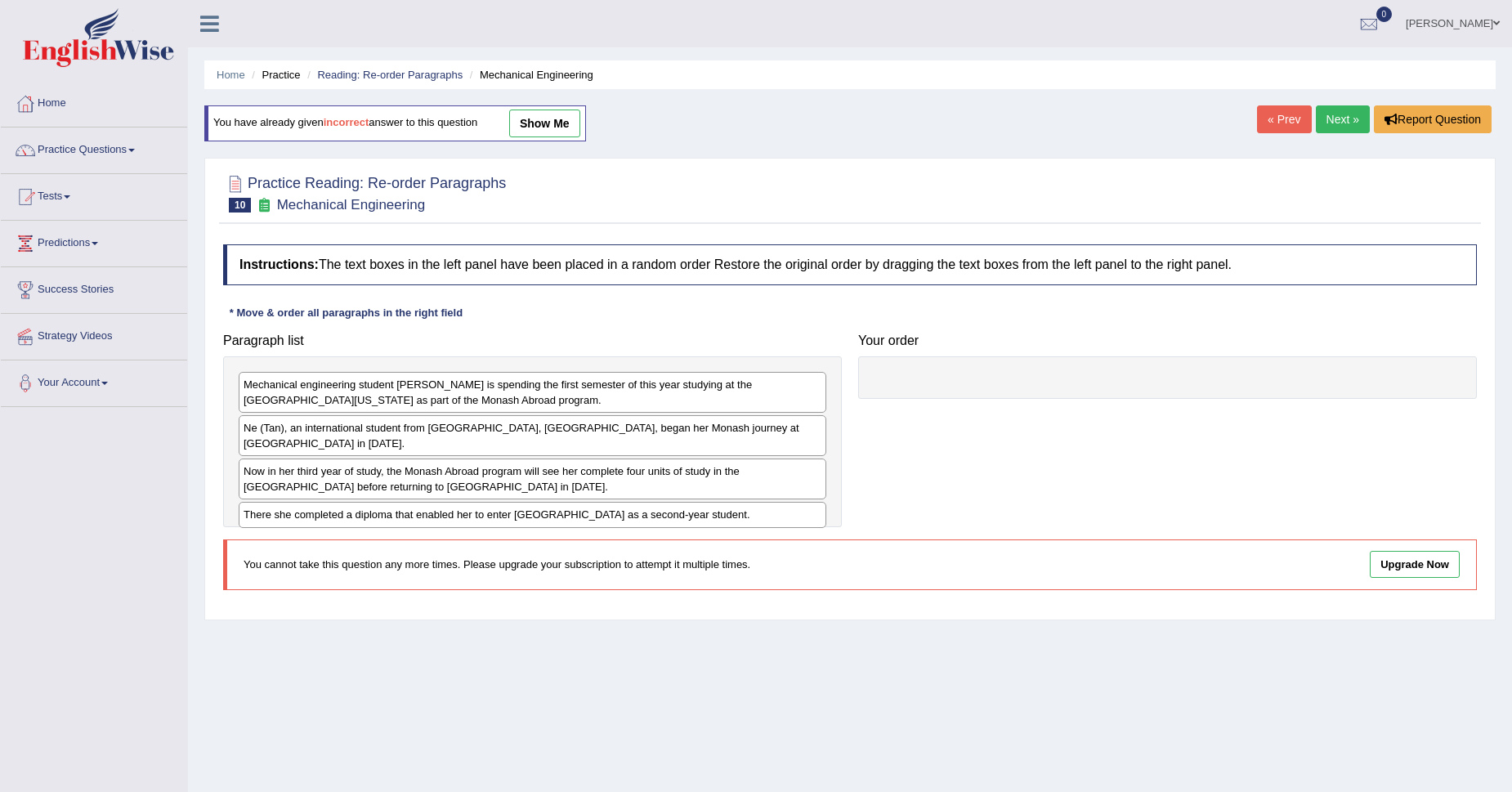
click at [1353, 113] on link "Next »" at bounding box center [1343, 119] width 54 height 28
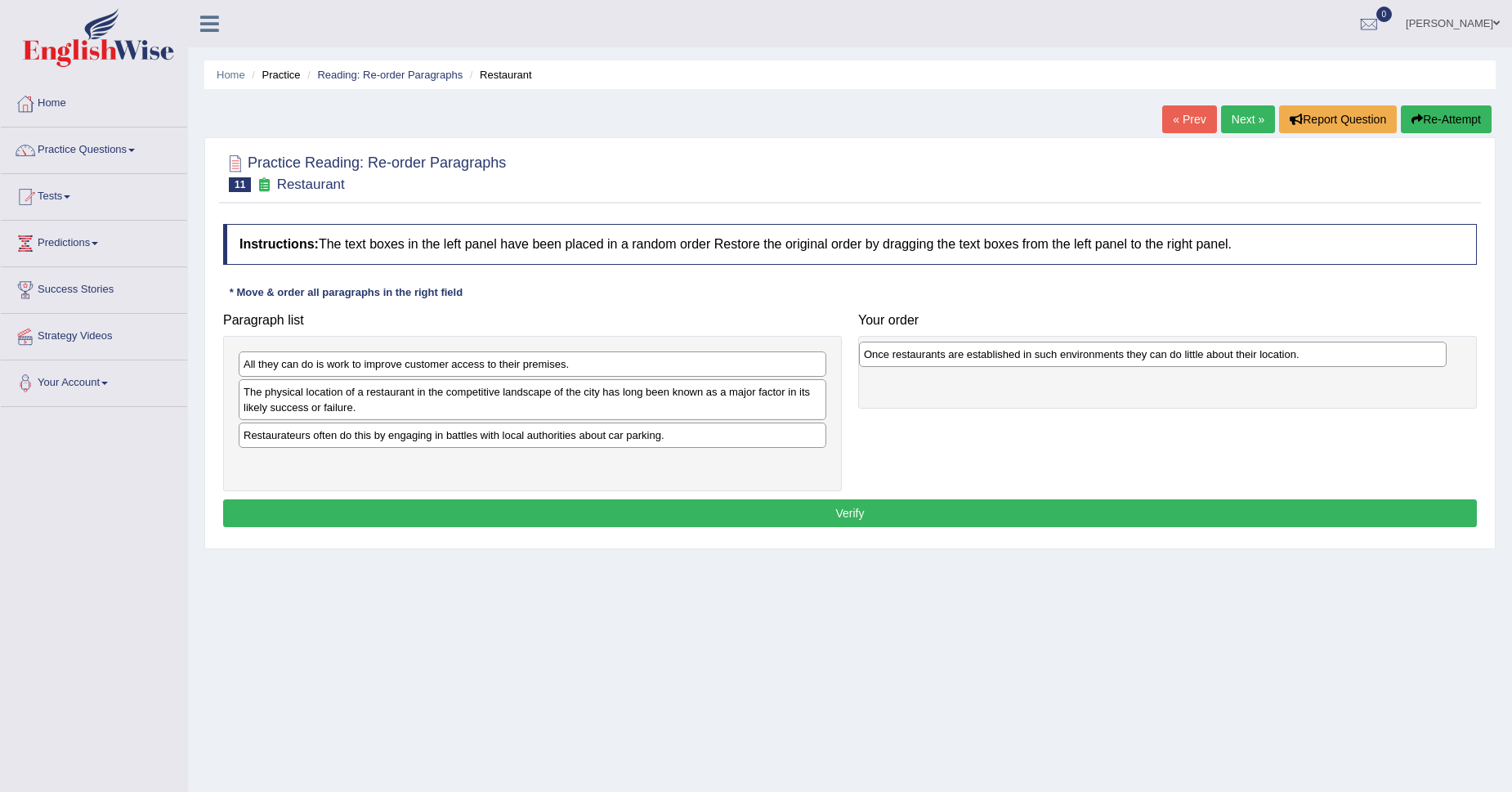
drag, startPoint x: 438, startPoint y: 399, endPoint x: 1058, endPoint y: 361, distance: 621.2
click at [1058, 361] on div "Once restaurants are established in such environments they can do little about …" at bounding box center [1153, 354] width 588 height 25
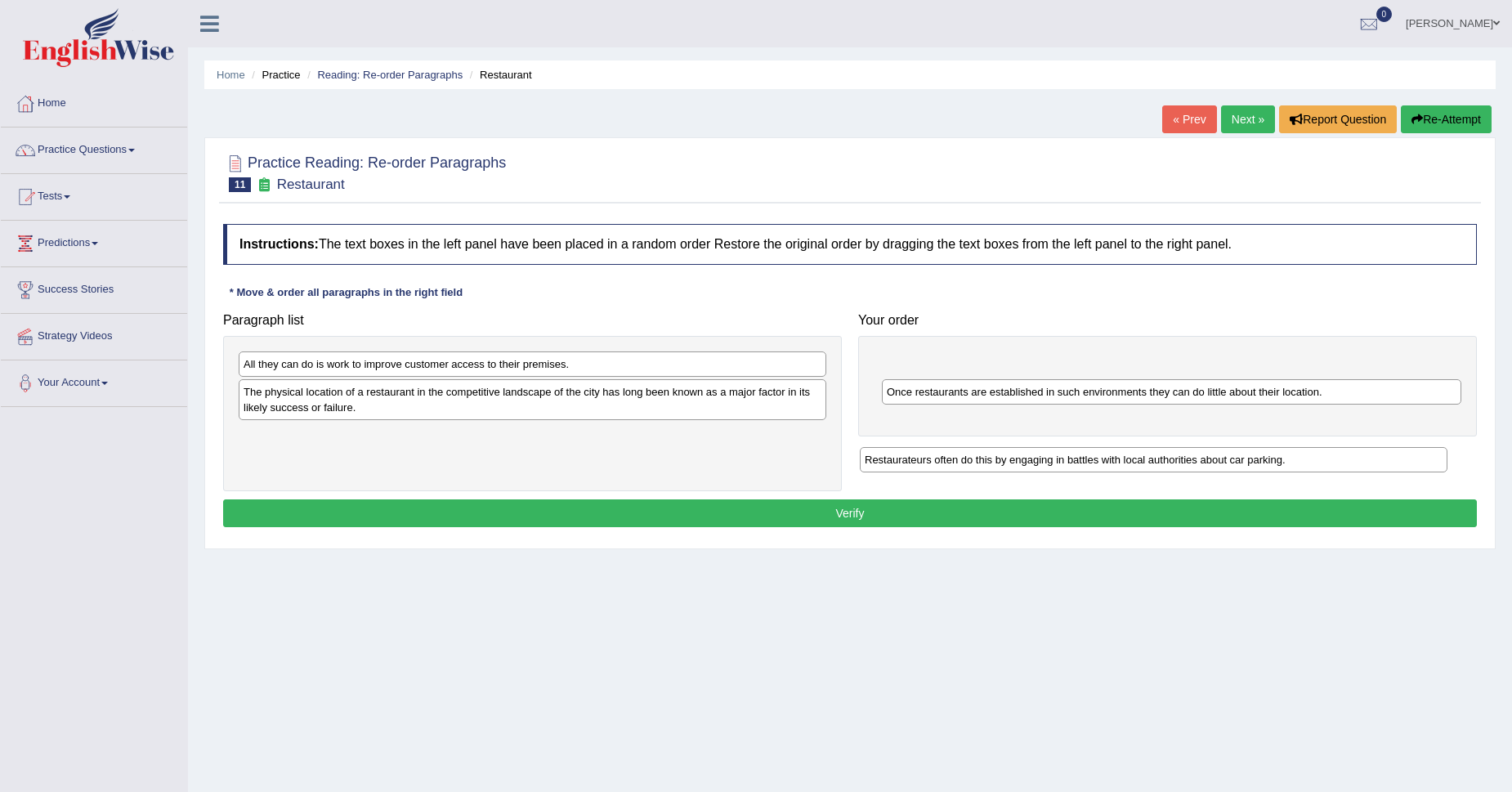
drag, startPoint x: 356, startPoint y: 446, endPoint x: 977, endPoint y: 471, distance: 621.5
click at [977, 471] on div "Restaurateurs often do this by engaging in battles with local authorities about…" at bounding box center [1153, 460] width 588 height 25
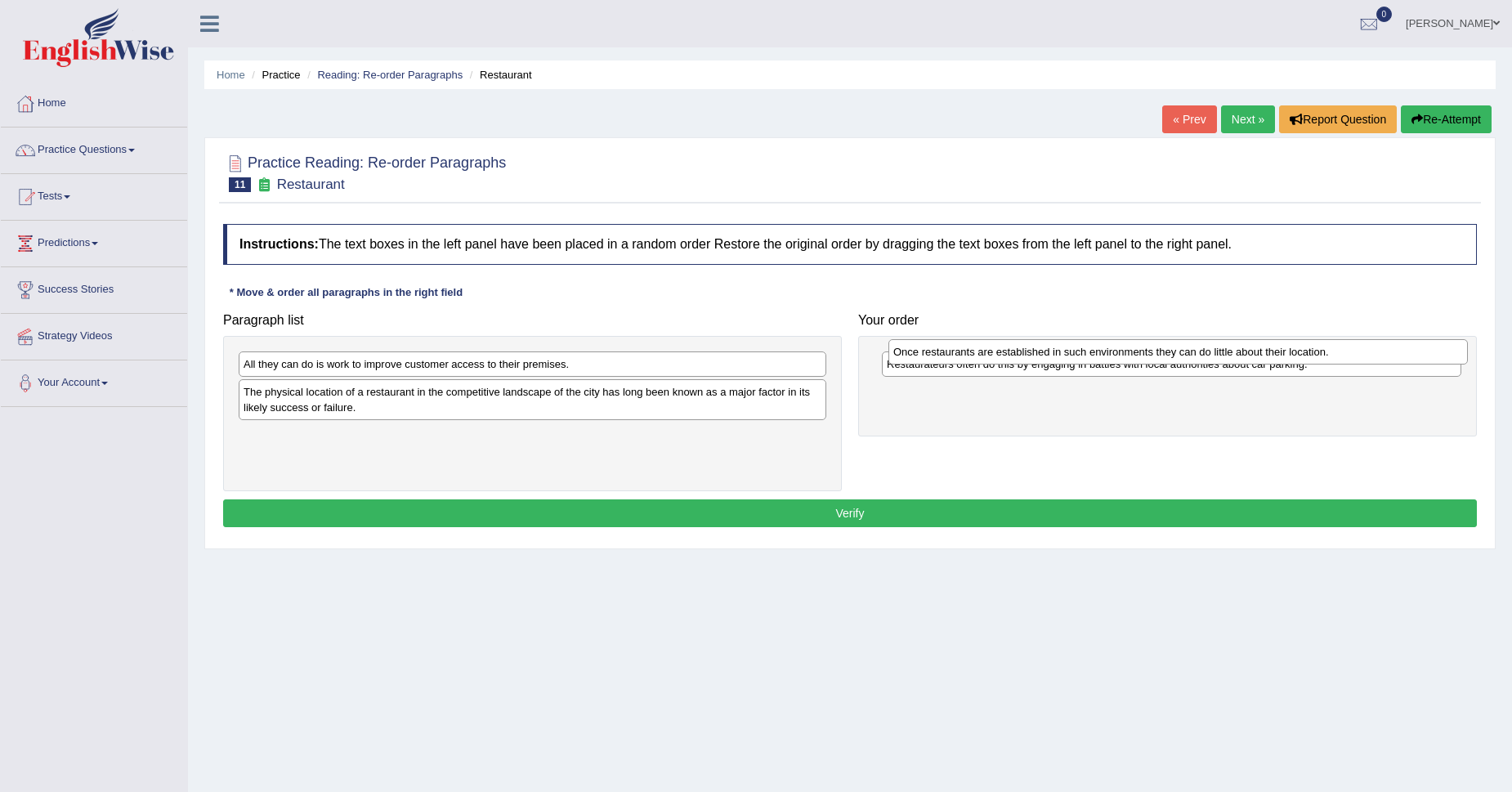
drag, startPoint x: 989, startPoint y: 386, endPoint x: 995, endPoint y: 347, distance: 39.5
click at [995, 347] on div "Once restaurants are established in such environments they can do little about …" at bounding box center [1178, 352] width 579 height 25
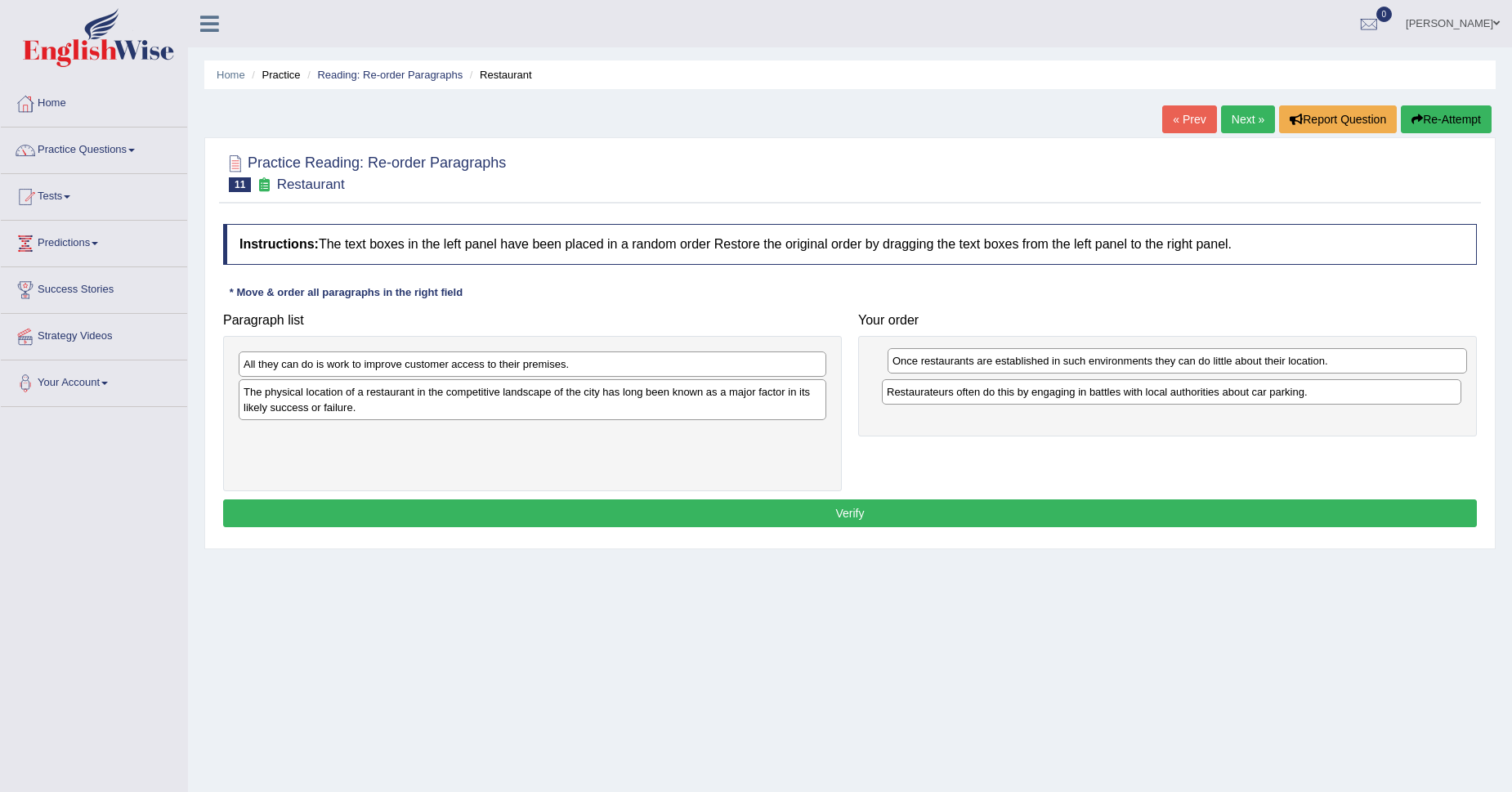
drag, startPoint x: 955, startPoint y: 392, endPoint x: 962, endPoint y: 361, distance: 31.8
click at [962, 361] on div "Once restaurants are established in such environments they can do little about …" at bounding box center [1177, 361] width 579 height 25
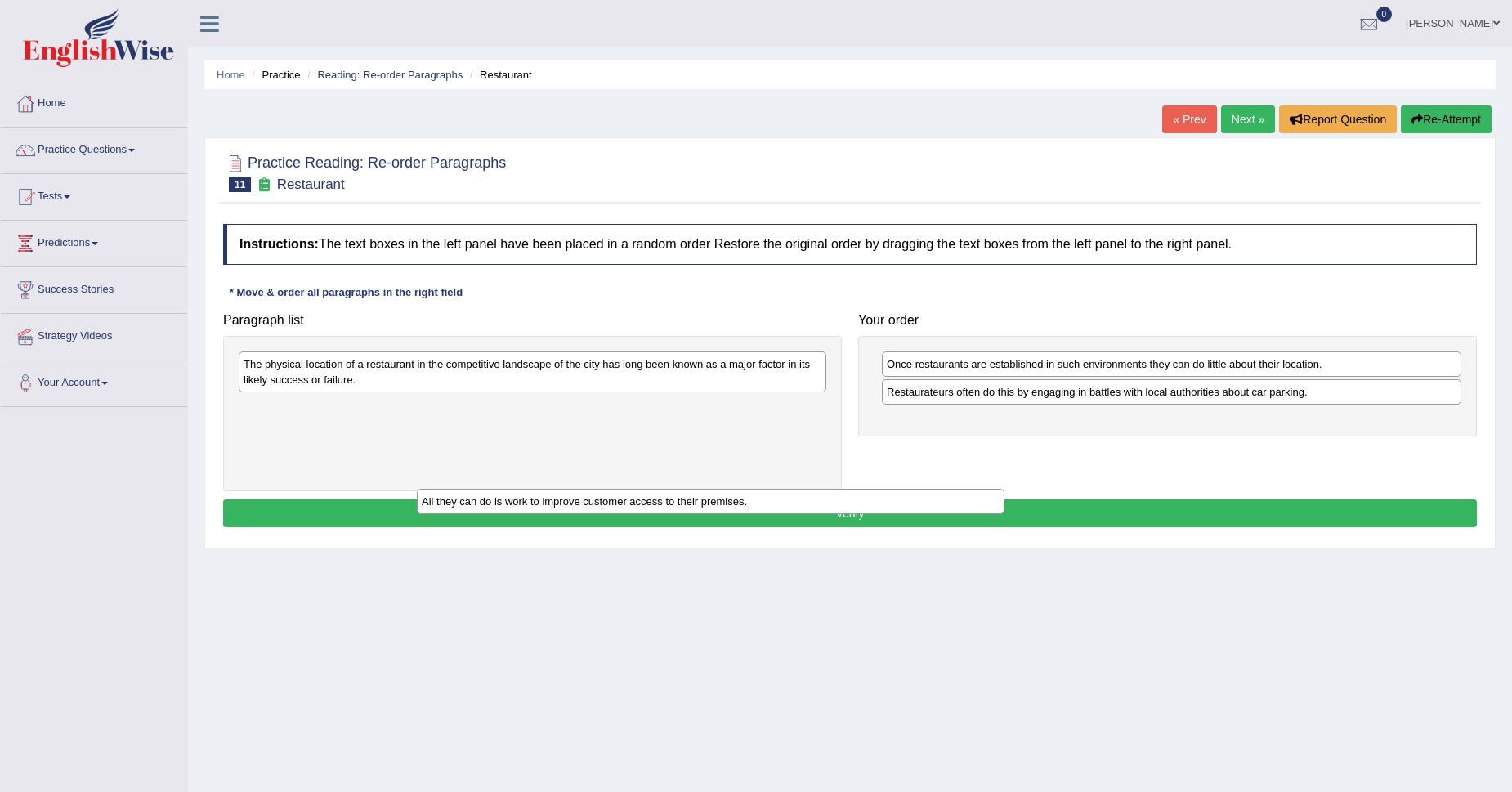
drag, startPoint x: 316, startPoint y: 365, endPoint x: 702, endPoint y: 416, distance: 389.4
click at [702, 489] on div "All they can do is work to improve customer access to their premises." at bounding box center [710, 501] width 588 height 25
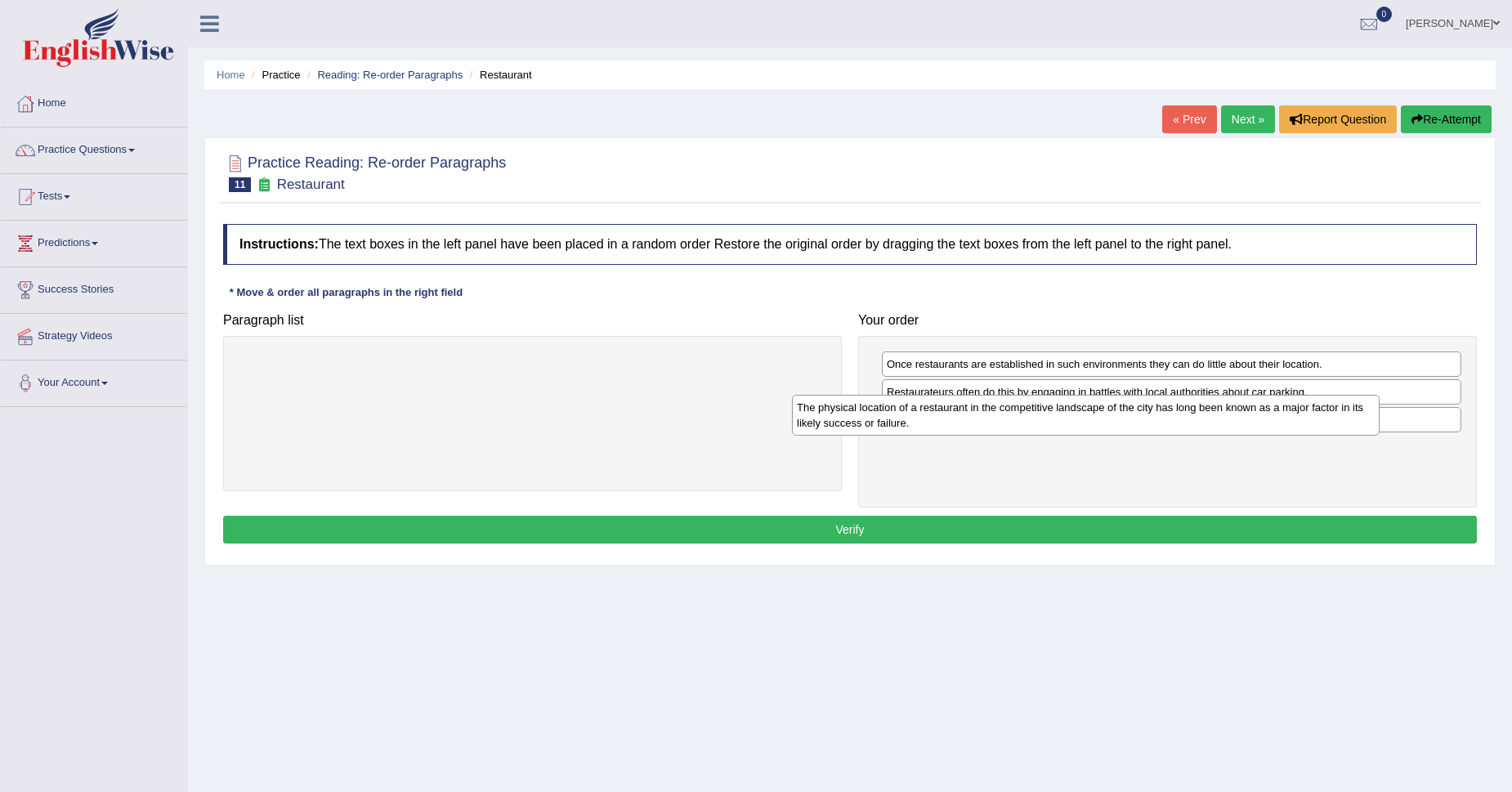
drag, startPoint x: 475, startPoint y: 379, endPoint x: 1029, endPoint y: 423, distance: 555.7
click at [1029, 423] on div "The physical location of a restaurant in the competitive landscape of the city …" at bounding box center [1086, 415] width 588 height 41
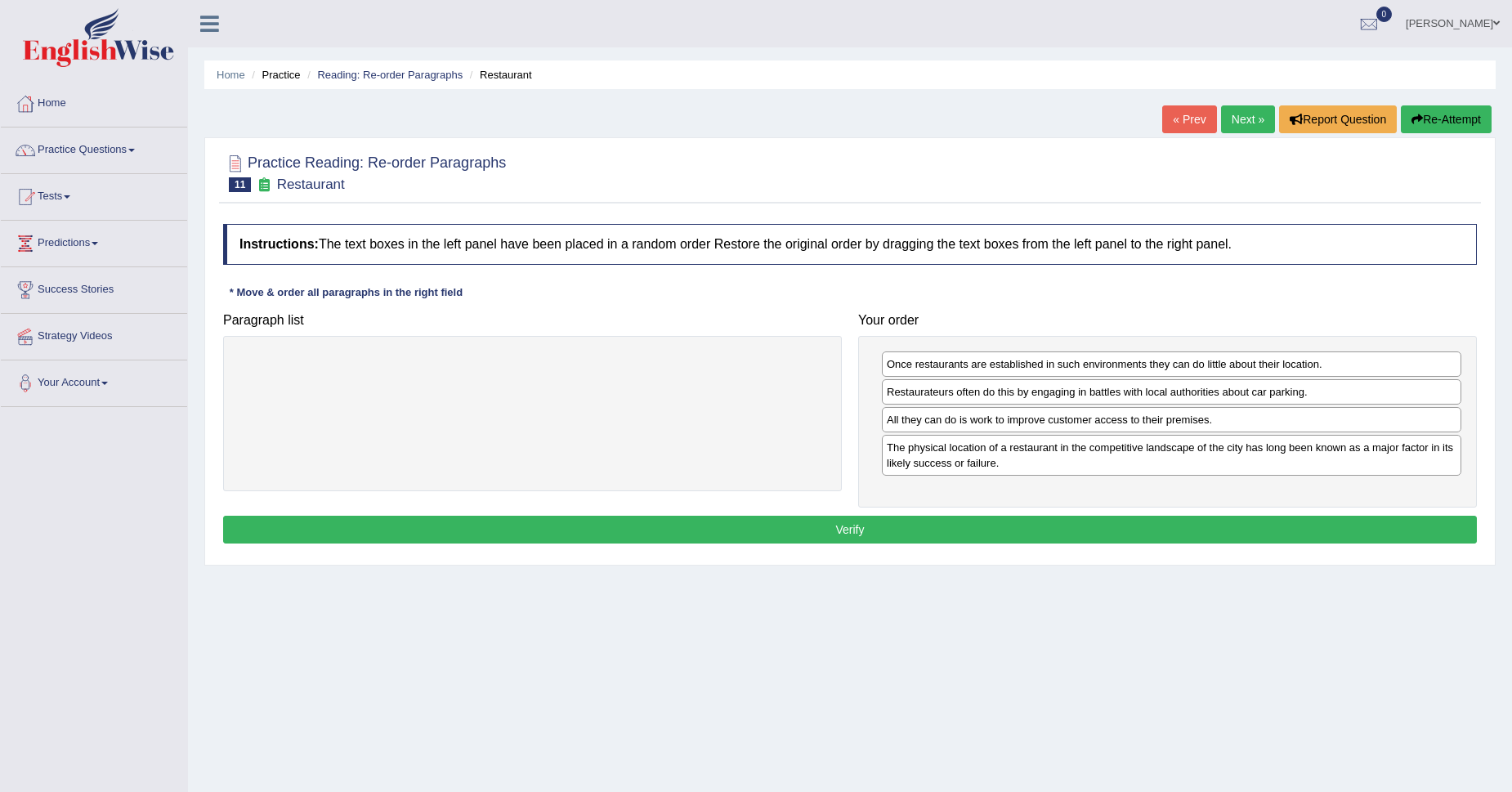
click at [877, 532] on button "Verify" at bounding box center [849, 530] width 1254 height 28
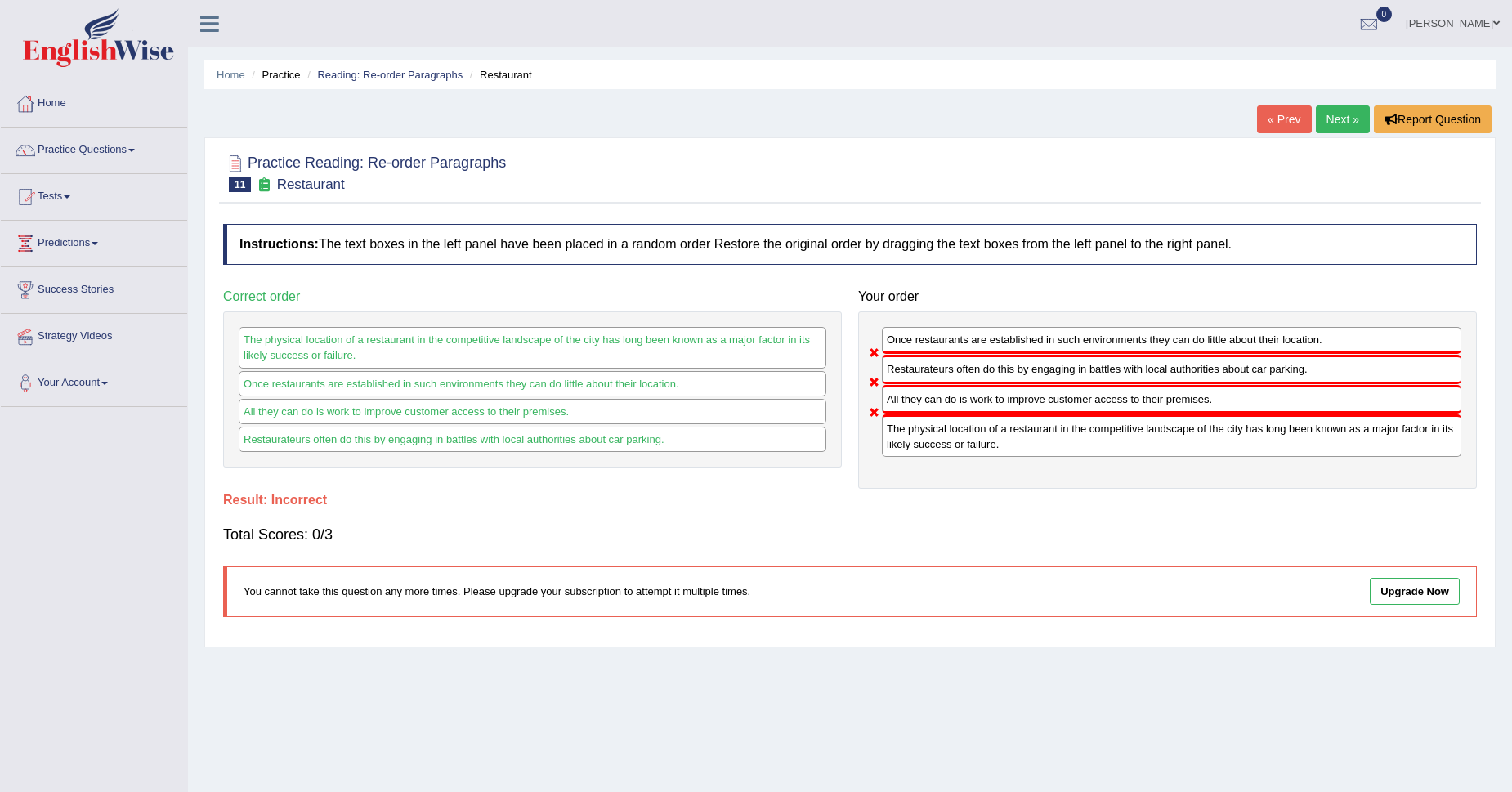
click at [1333, 119] on link "Next »" at bounding box center [1343, 119] width 54 height 28
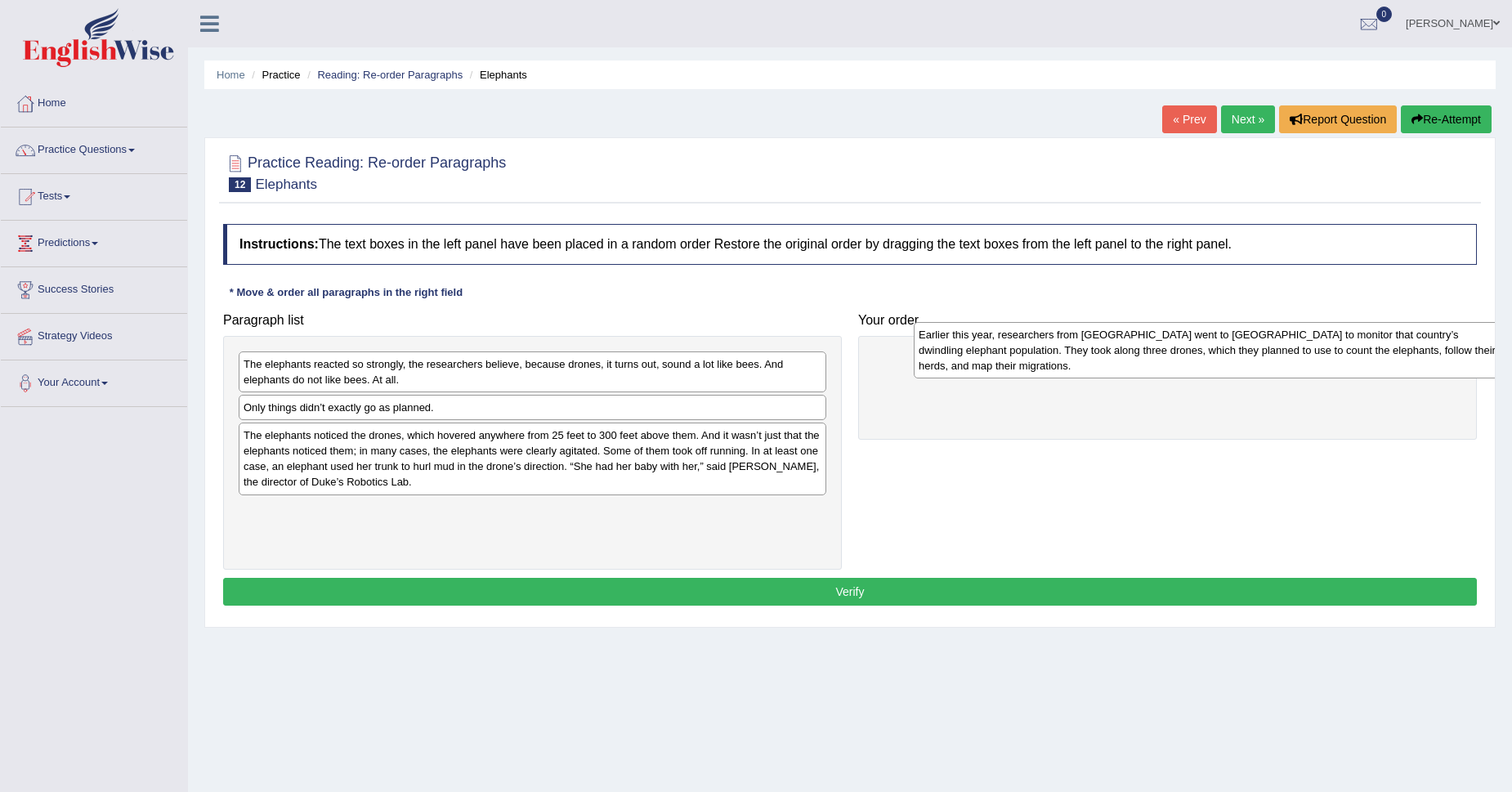
drag, startPoint x: 264, startPoint y: 528, endPoint x: 933, endPoint y: 352, distance: 691.8
click at [936, 352] on div "Earlier this year, researchers from [GEOGRAPHIC_DATA] went to [GEOGRAPHIC_DATA]…" at bounding box center [1207, 350] width 588 height 56
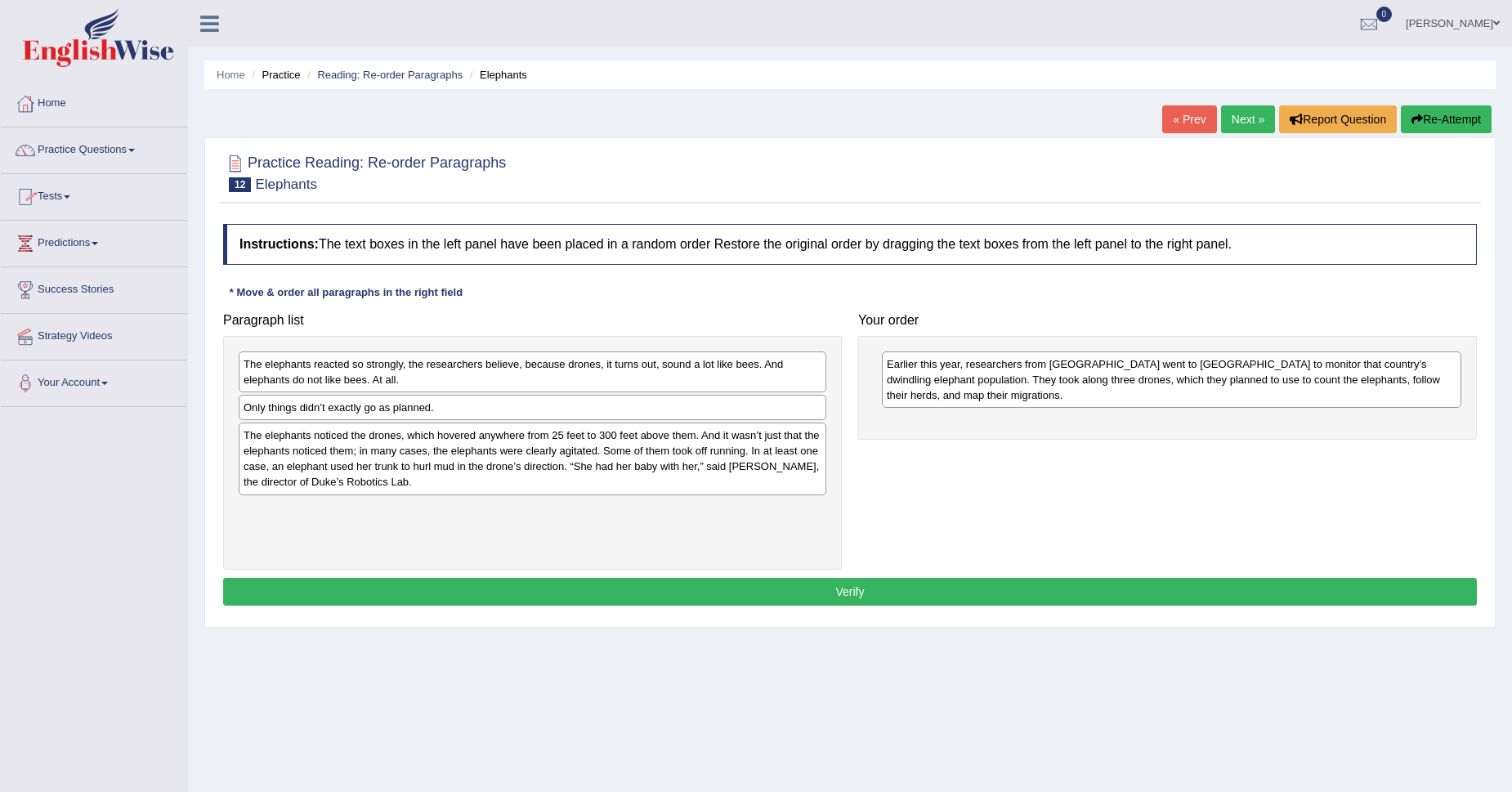
click at [1452, 17] on link "sonam yangchen" at bounding box center [1452, 21] width 119 height 43
click at [1366, 190] on link "Log out" at bounding box center [1421, 196] width 177 height 38
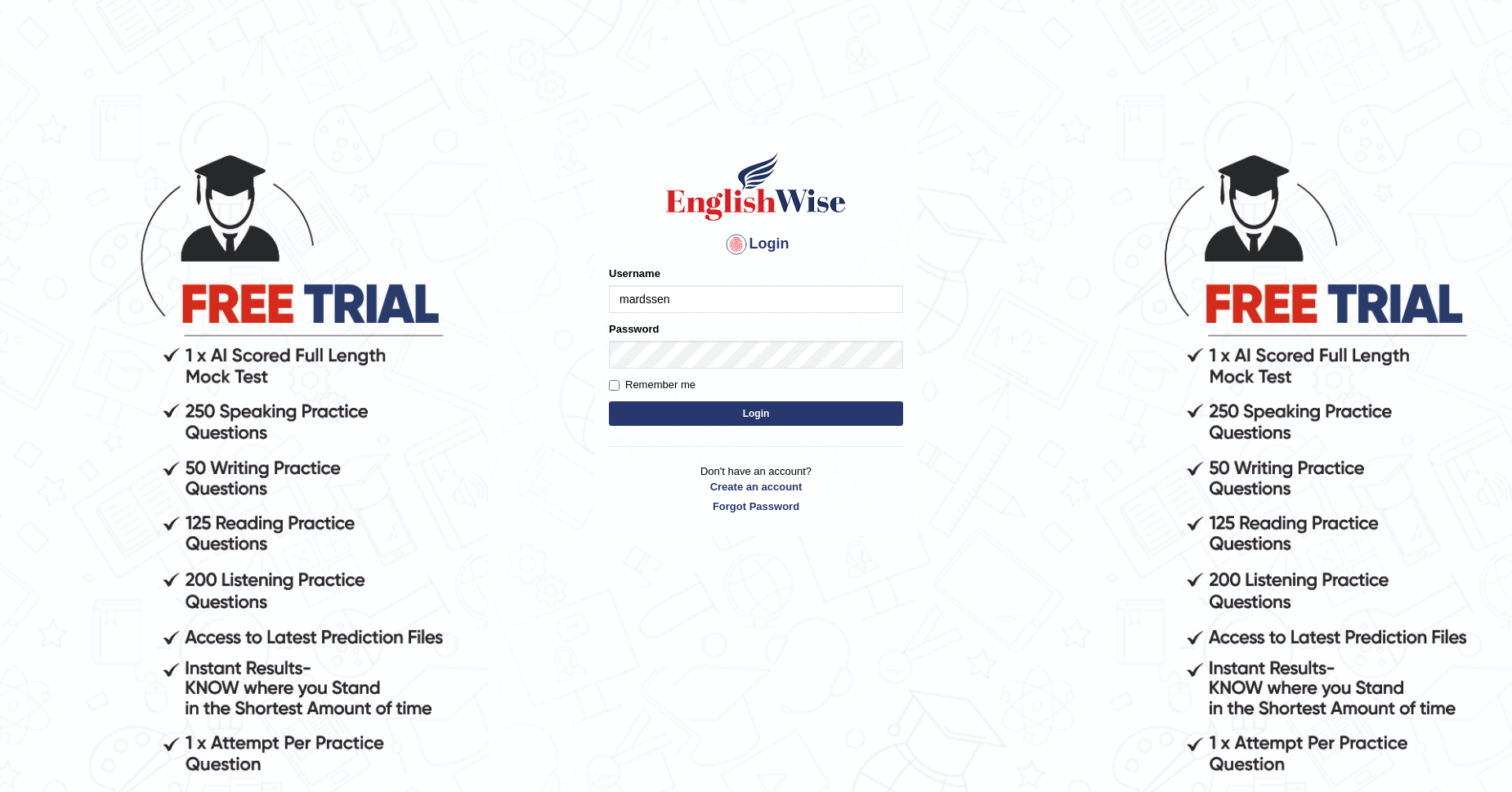
type input "mardssen"
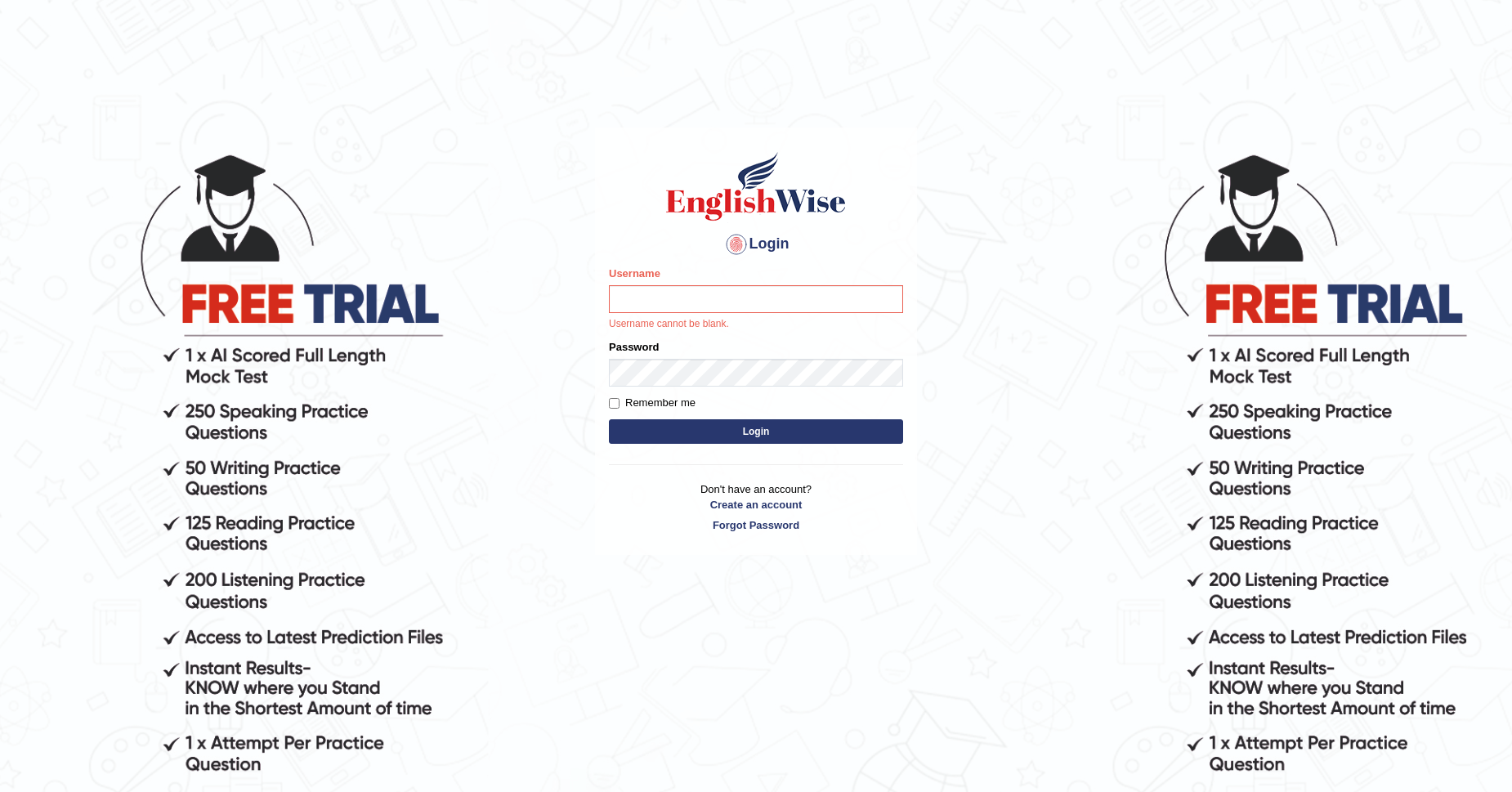
click at [798, 439] on button "Login" at bounding box center [755, 431] width 294 height 24
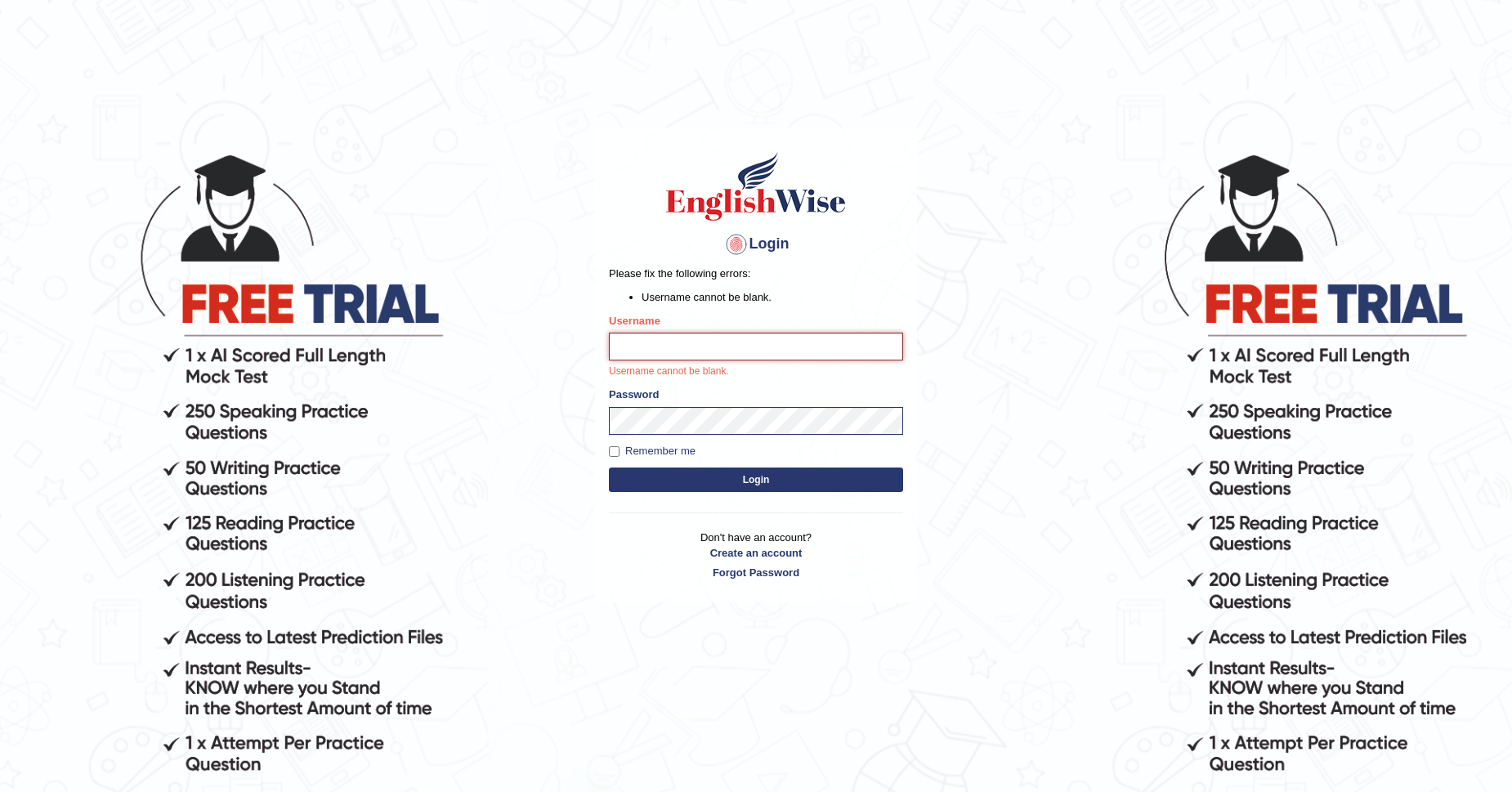
click at [751, 348] on input "Username" at bounding box center [755, 346] width 294 height 28
type input "mardssen"
click at [761, 474] on button "Login" at bounding box center [755, 479] width 294 height 24
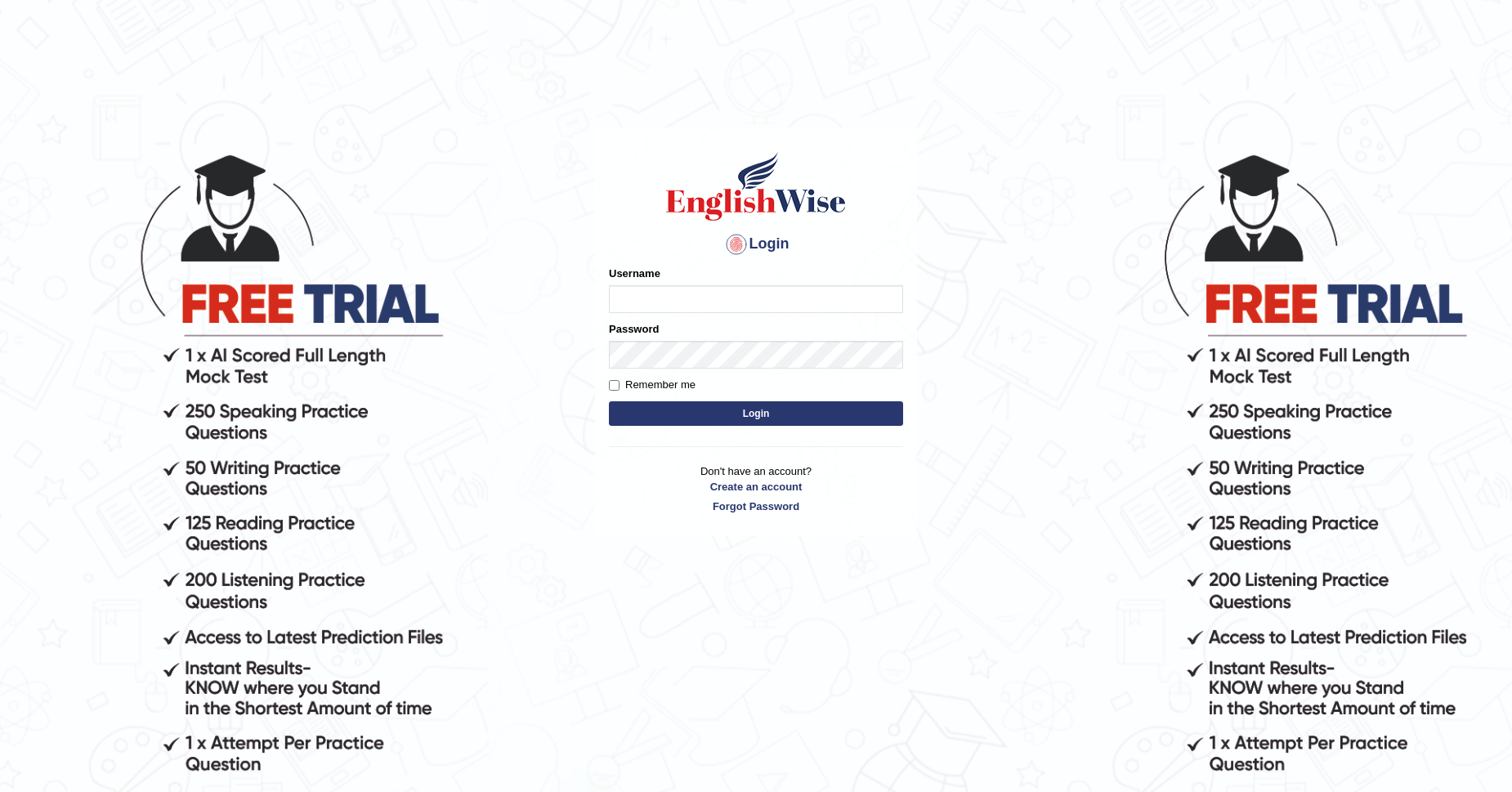
click at [703, 292] on input "Username" at bounding box center [755, 299] width 294 height 28
click at [789, 299] on input "Username" at bounding box center [755, 299] width 294 height 28
type input "mardssen"
click at [773, 508] on link "Forgot Password" at bounding box center [755, 506] width 294 height 15
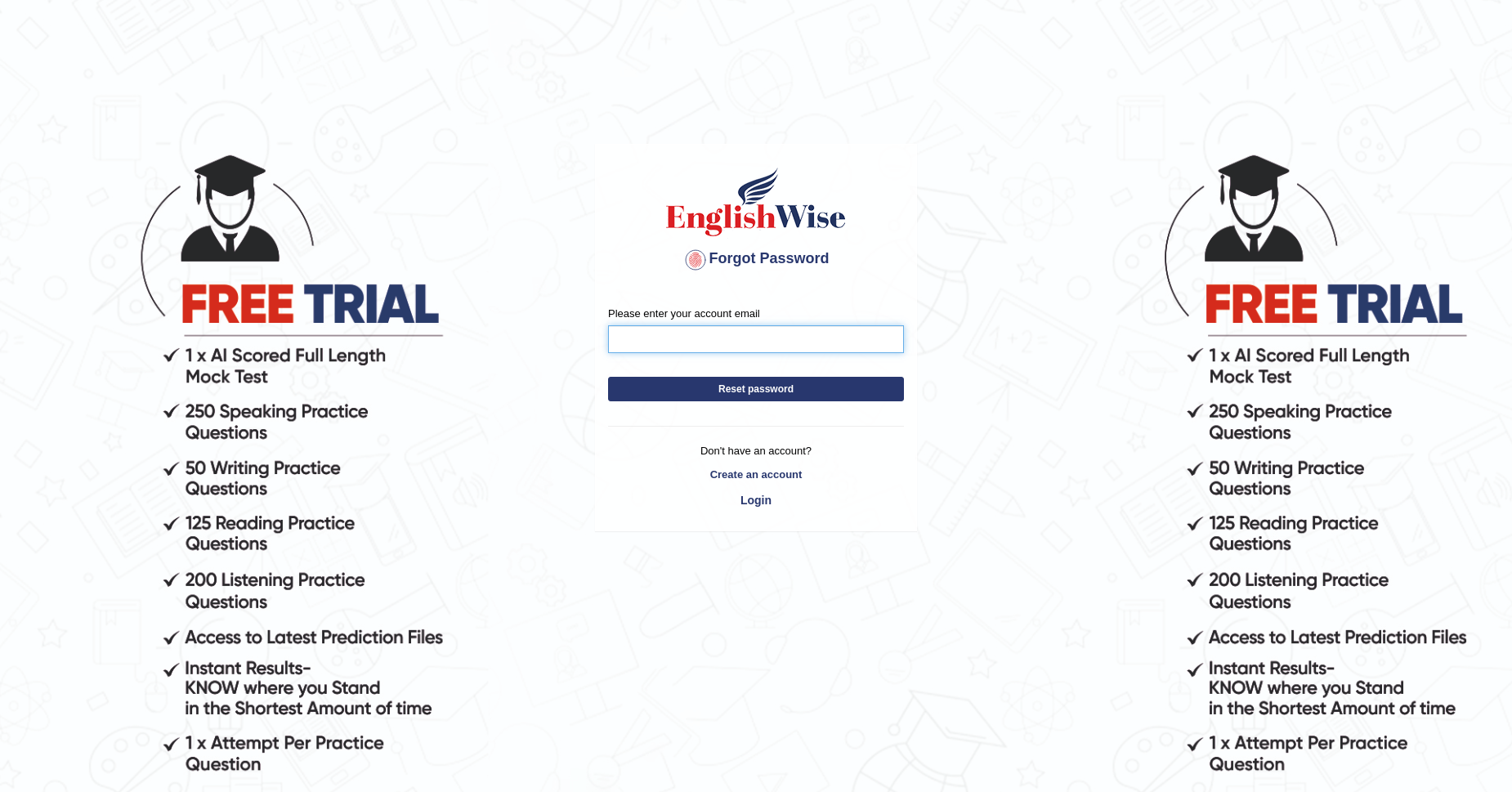
click at [697, 339] on input "Please enter your account email" at bounding box center [756, 339] width 296 height 28
type input "mardssensimwamba82@gmail.com"
click at [798, 388] on button "Reset password" at bounding box center [756, 388] width 296 height 24
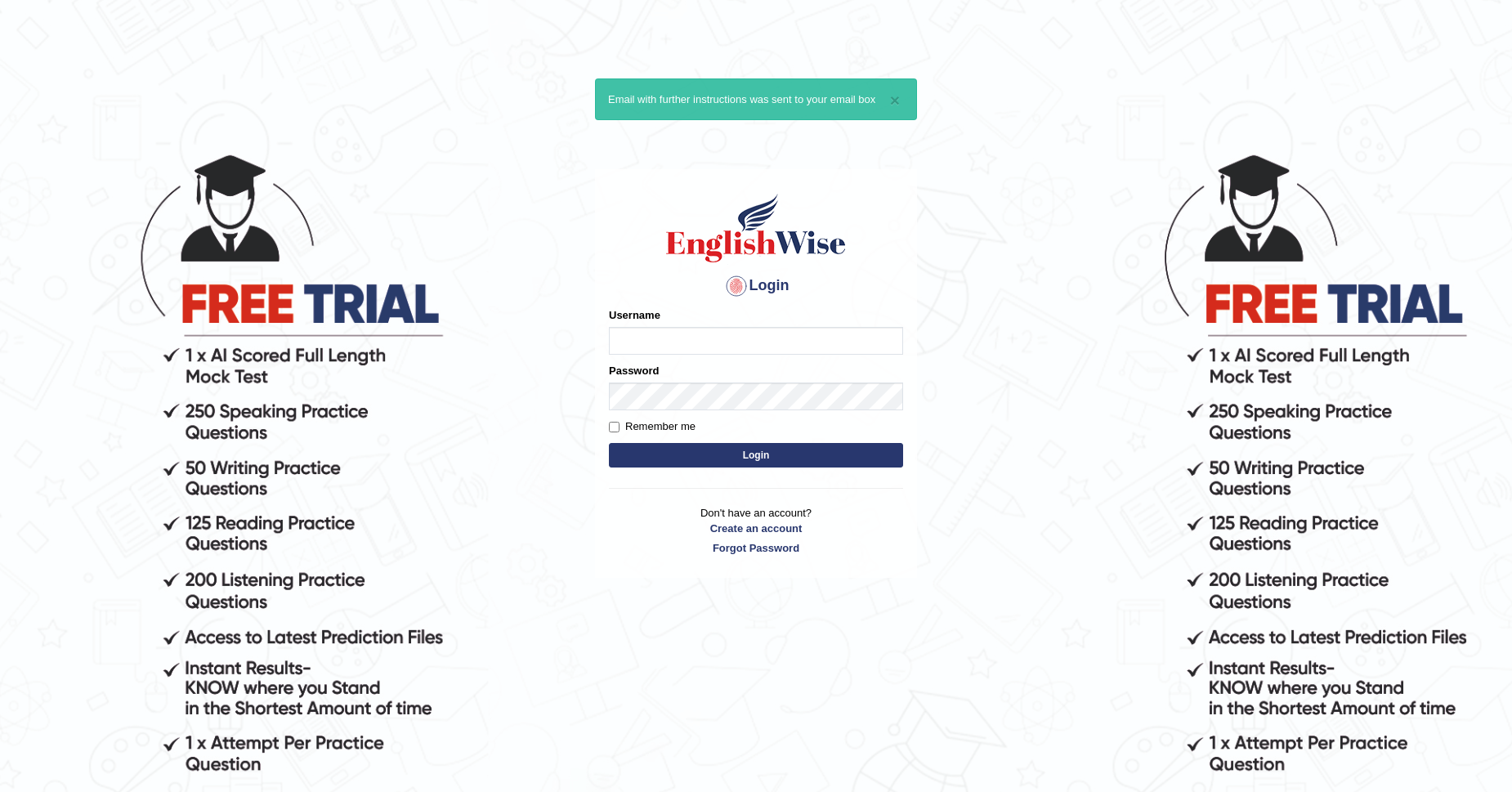
click at [756, 345] on input "Username" at bounding box center [755, 340] width 294 height 28
type input "mardssen"
click at [750, 450] on button "Login" at bounding box center [755, 454] width 294 height 24
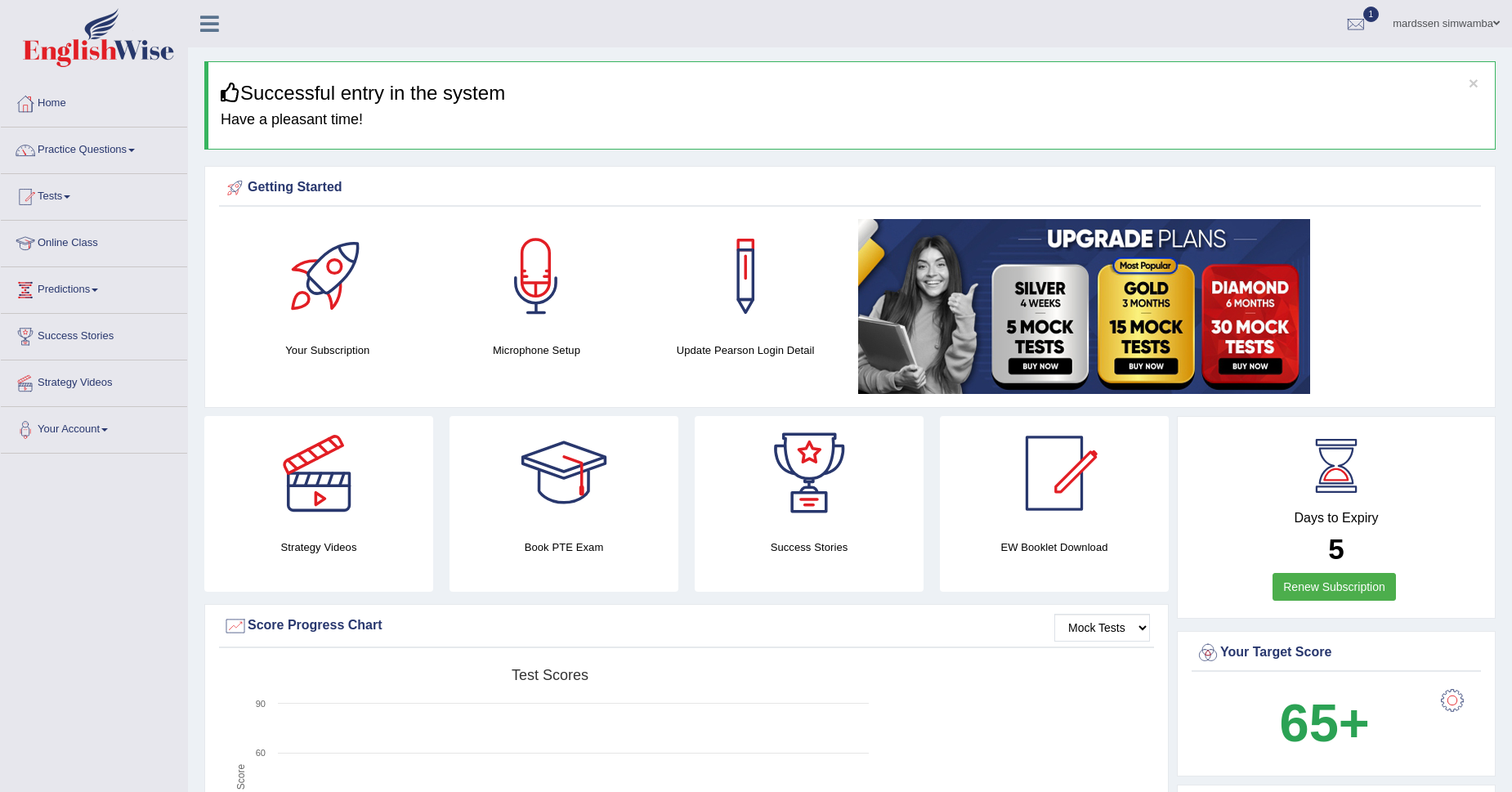
click at [75, 234] on link "Online Class" at bounding box center [94, 241] width 187 height 41
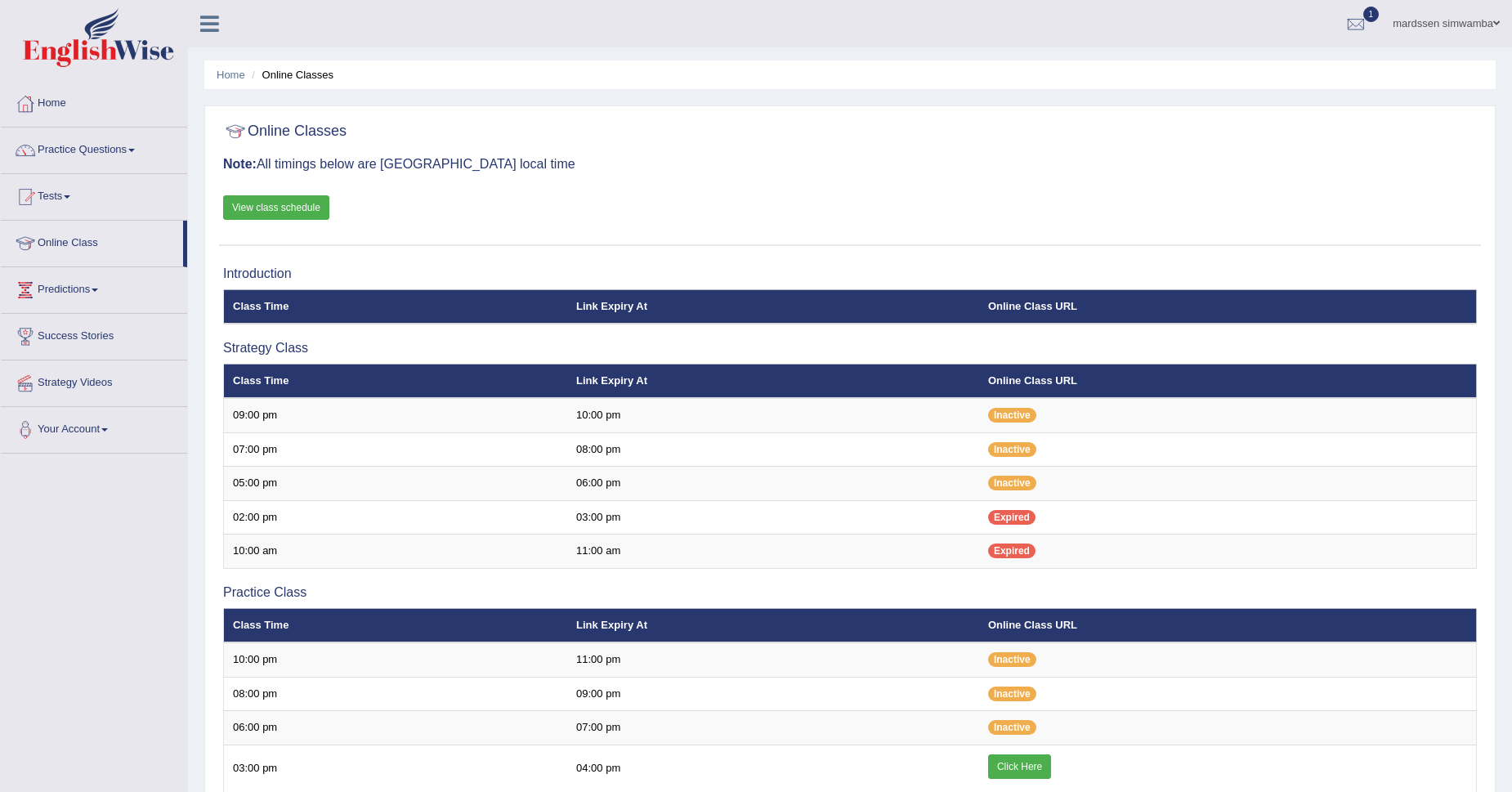
click at [307, 205] on link "View class schedule" at bounding box center [275, 207] width 106 height 24
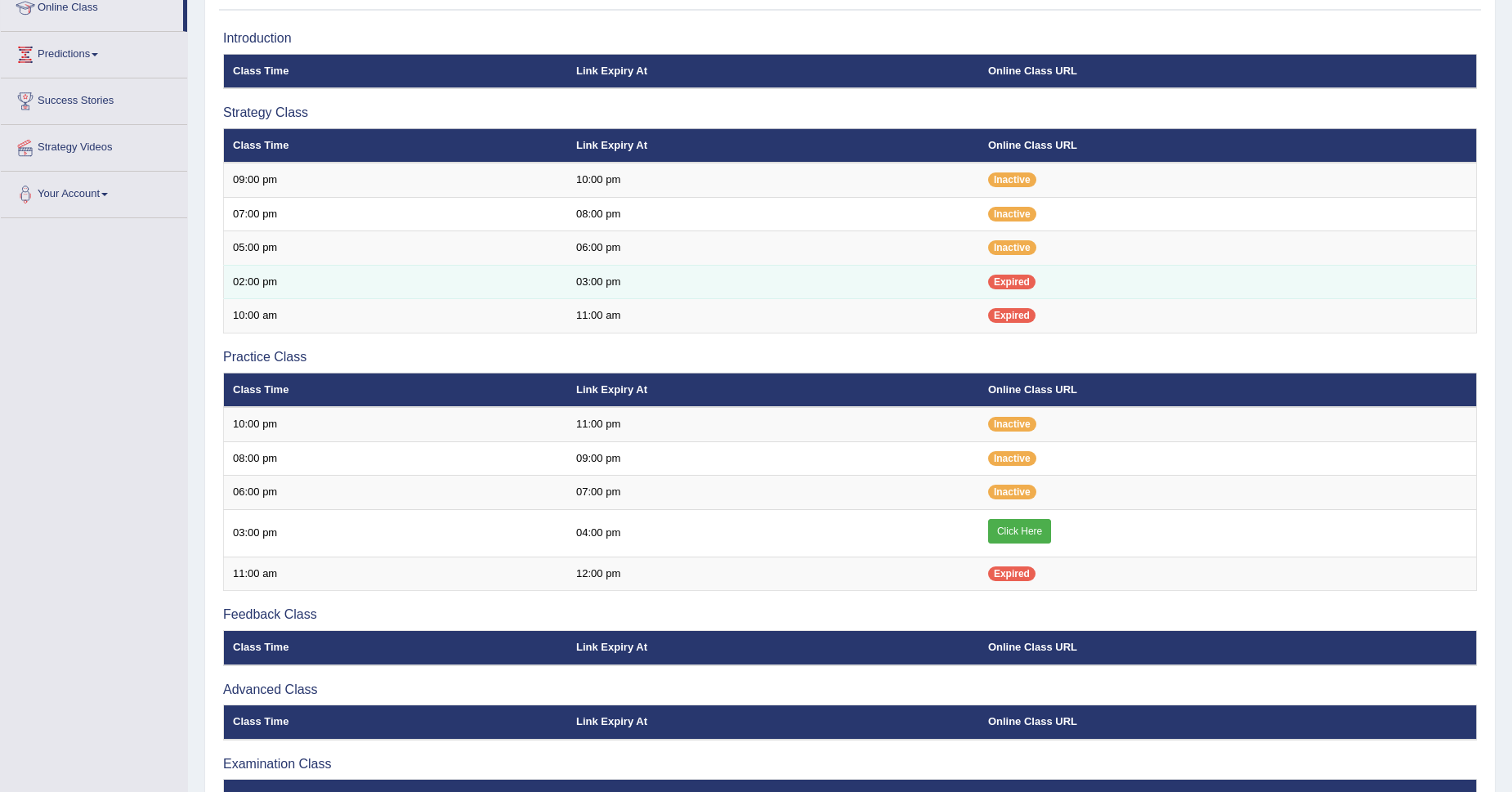
scroll to position [237, 0]
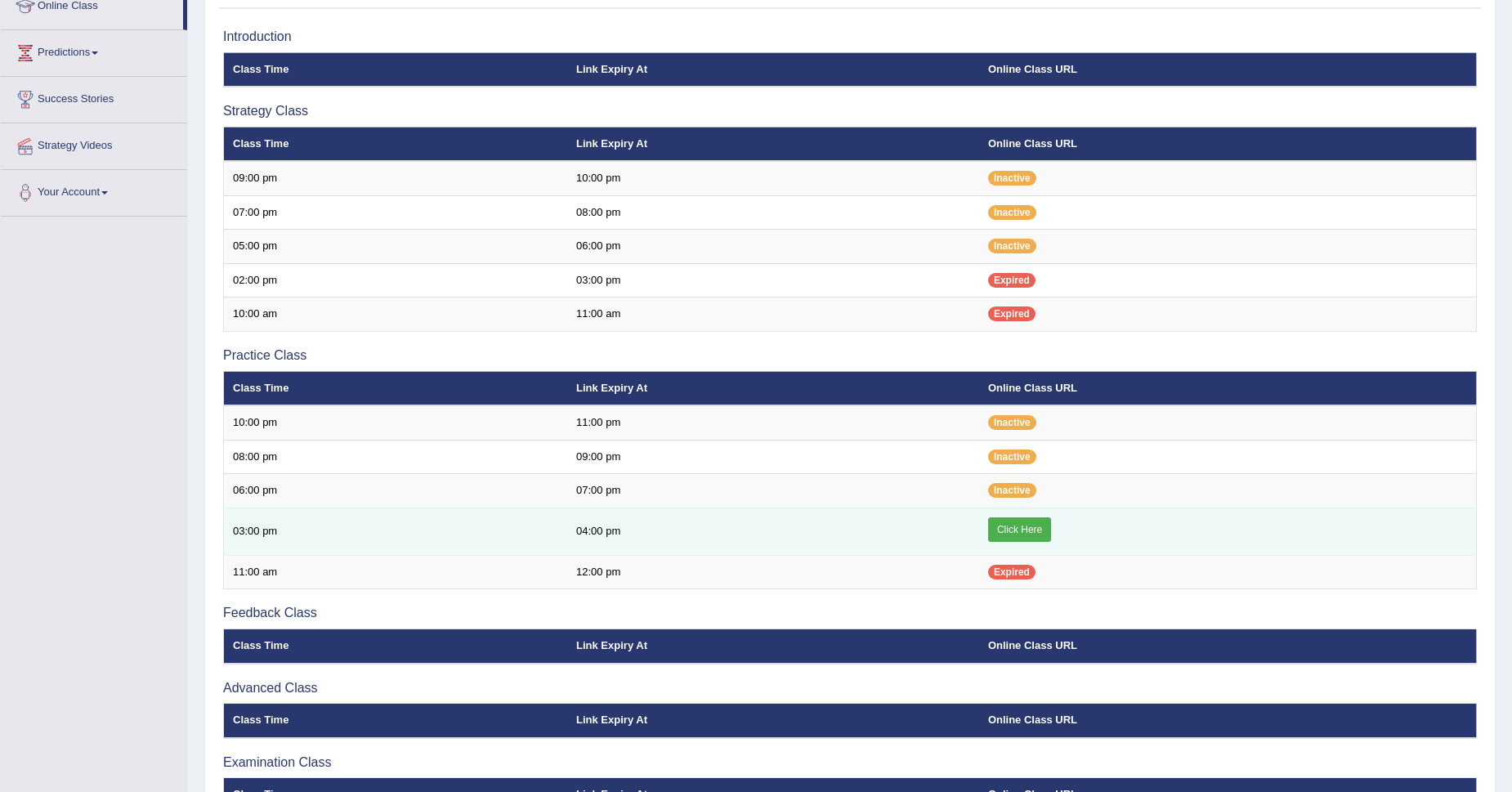
click at [1019, 525] on link "Click Here" at bounding box center [1019, 529] width 63 height 24
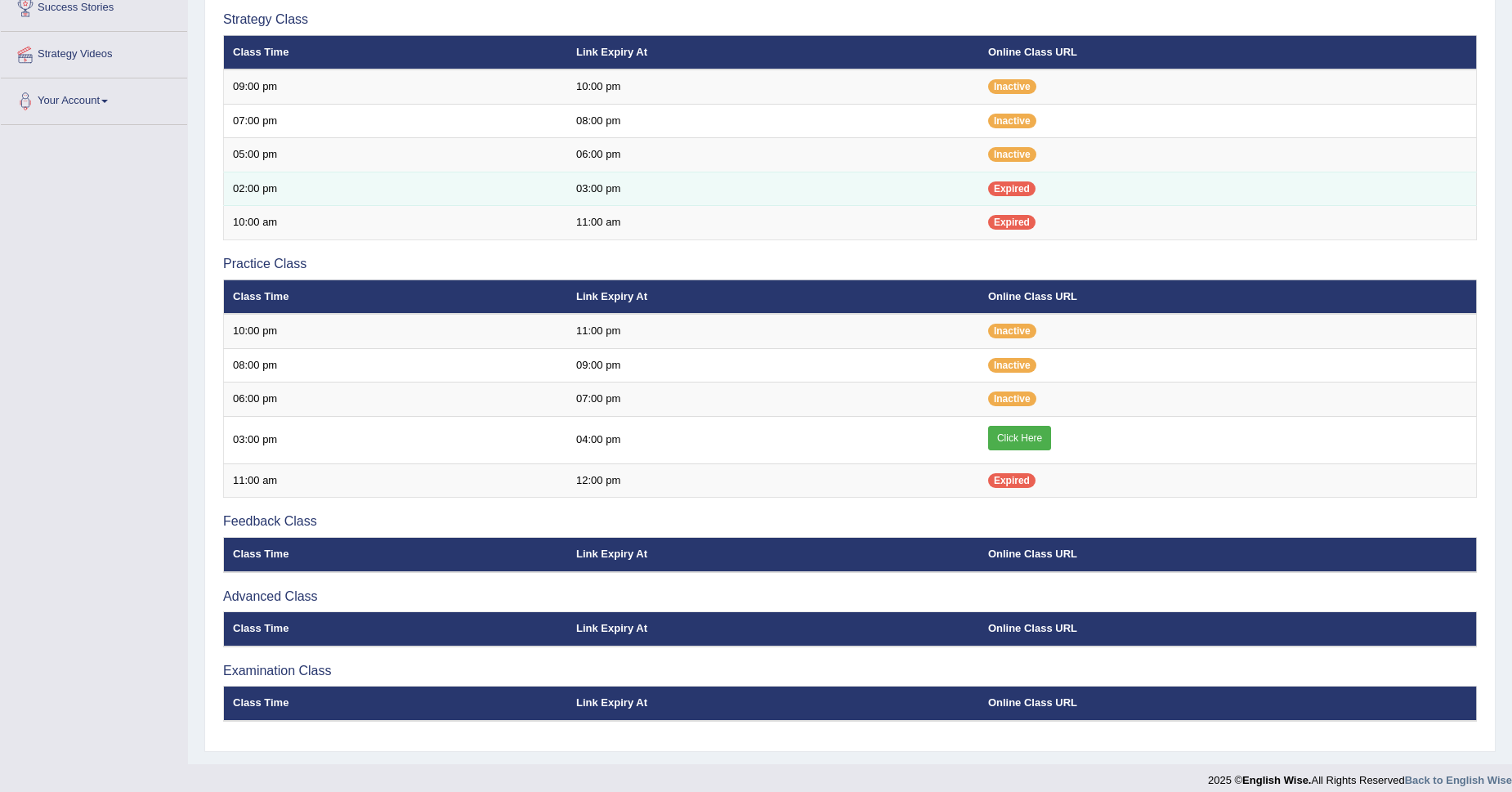
scroll to position [341, 0]
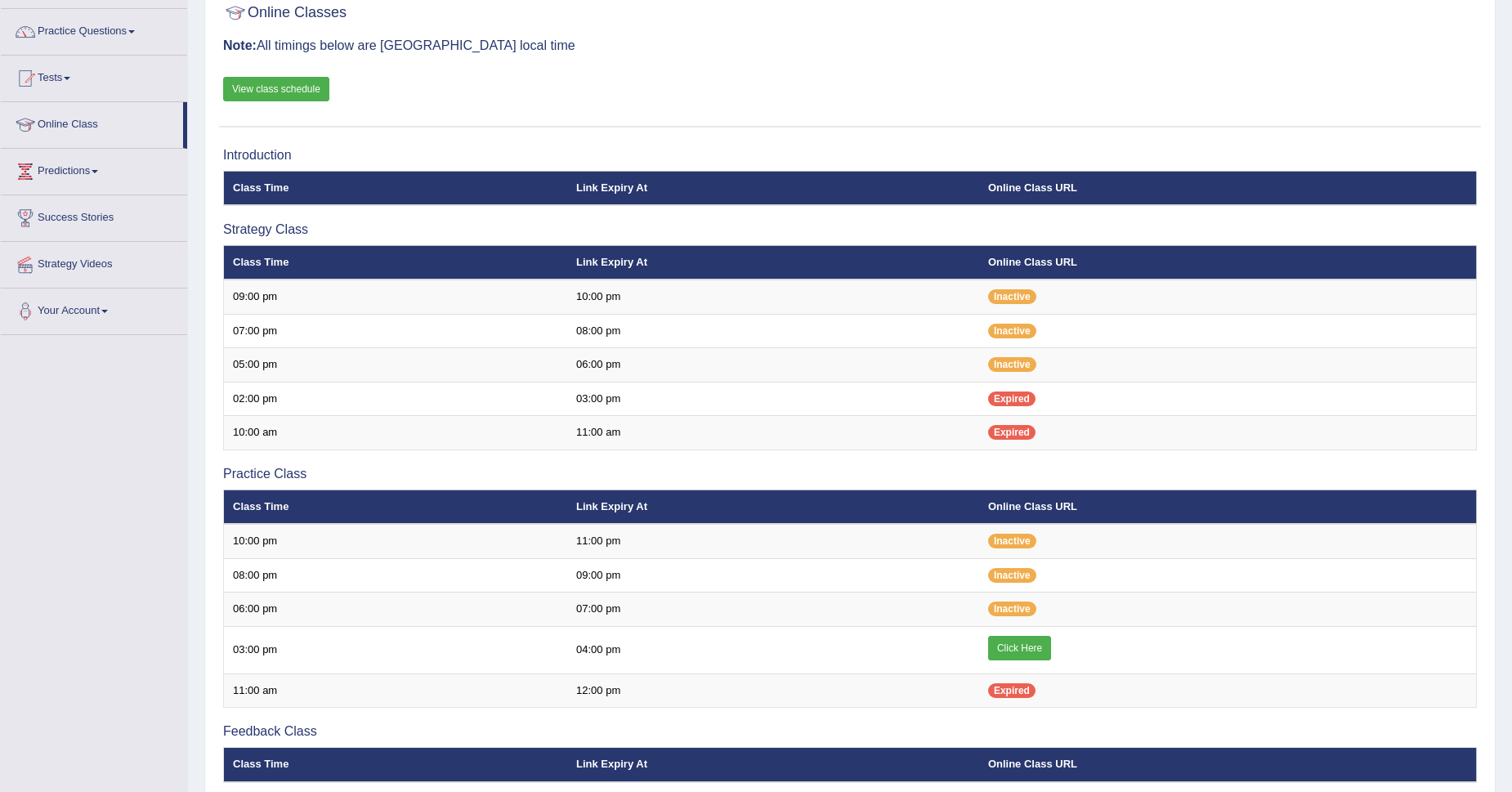
scroll to position [119, 0]
click at [269, 87] on link "View class schedule" at bounding box center [275, 89] width 106 height 24
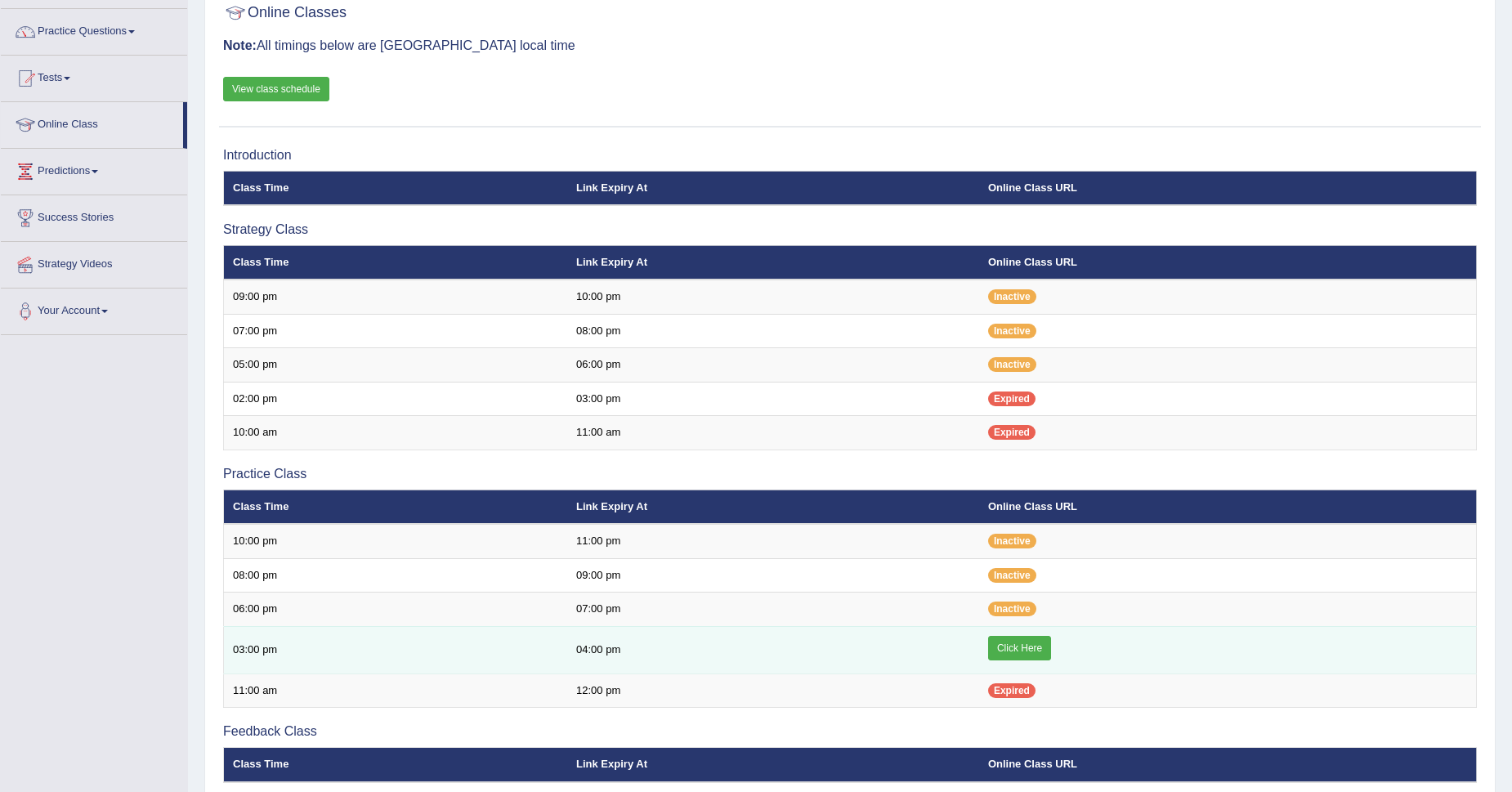
click at [1011, 644] on link "Click Here" at bounding box center [1019, 647] width 63 height 24
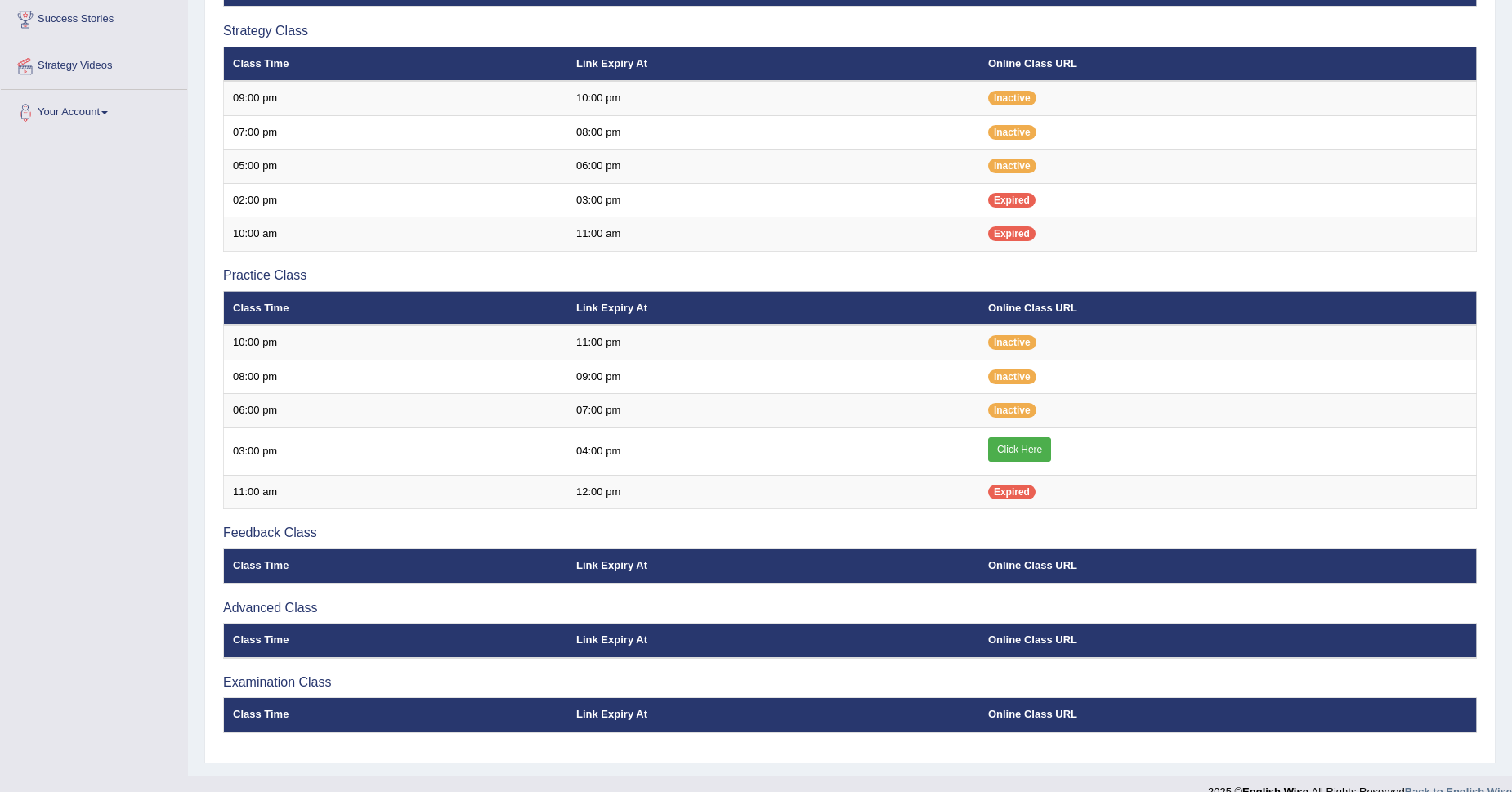
scroll to position [341, 0]
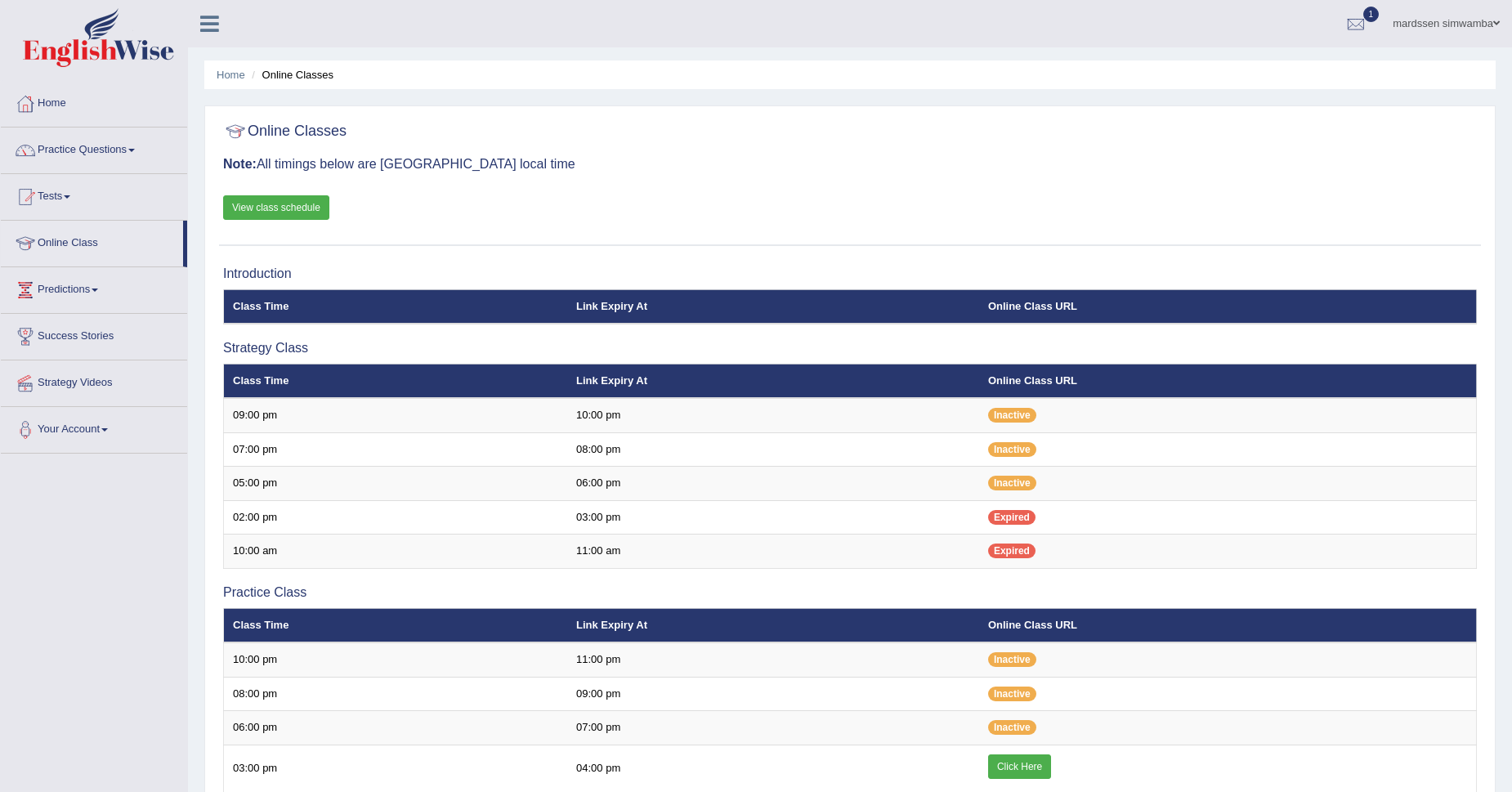
click at [267, 210] on link "View class schedule" at bounding box center [275, 207] width 106 height 24
